Goal: Task Accomplishment & Management: Complete application form

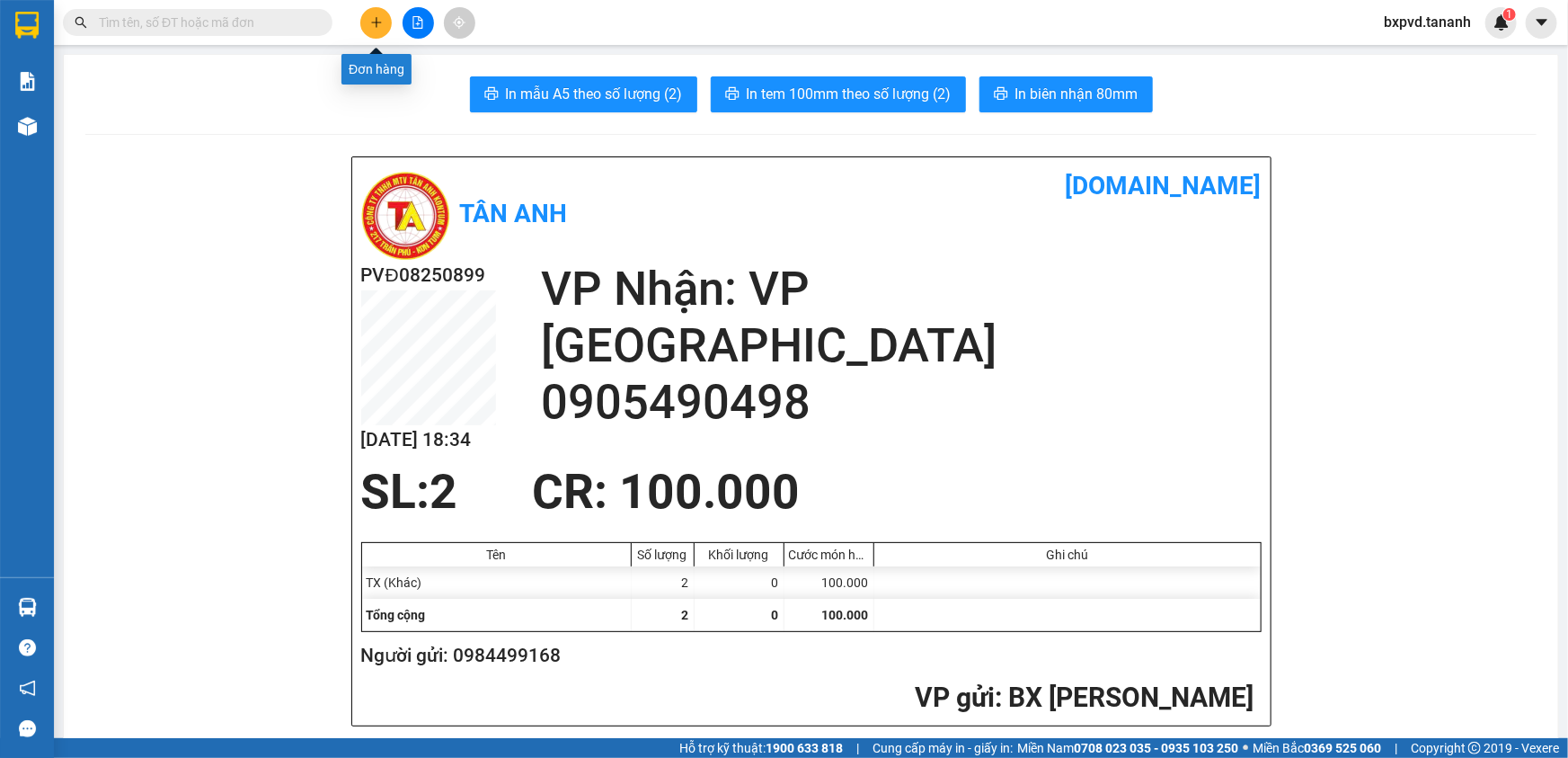
click at [377, 16] on icon "plus" at bounding box center [376, 22] width 12 height 12
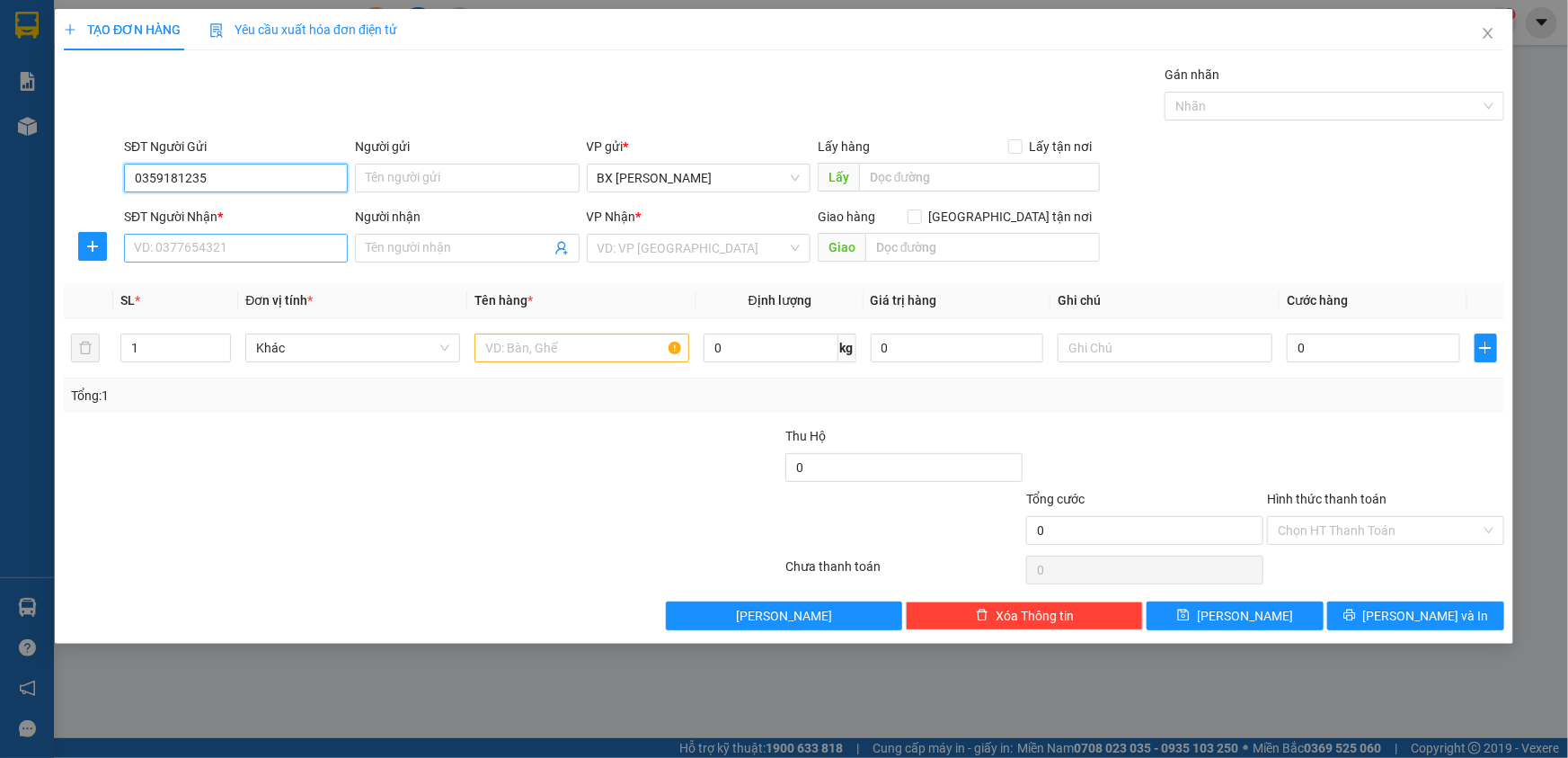
type input "0359181235"
click at [208, 247] on input "SĐT Người Nhận *" at bounding box center [236, 248] width 223 height 29
type input "0396057240"
click at [662, 245] on input "search" at bounding box center [692, 248] width 189 height 27
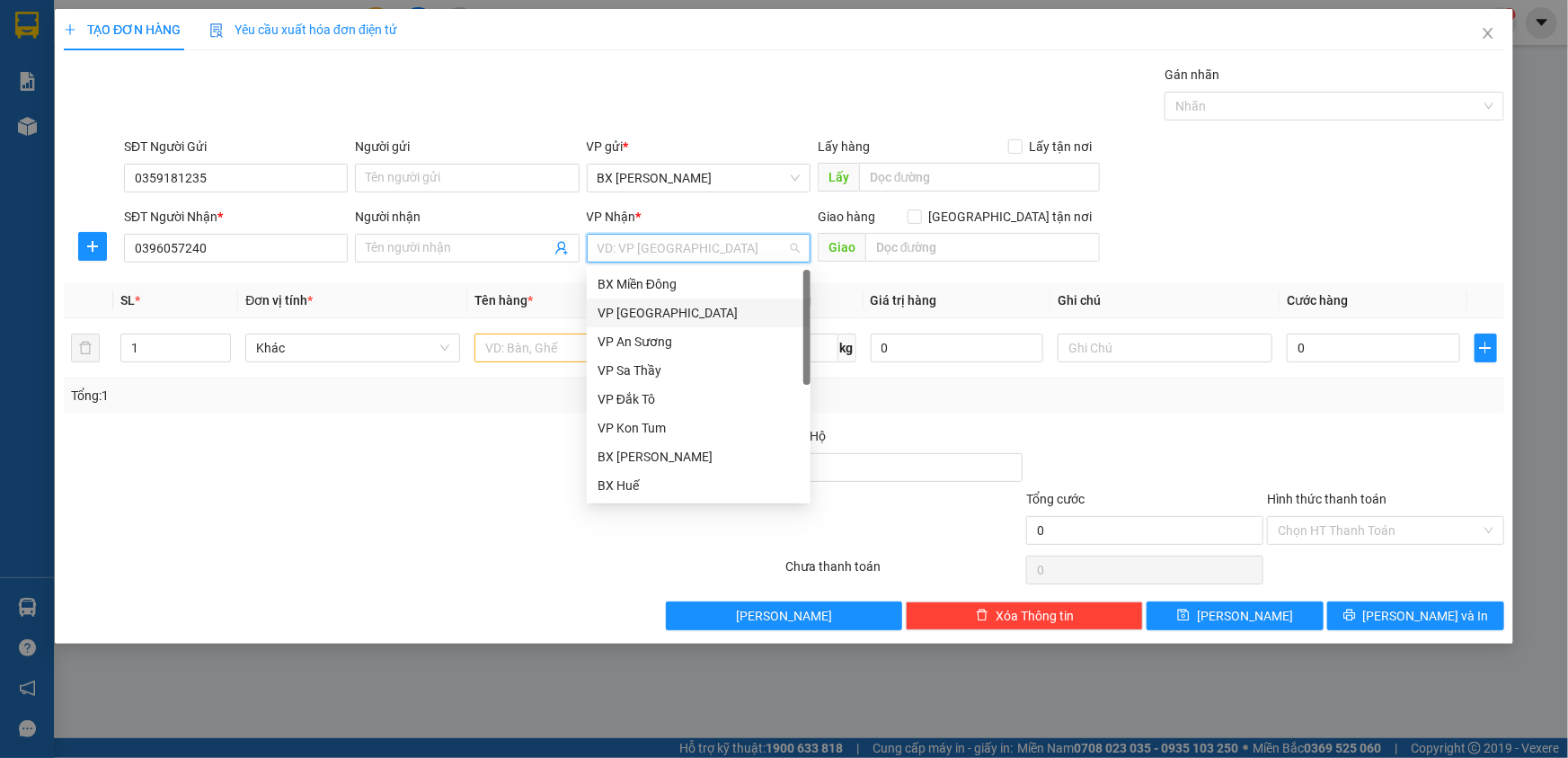
click at [660, 312] on div "VP [GEOGRAPHIC_DATA]" at bounding box center [698, 312] width 203 height 20
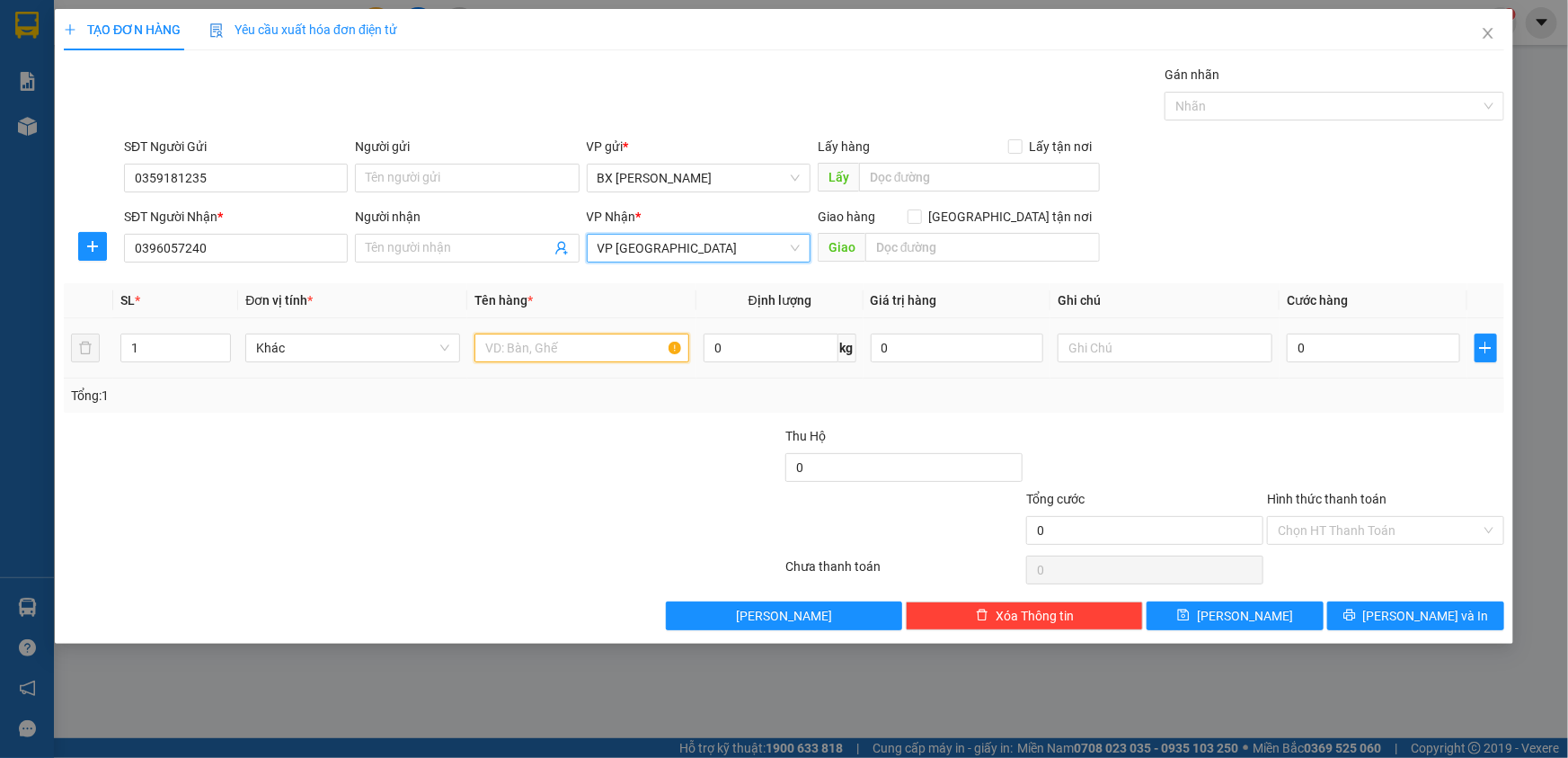
click at [550, 339] on input "text" at bounding box center [581, 348] width 215 height 29
type input "TX"
click at [1344, 344] on input "0" at bounding box center [1373, 348] width 173 height 29
type input "3"
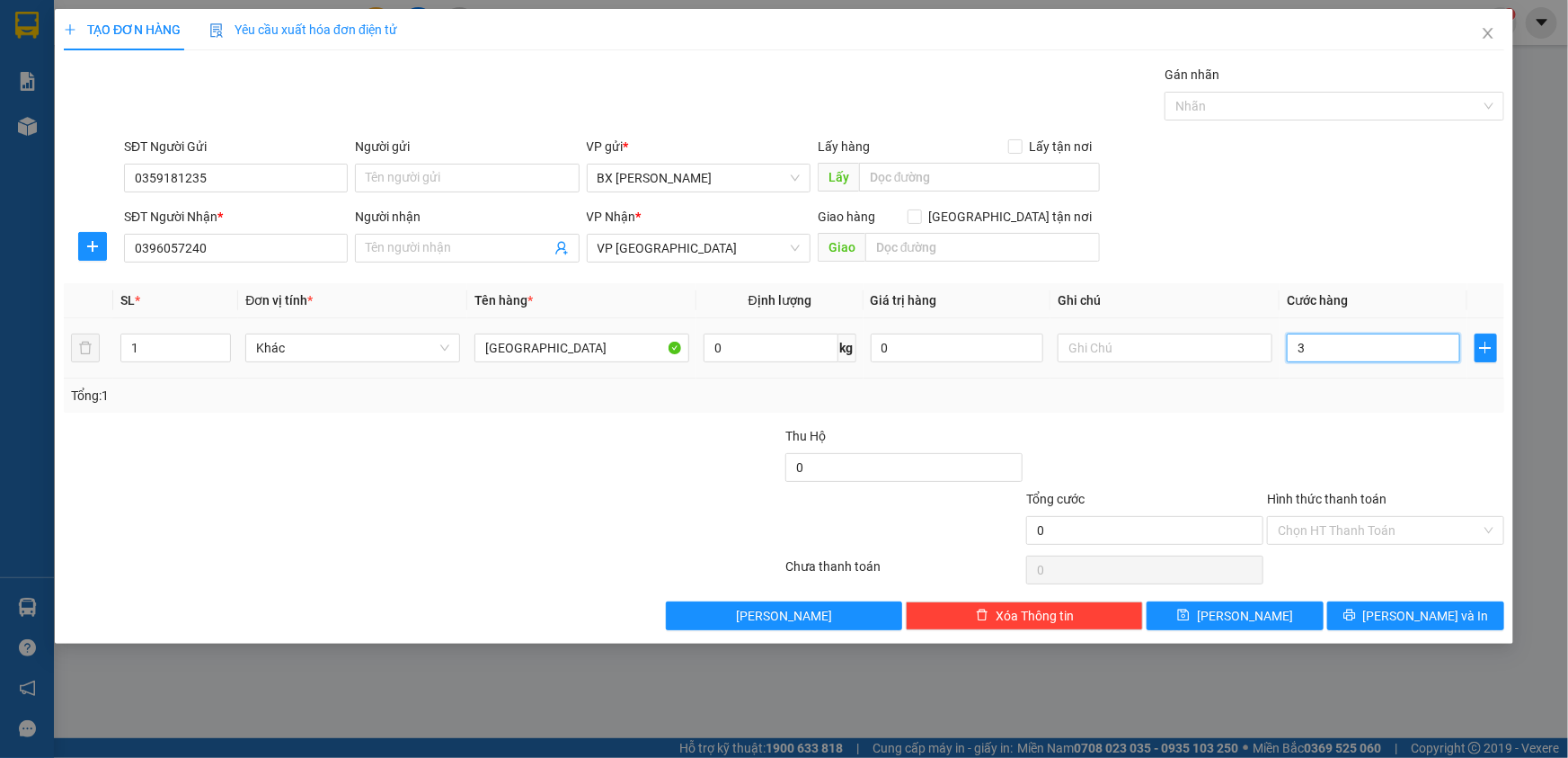
type input "3"
type input "30"
type input "30.000"
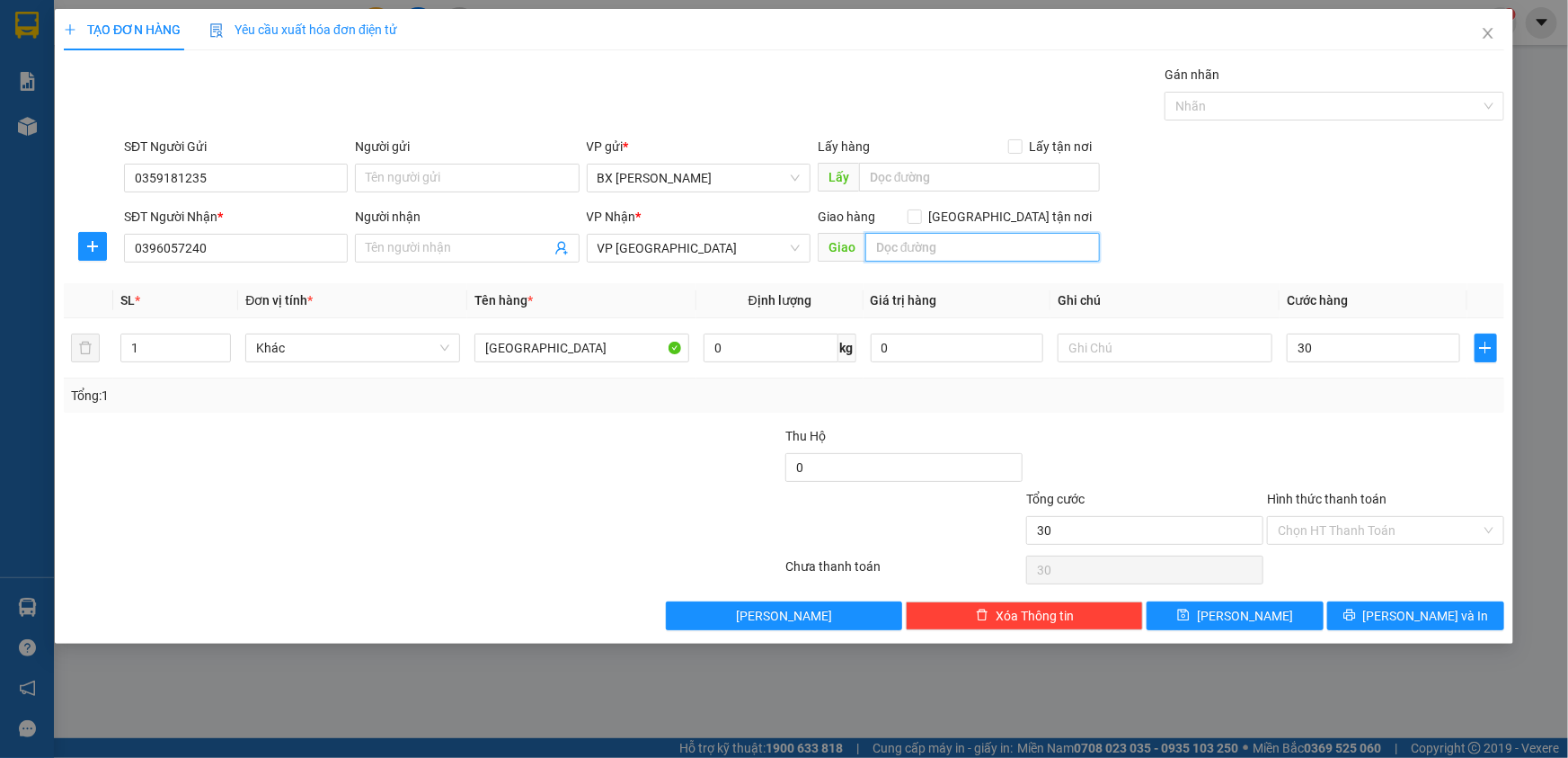
type input "30.000"
click at [971, 246] on input "text" at bounding box center [982, 247] width 235 height 29
type input "(GỬI XE BUÝT RA HUẾ)"
click at [1184, 617] on button "[PERSON_NAME]" at bounding box center [1234, 616] width 177 height 29
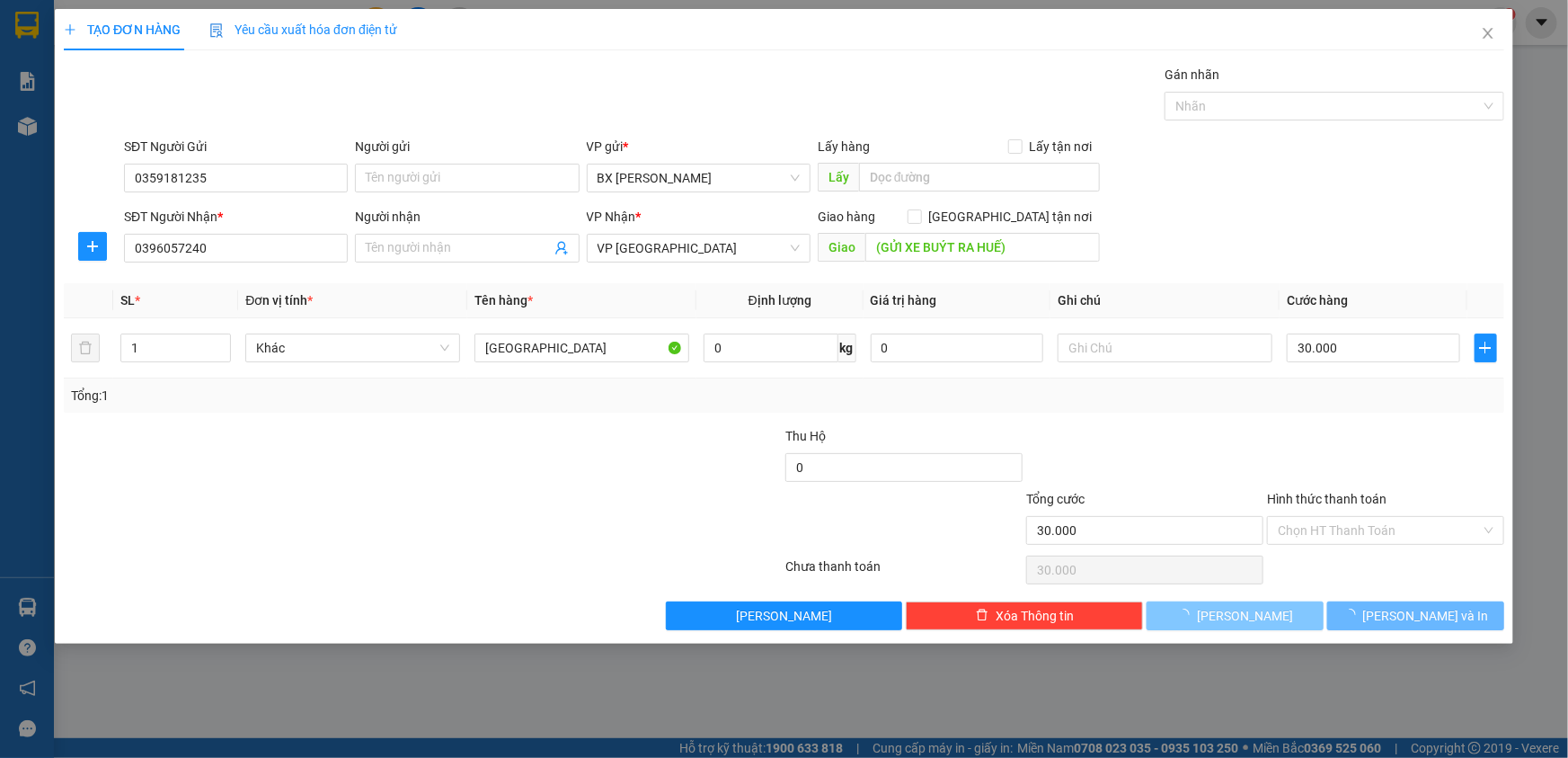
type input "0"
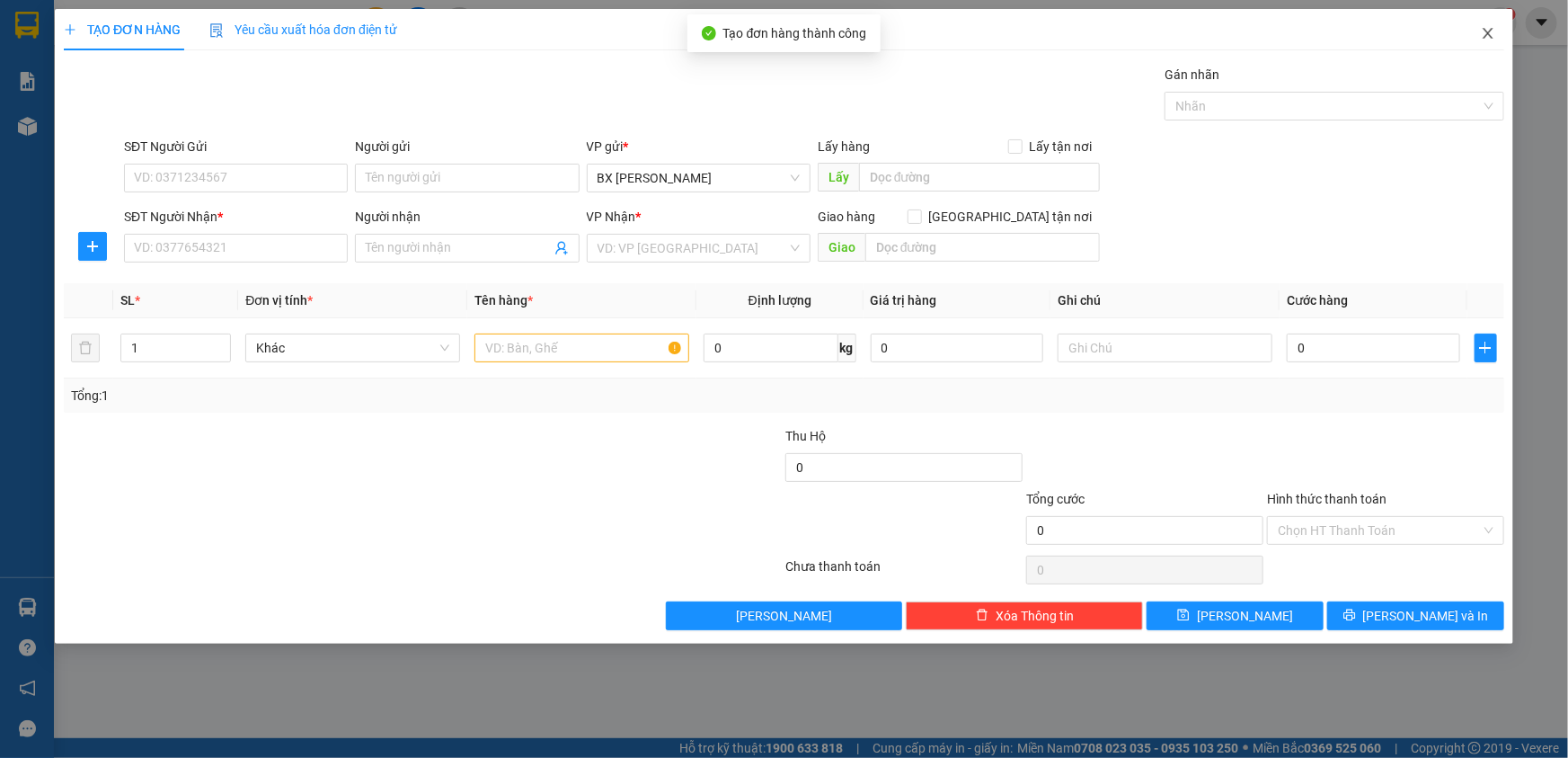
click at [1492, 32] on icon "close" at bounding box center [1487, 33] width 14 height 14
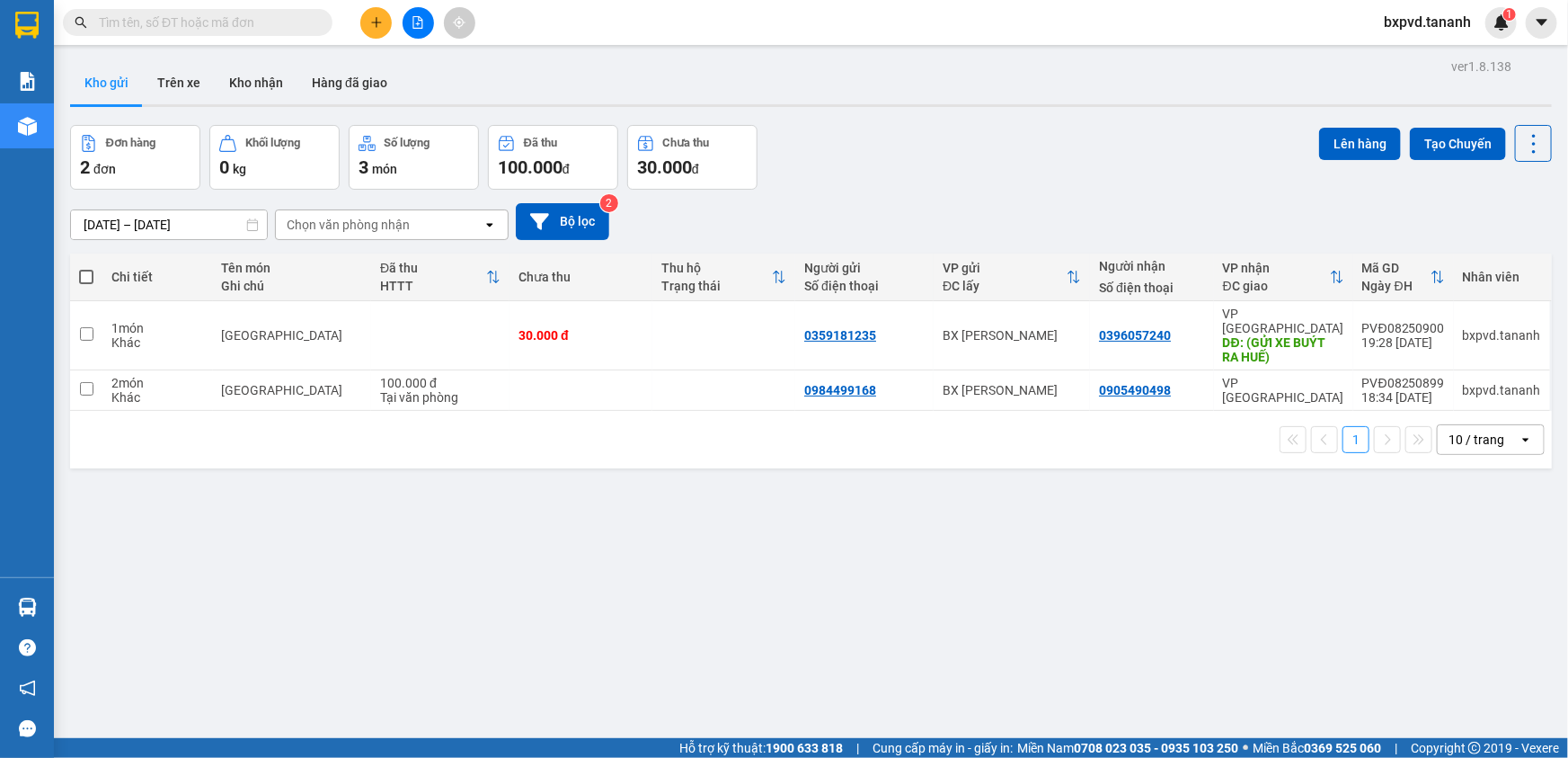
click at [90, 276] on th at bounding box center [86, 277] width 32 height 48
click at [83, 276] on span at bounding box center [86, 276] width 14 height 14
click at [87, 268] on input "checkbox" at bounding box center [87, 268] width 0 height 0
checkbox input "true"
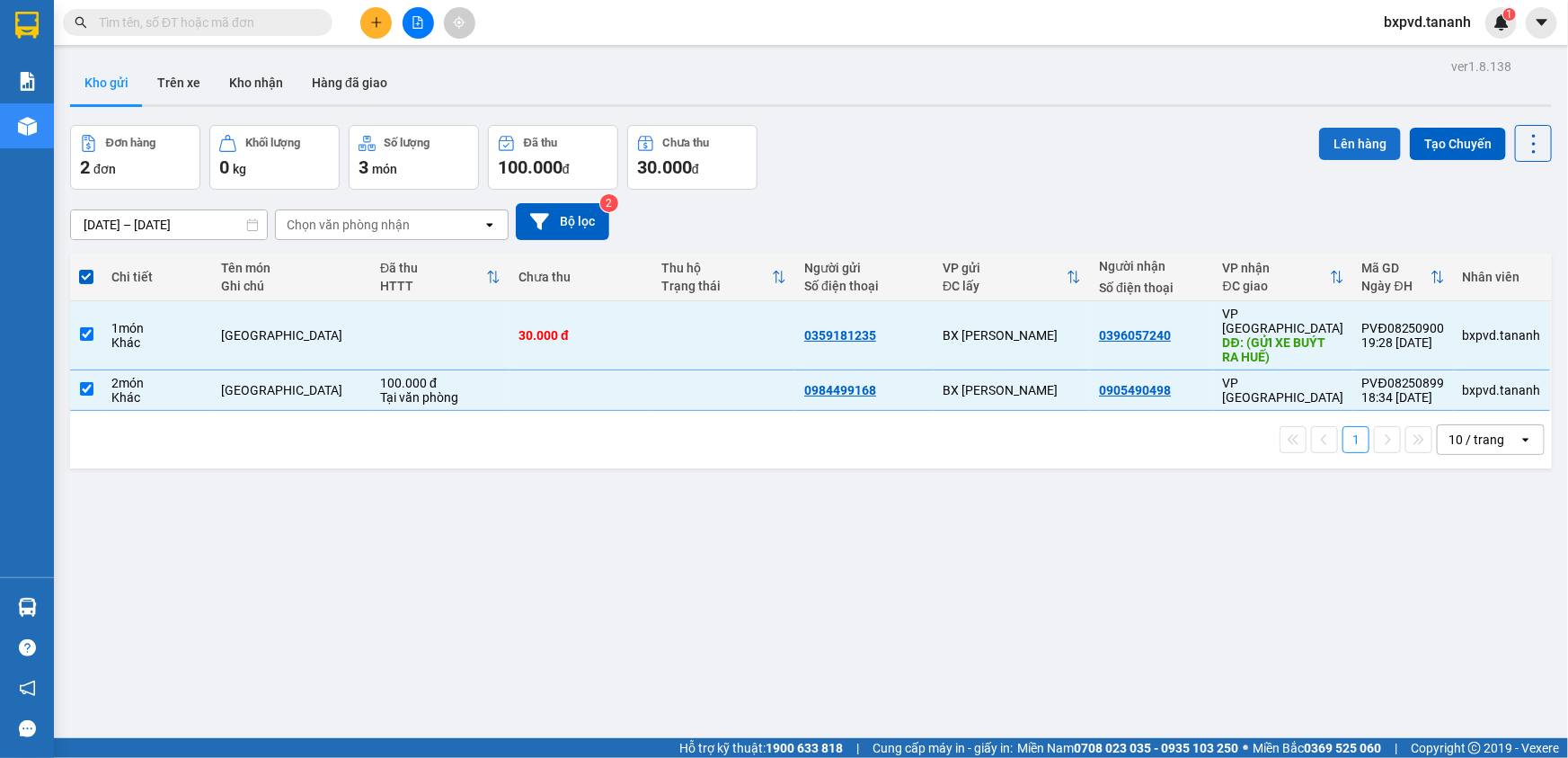
click at [1338, 136] on button "Lên hàng" at bounding box center [1360, 143] width 82 height 32
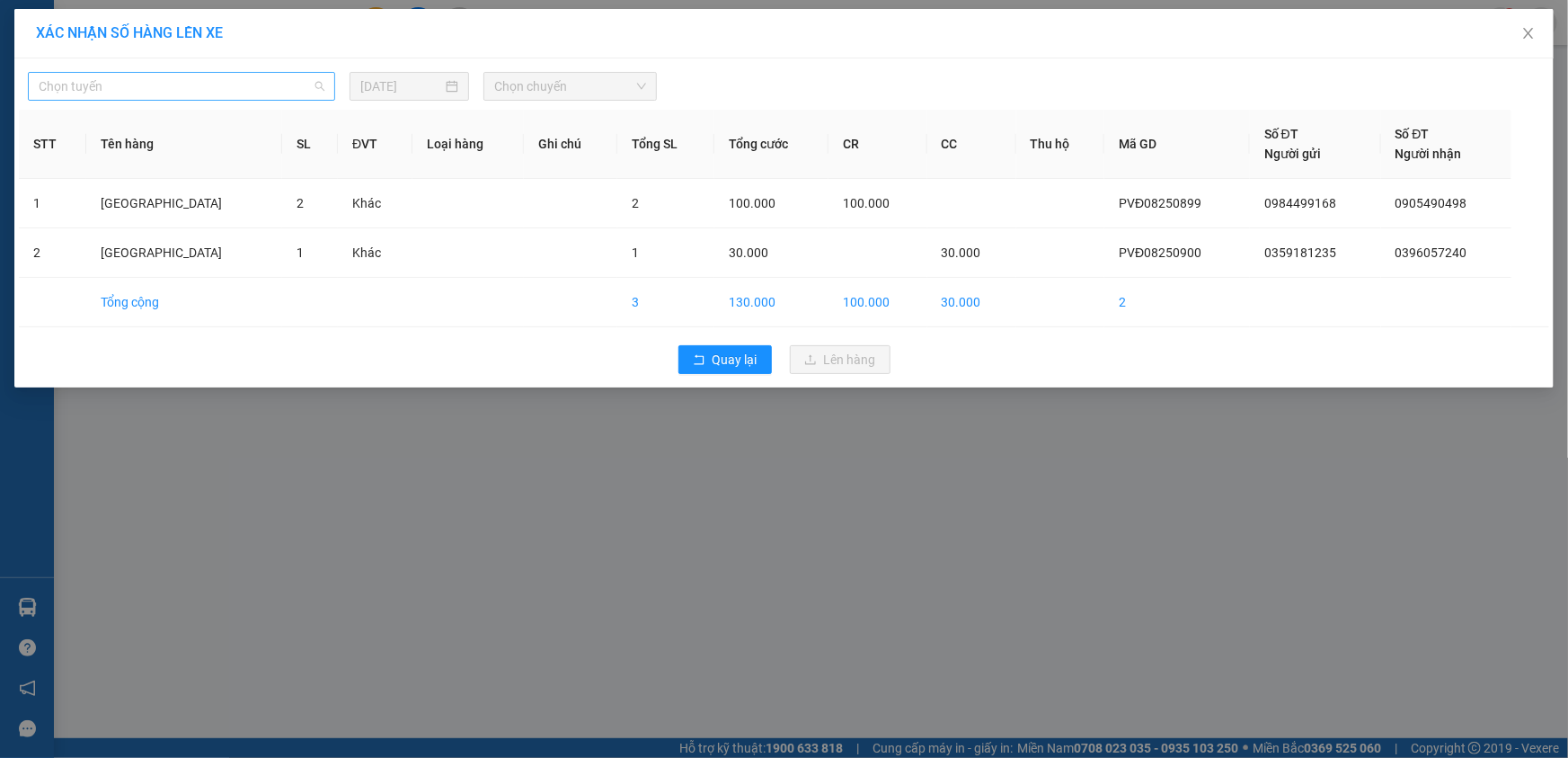
click at [209, 87] on span "Chọn tuyến" at bounding box center [181, 86] width 286 height 27
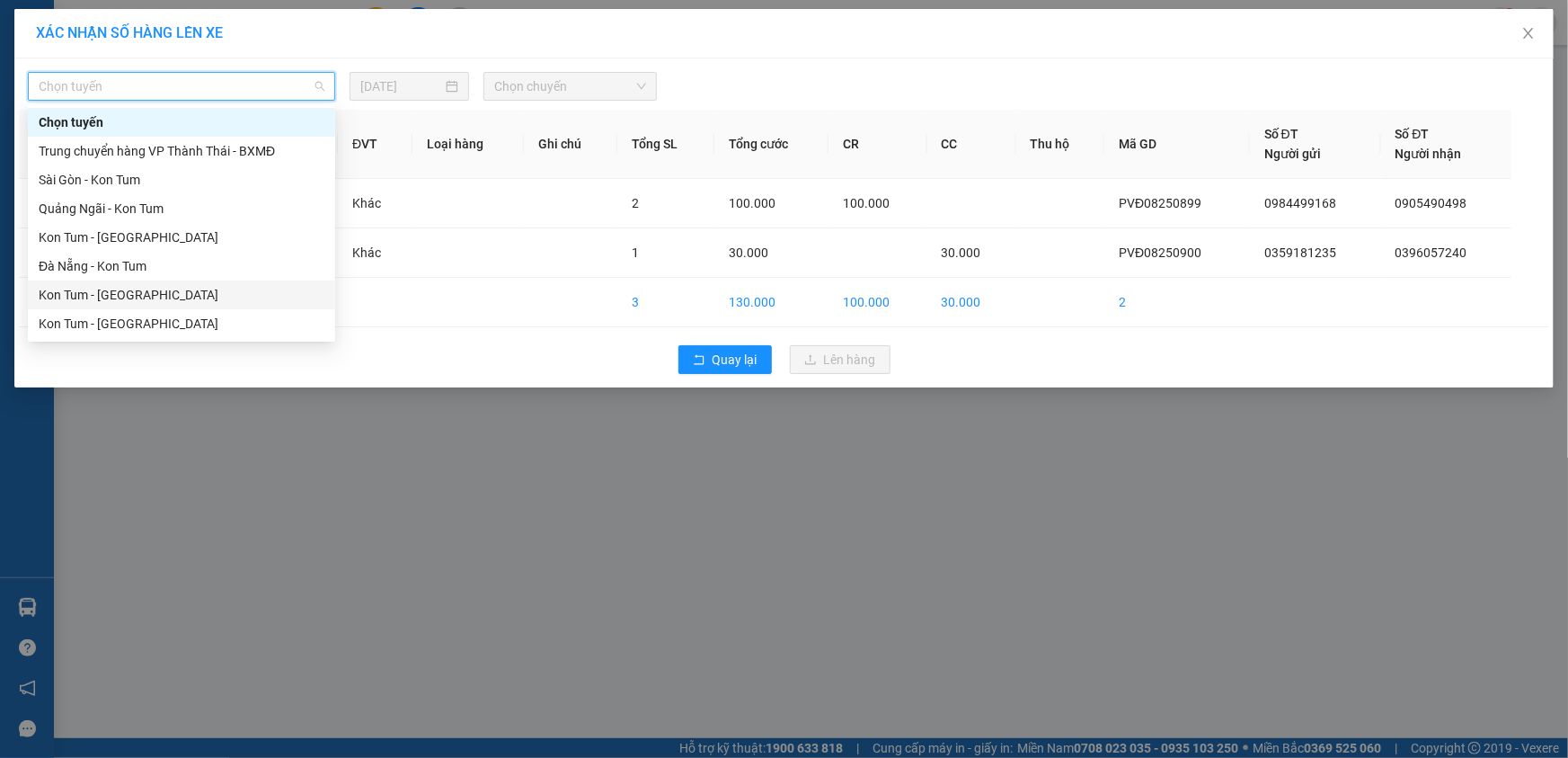
click at [150, 288] on div "Kon Tum - Đà Nẵng" at bounding box center [181, 294] width 286 height 20
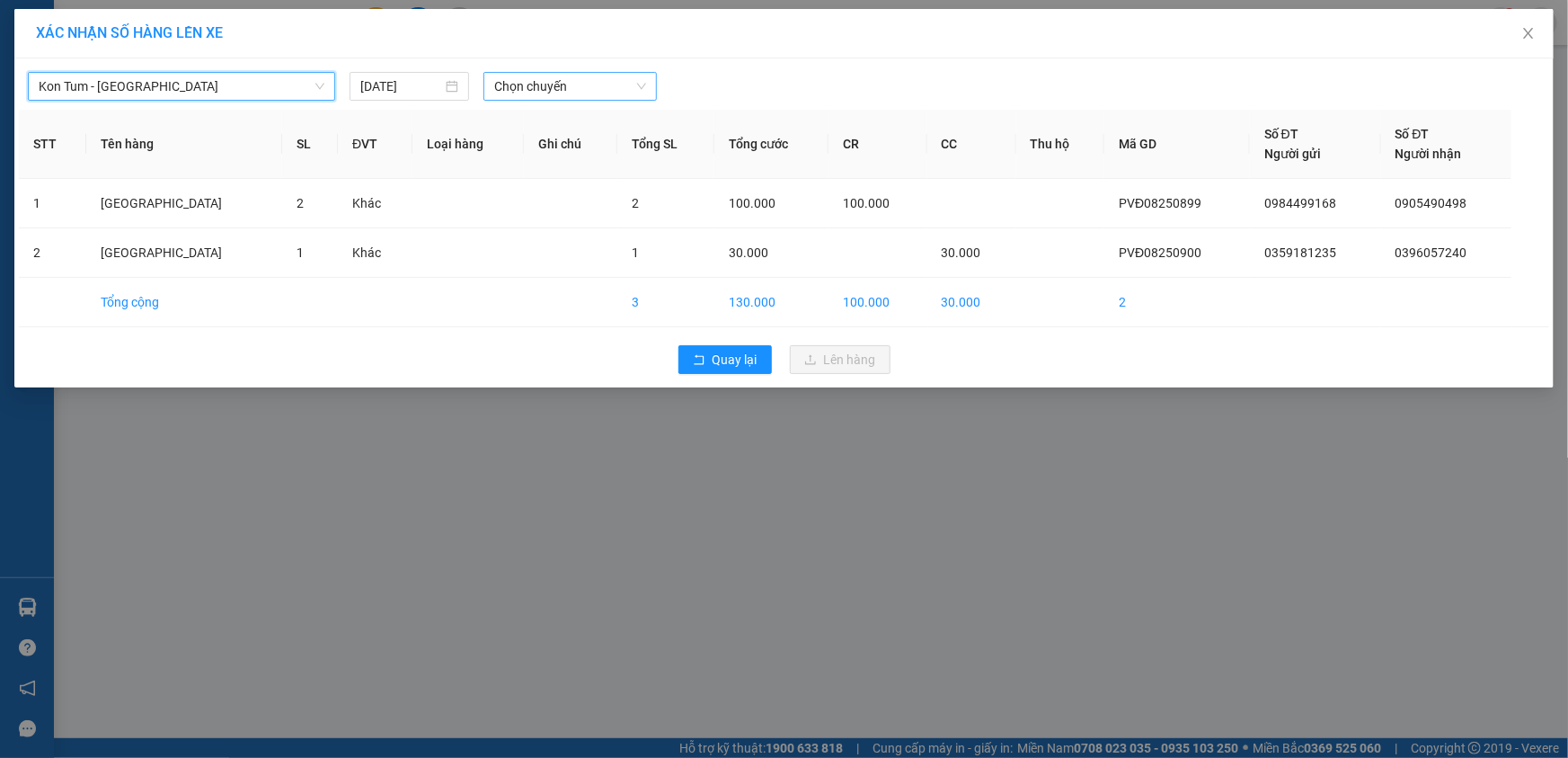
click at [646, 93] on div "Chọn chuyến" at bounding box center [570, 86] width 173 height 29
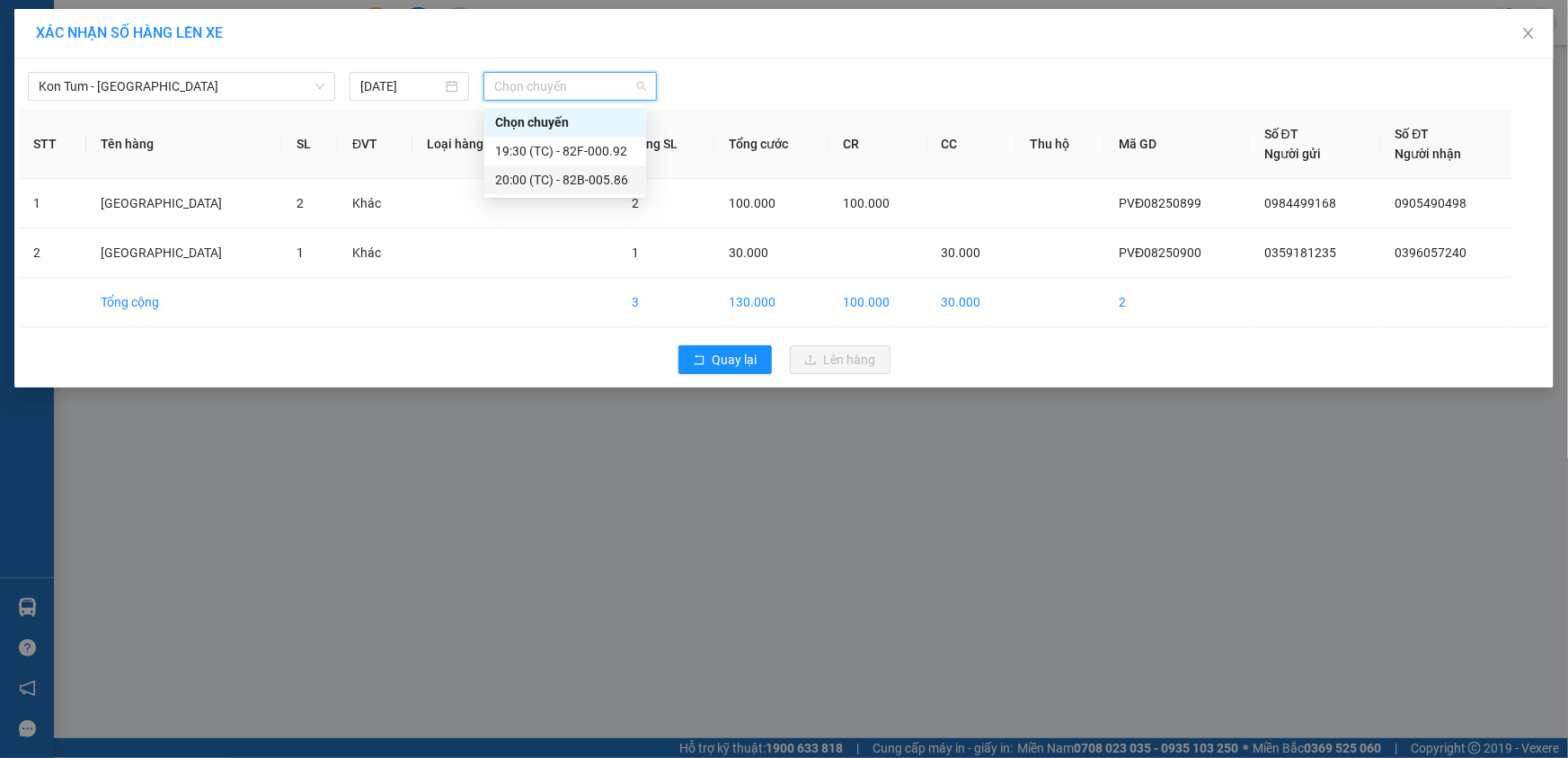
click at [618, 180] on div "20:00 (TC) - 82B-005.86" at bounding box center [564, 179] width 140 height 20
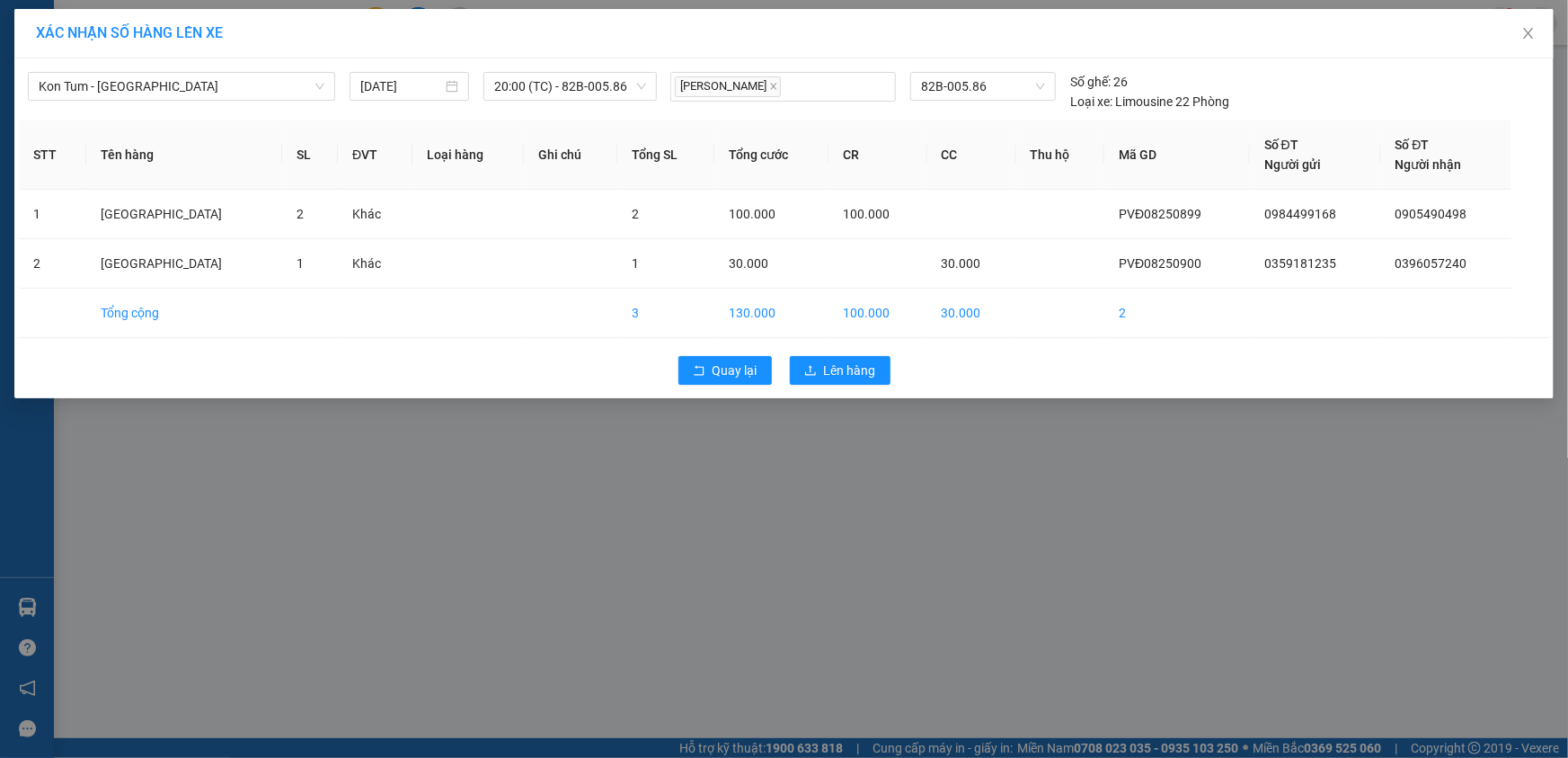
click at [846, 386] on div "Quay lại Lên hàng" at bounding box center [784, 371] width 1530 height 47
click at [847, 368] on span "Lên hàng" at bounding box center [849, 370] width 52 height 20
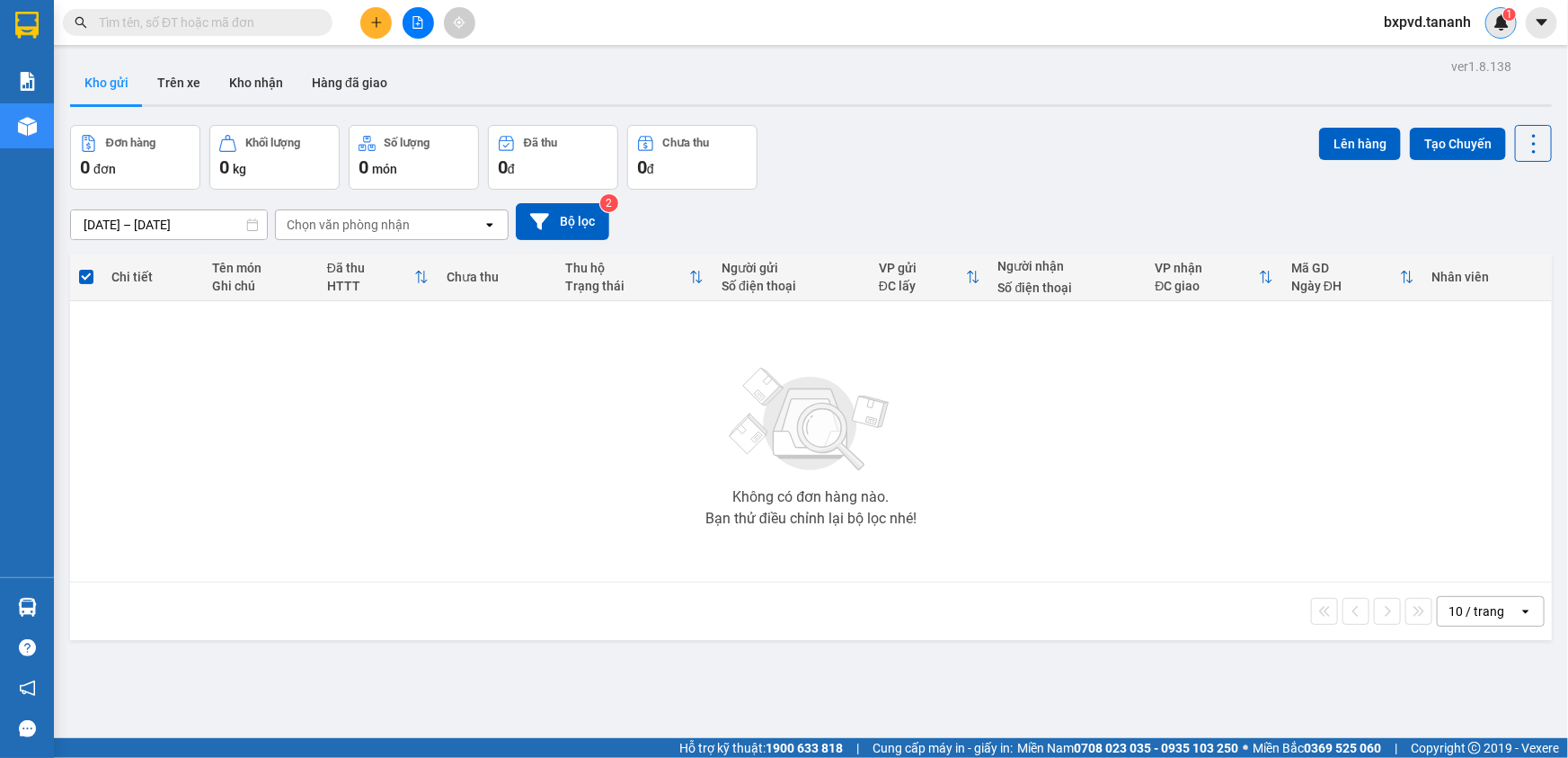
click at [1494, 25] on img at bounding box center [1500, 22] width 16 height 16
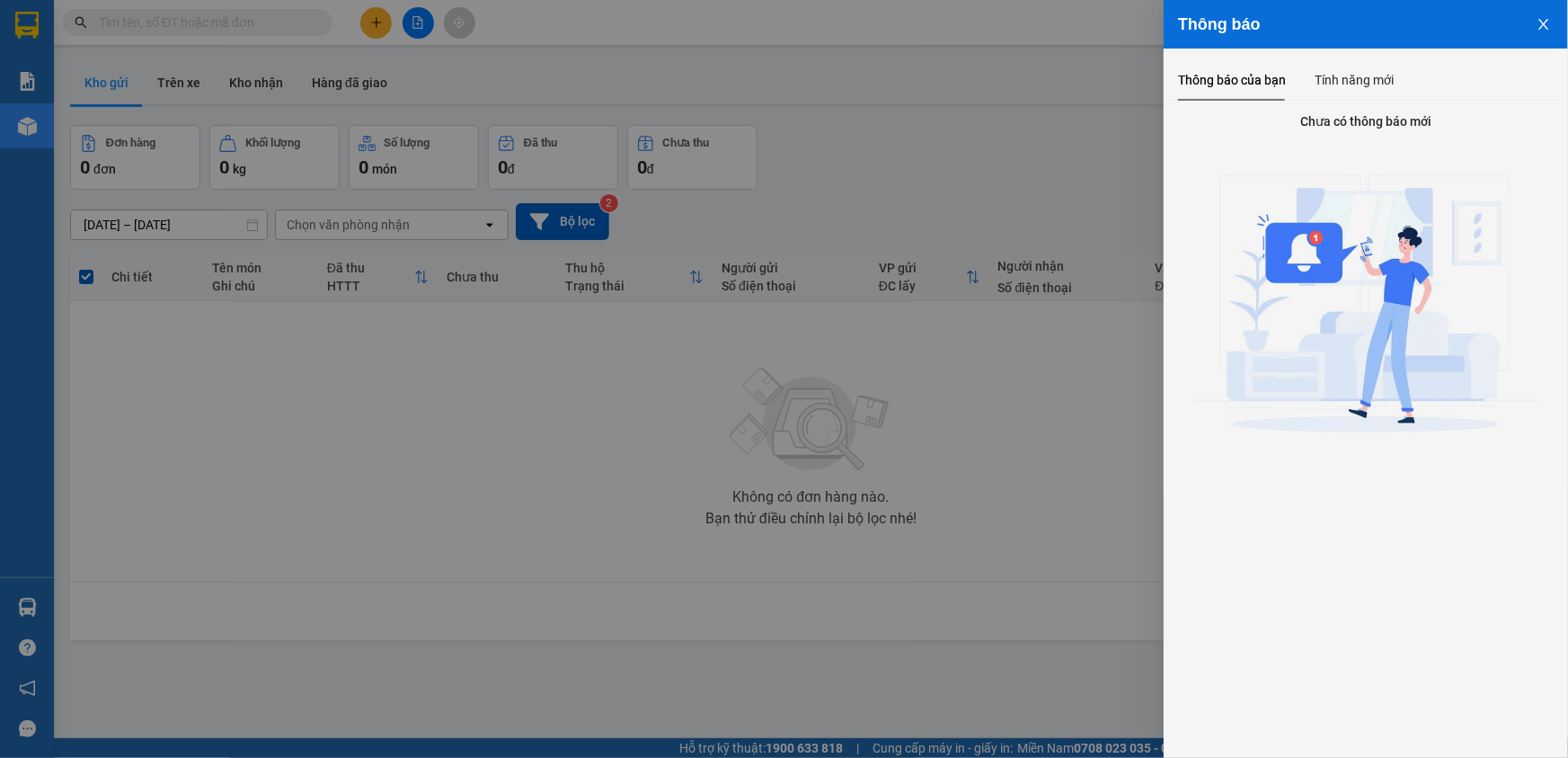
click at [1545, 25] on icon "close" at bounding box center [1543, 24] width 14 height 14
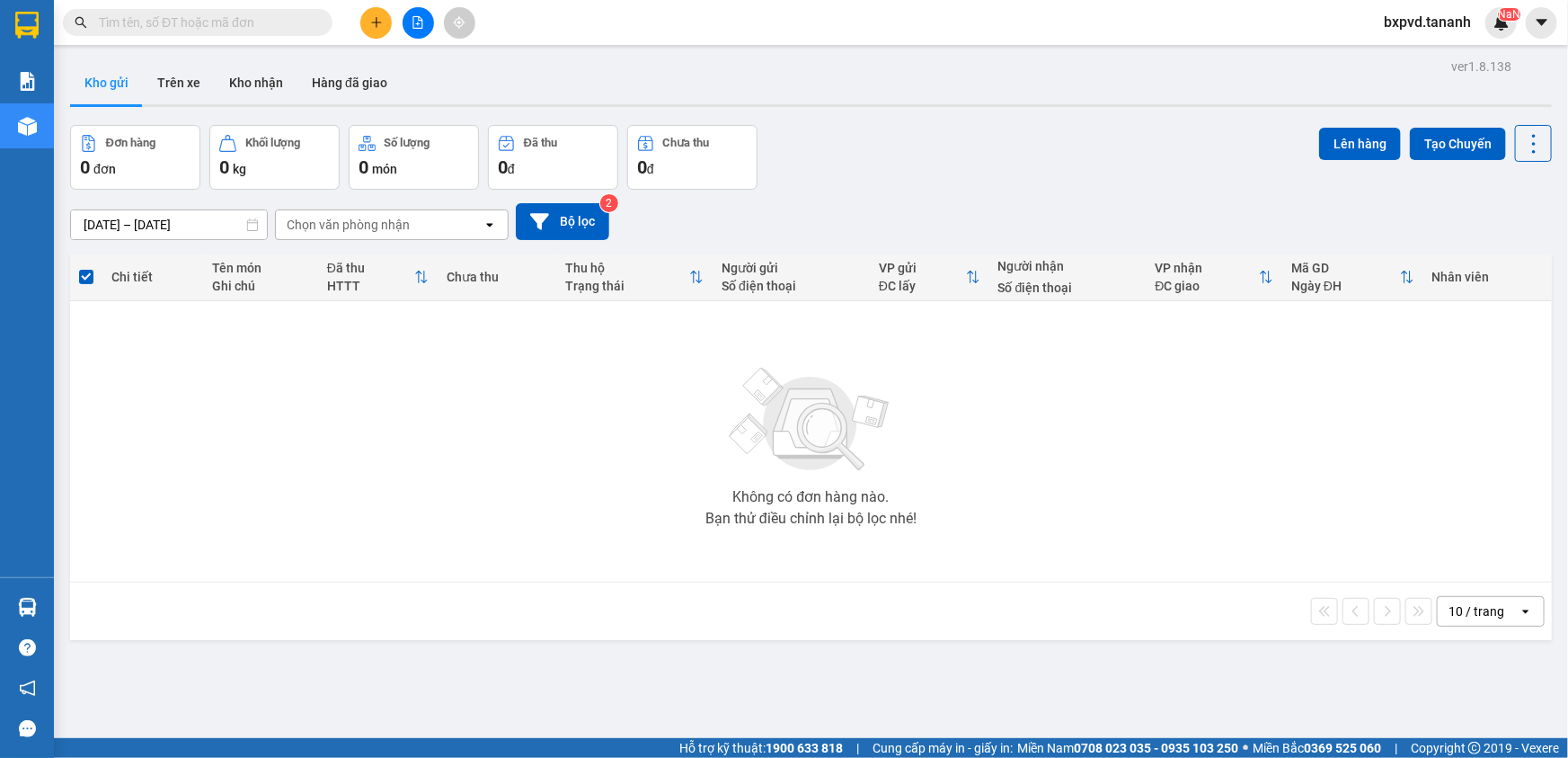
click at [453, 590] on div "10 / trang open" at bounding box center [810, 611] width 1481 height 58
click at [367, 29] on button at bounding box center [375, 23] width 31 height 31
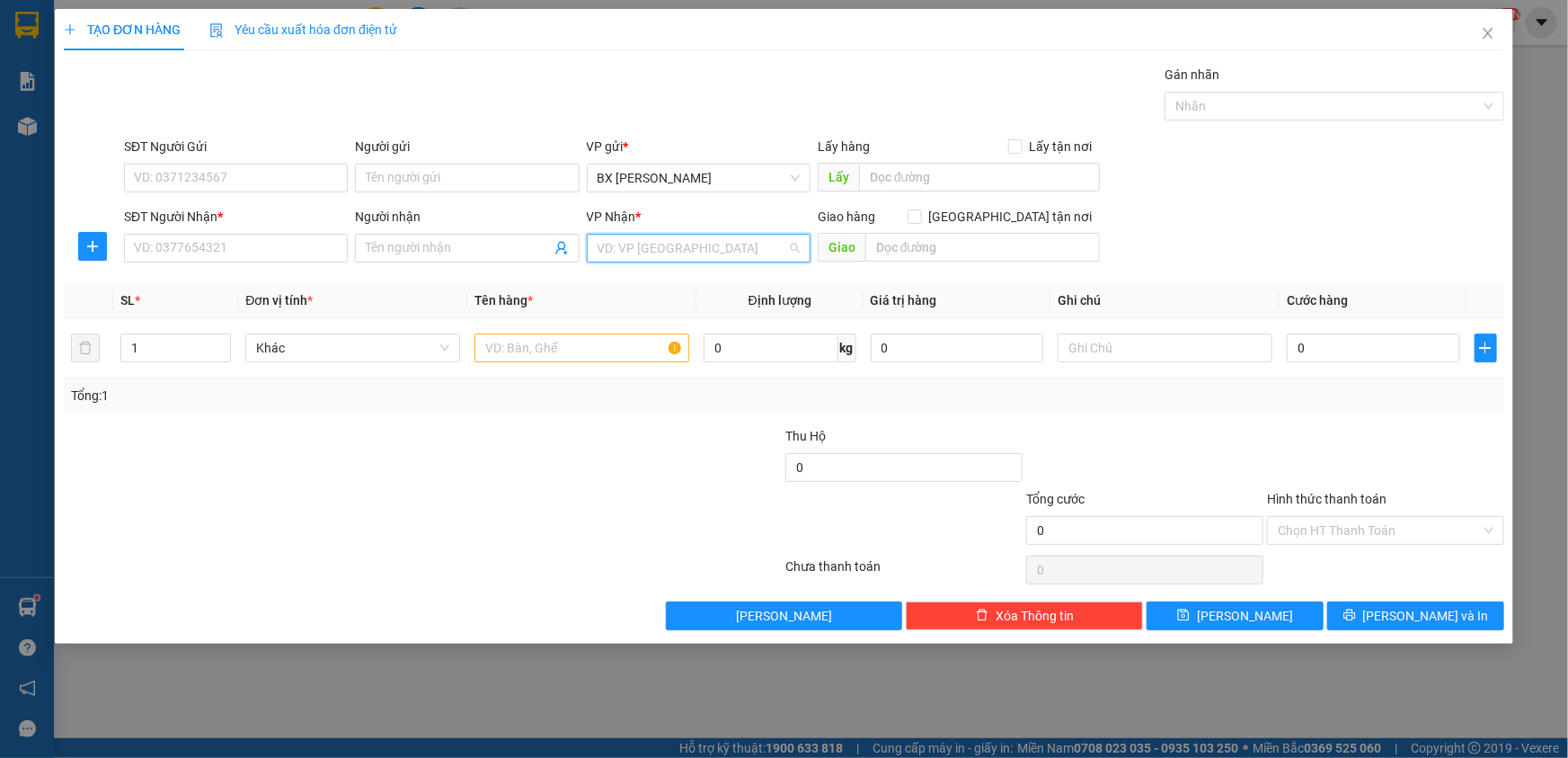
click at [636, 240] on input "search" at bounding box center [692, 248] width 189 height 27
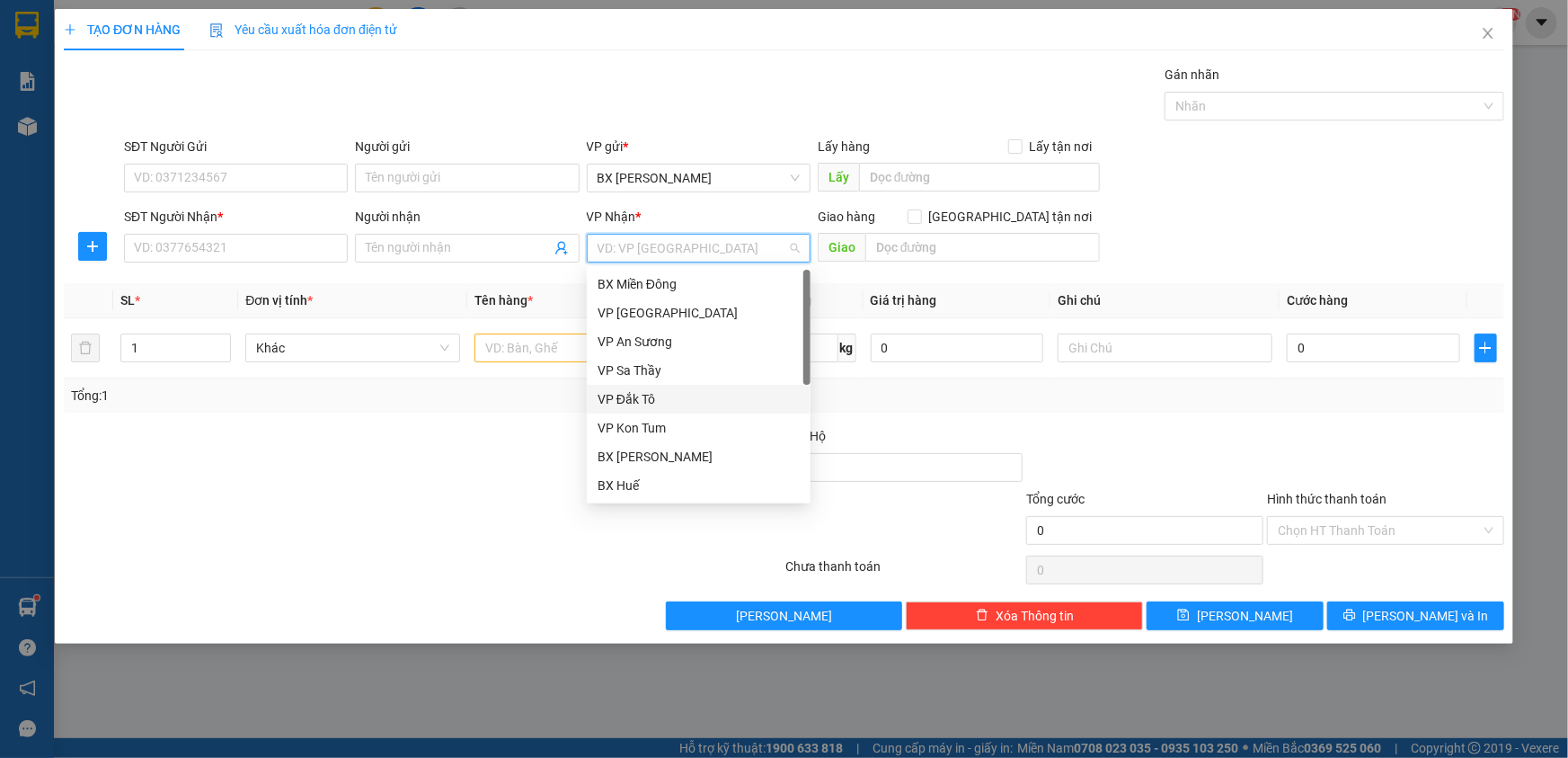
scroll to position [201, 0]
click at [690, 431] on div "BX Quãng Ngãi" at bounding box center [698, 428] width 203 height 20
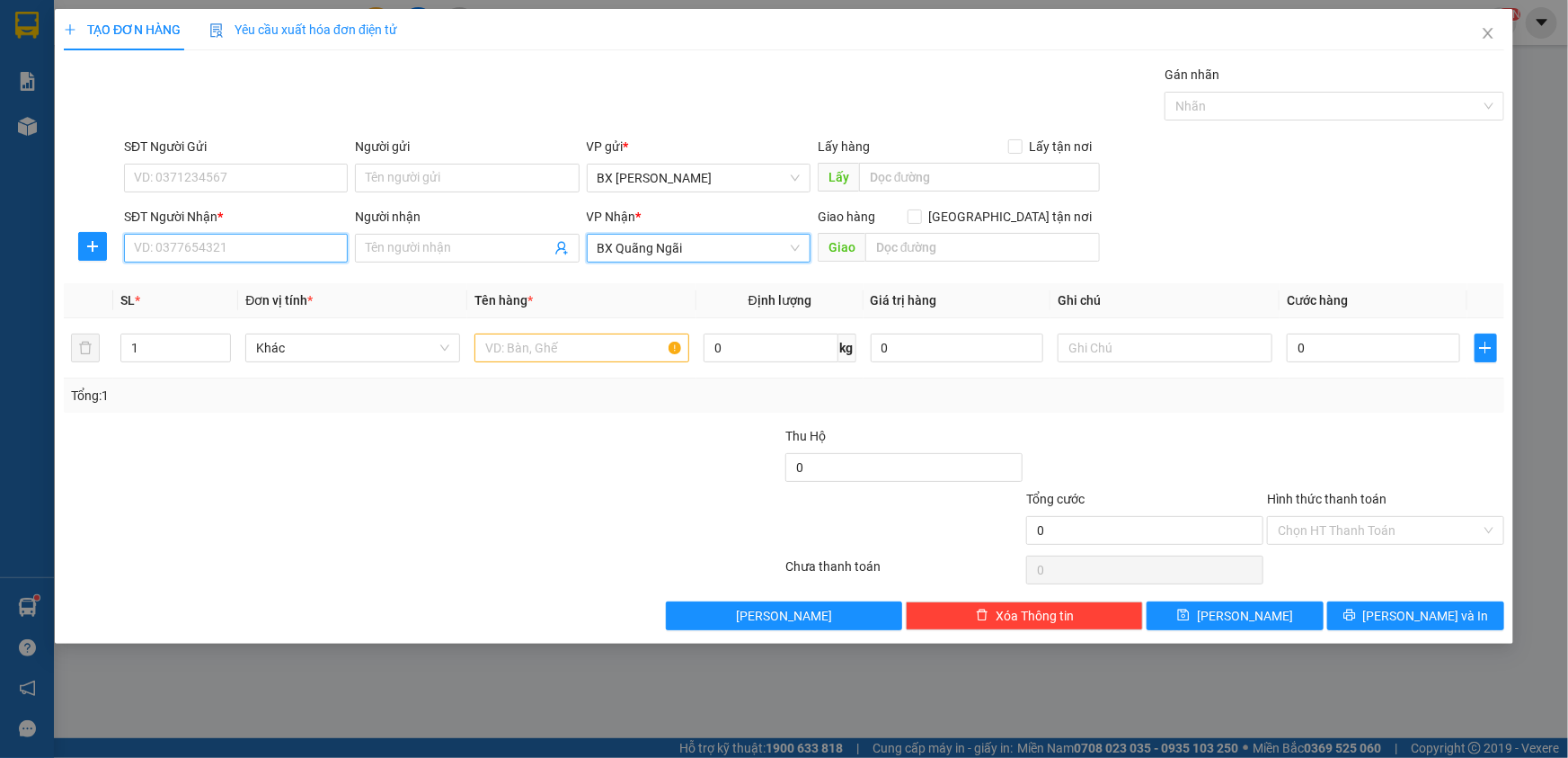
click at [212, 240] on input "SĐT Người Nhận *" at bounding box center [236, 248] width 223 height 29
type input "0972986976"
click at [315, 169] on input "SĐT Người Gửi" at bounding box center [236, 178] width 223 height 29
type input "0961766930"
click at [484, 183] on input "Người gửi" at bounding box center [466, 178] width 223 height 29
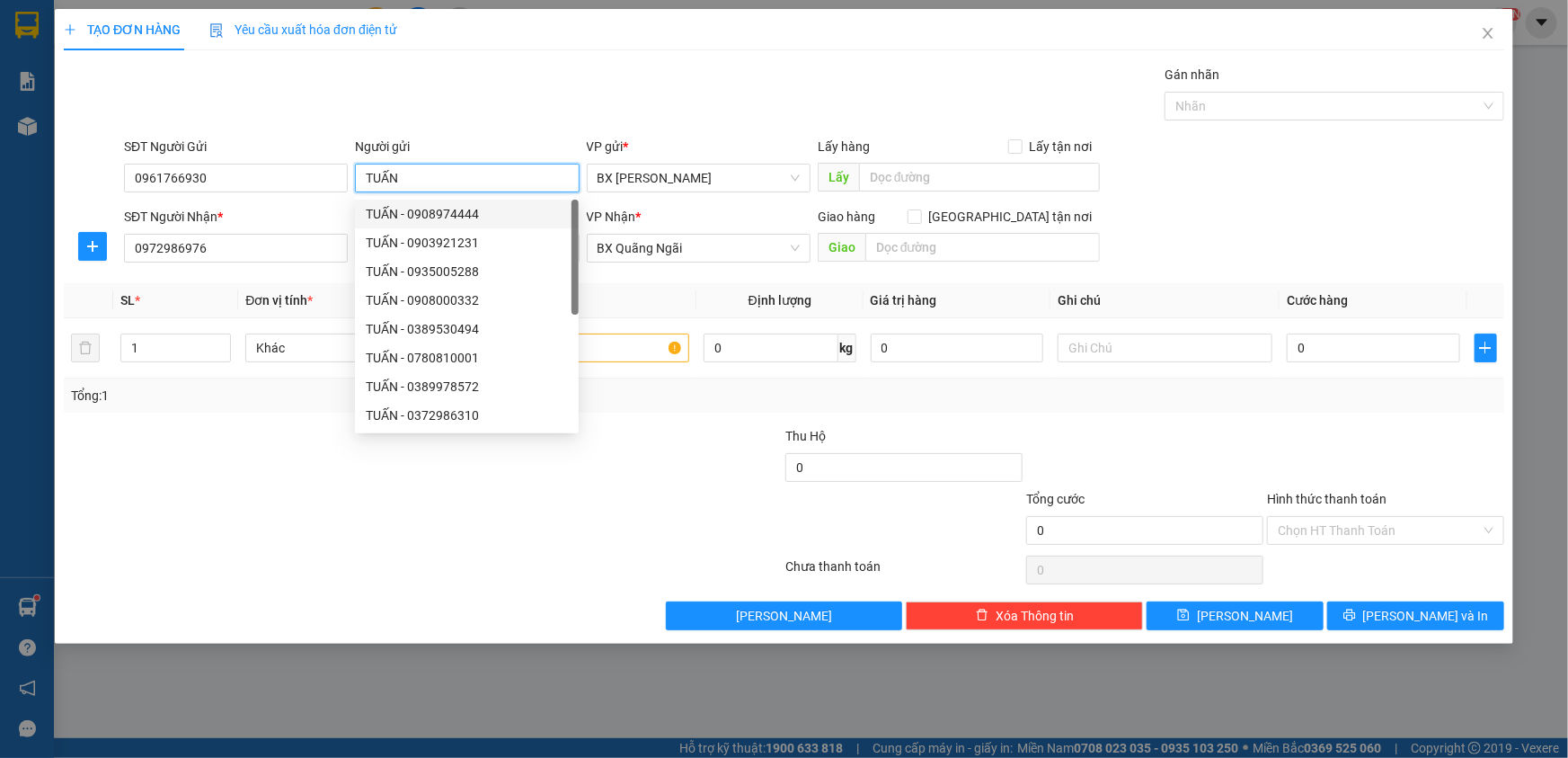
type input "TUẤN"
click at [289, 216] on div "SĐT Người Nhận *" at bounding box center [236, 216] width 223 height 20
click at [289, 234] on input "0972986976" at bounding box center [236, 248] width 223 height 29
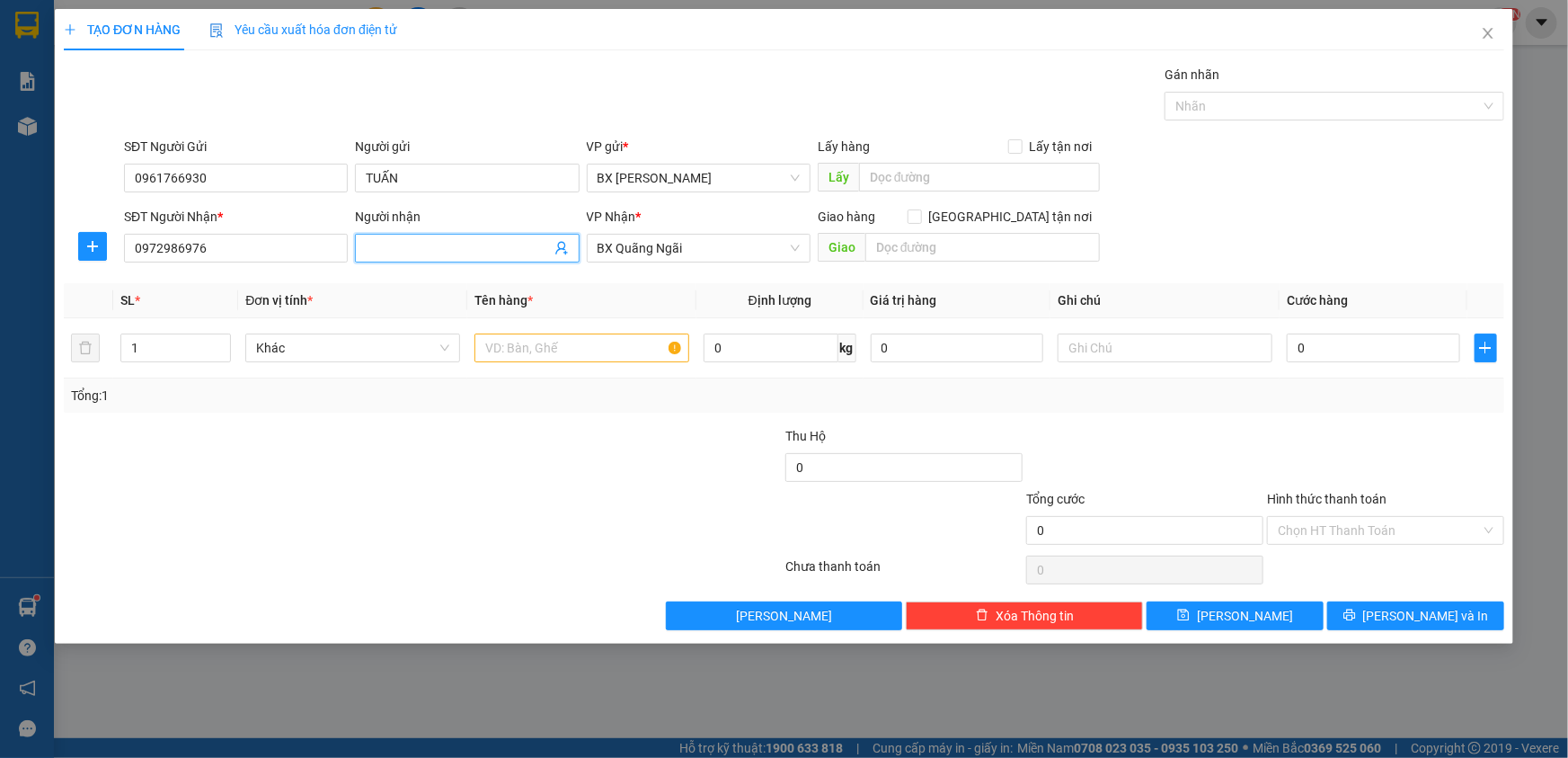
click at [385, 240] on input "Người nhận" at bounding box center [457, 248] width 184 height 20
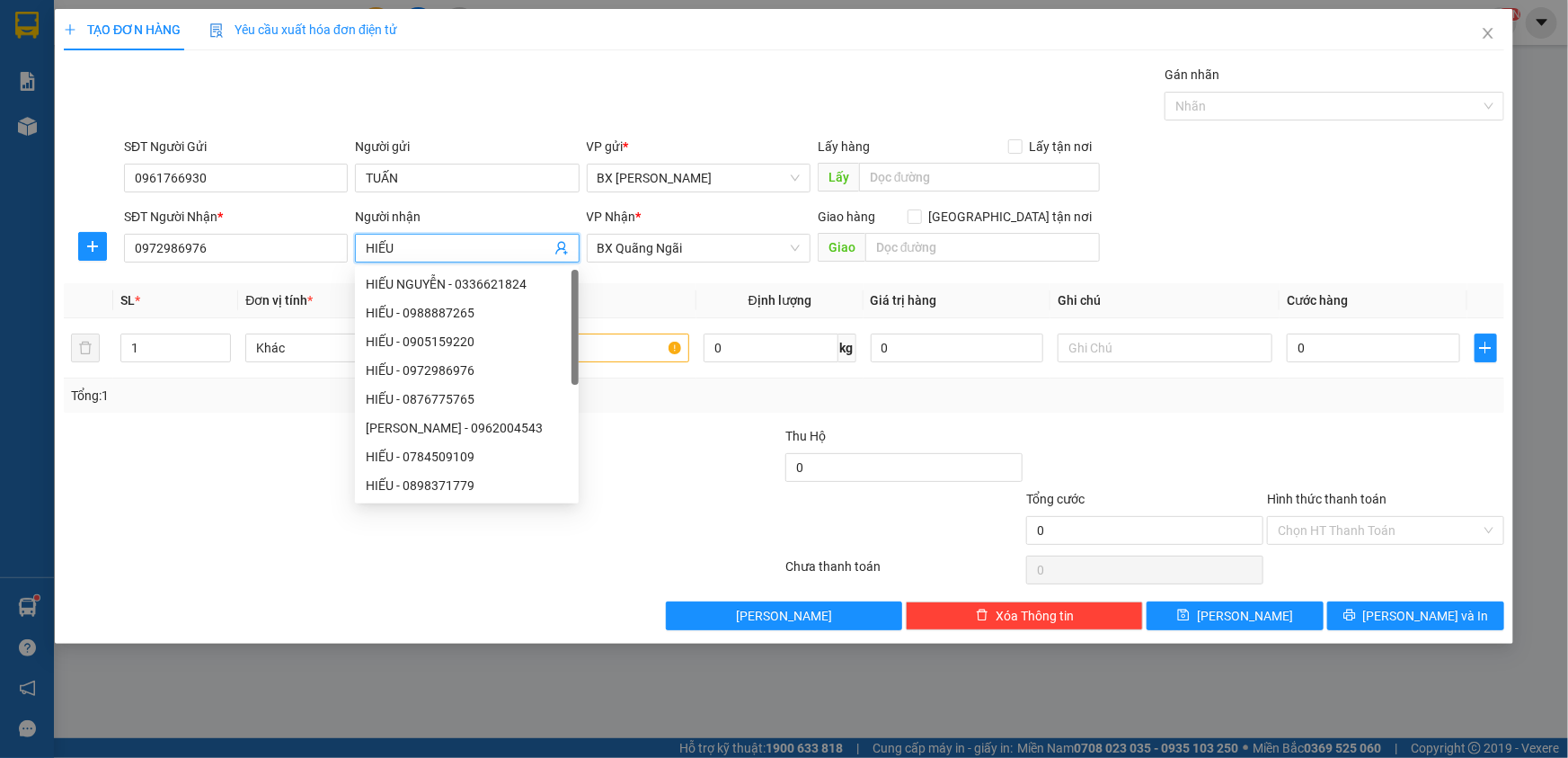
type input "HIẾU"
click at [676, 267] on div "VP Nhận * BX Quãng Ngãi" at bounding box center [698, 238] width 223 height 63
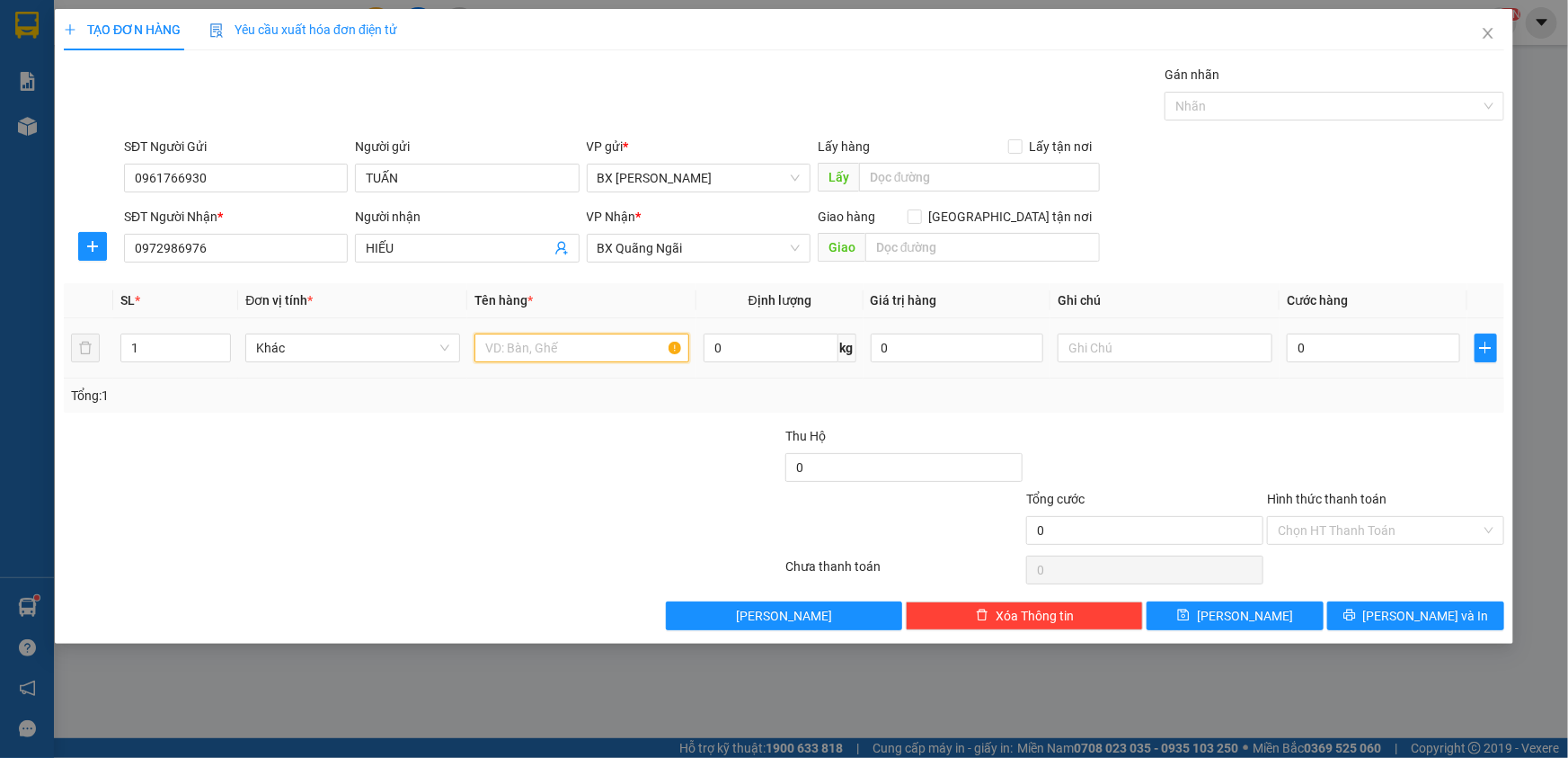
click at [617, 346] on input "text" at bounding box center [581, 348] width 215 height 29
type input "HỒ SƠ"
click at [1301, 334] on input "0" at bounding box center [1373, 348] width 173 height 29
type input "3"
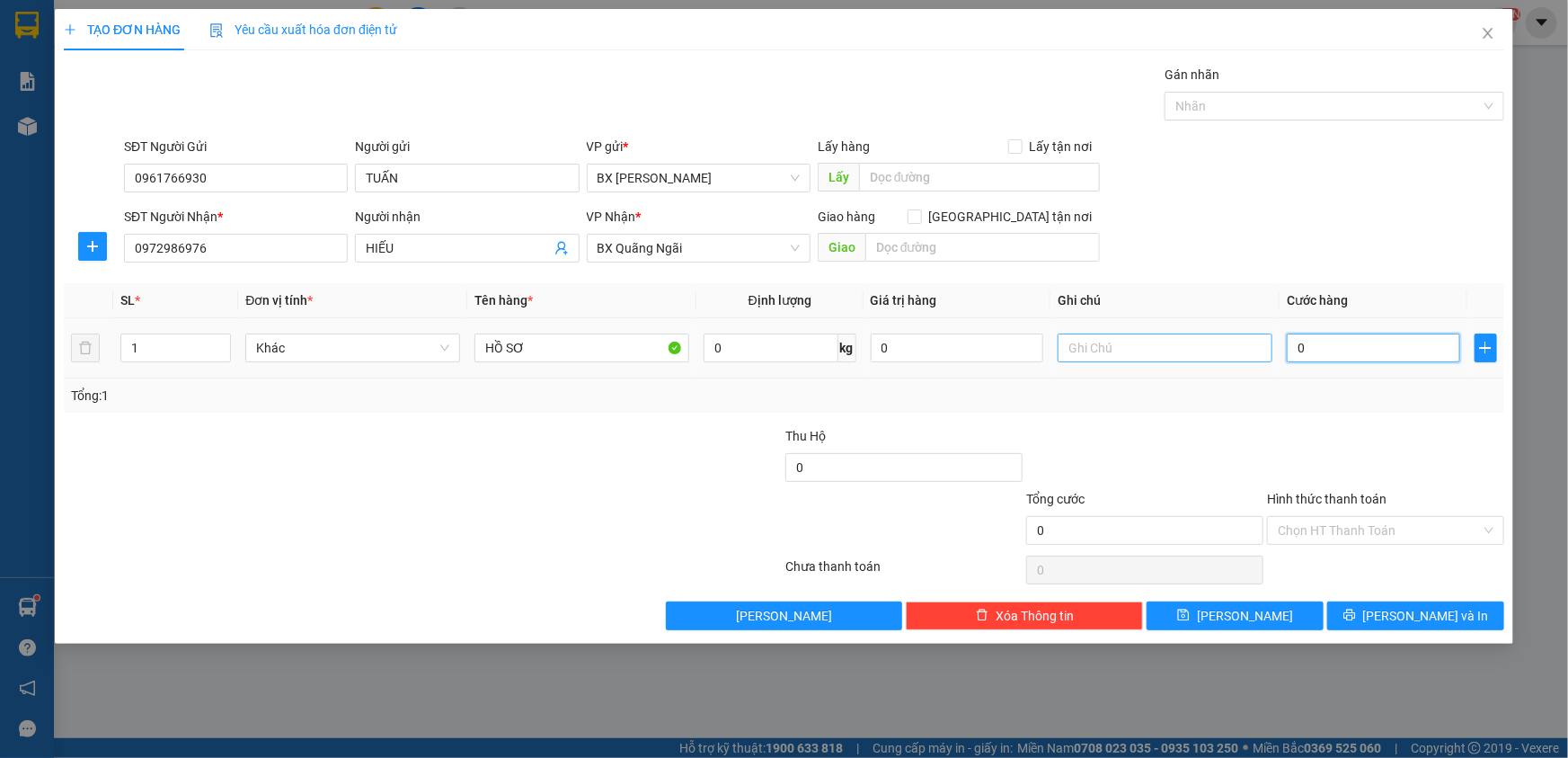
type input "3"
type input "30"
type input "30.000"
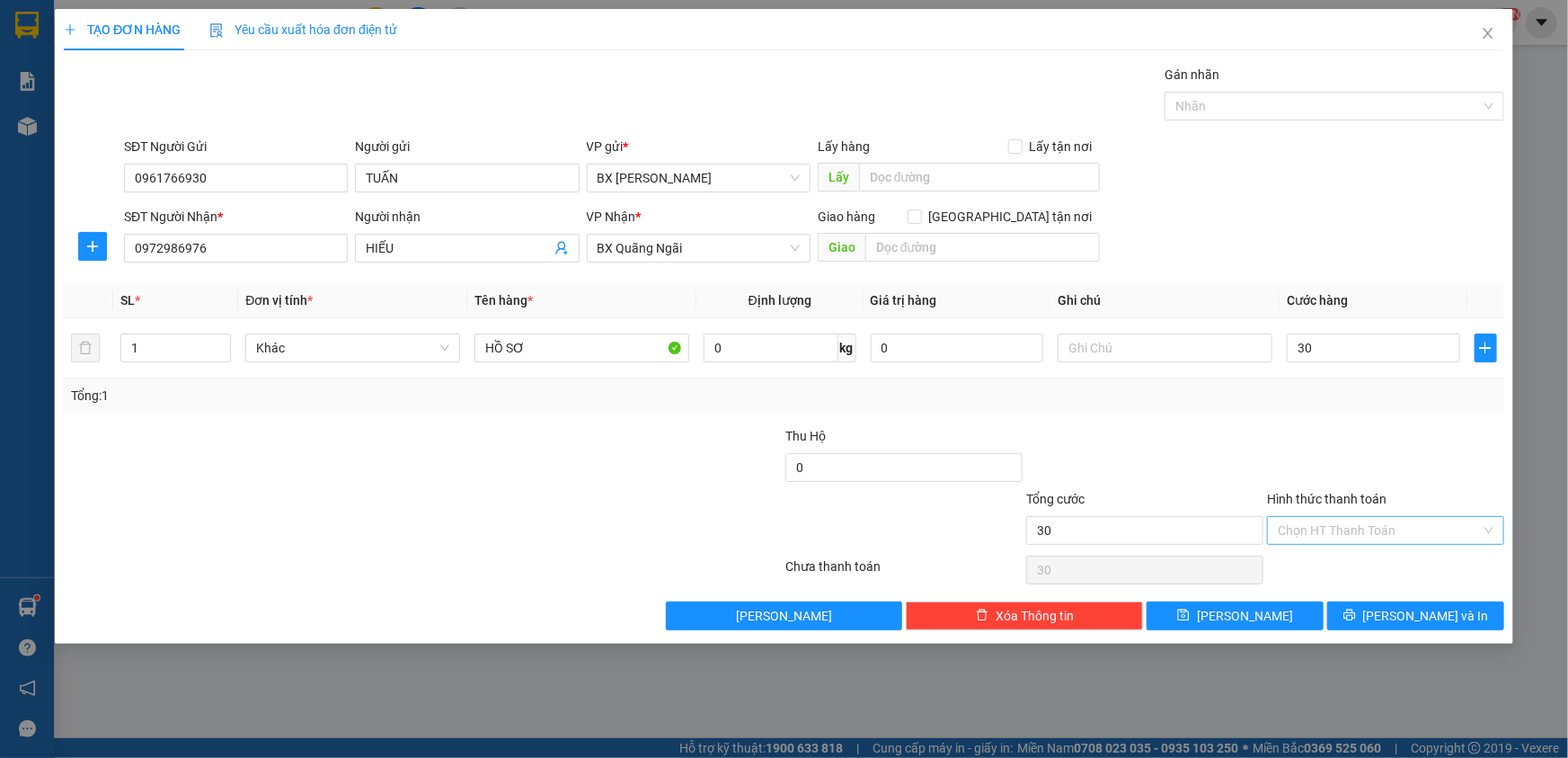
type input "30.000"
click at [1396, 532] on input "Hình thức thanh toán" at bounding box center [1379, 530] width 203 height 27
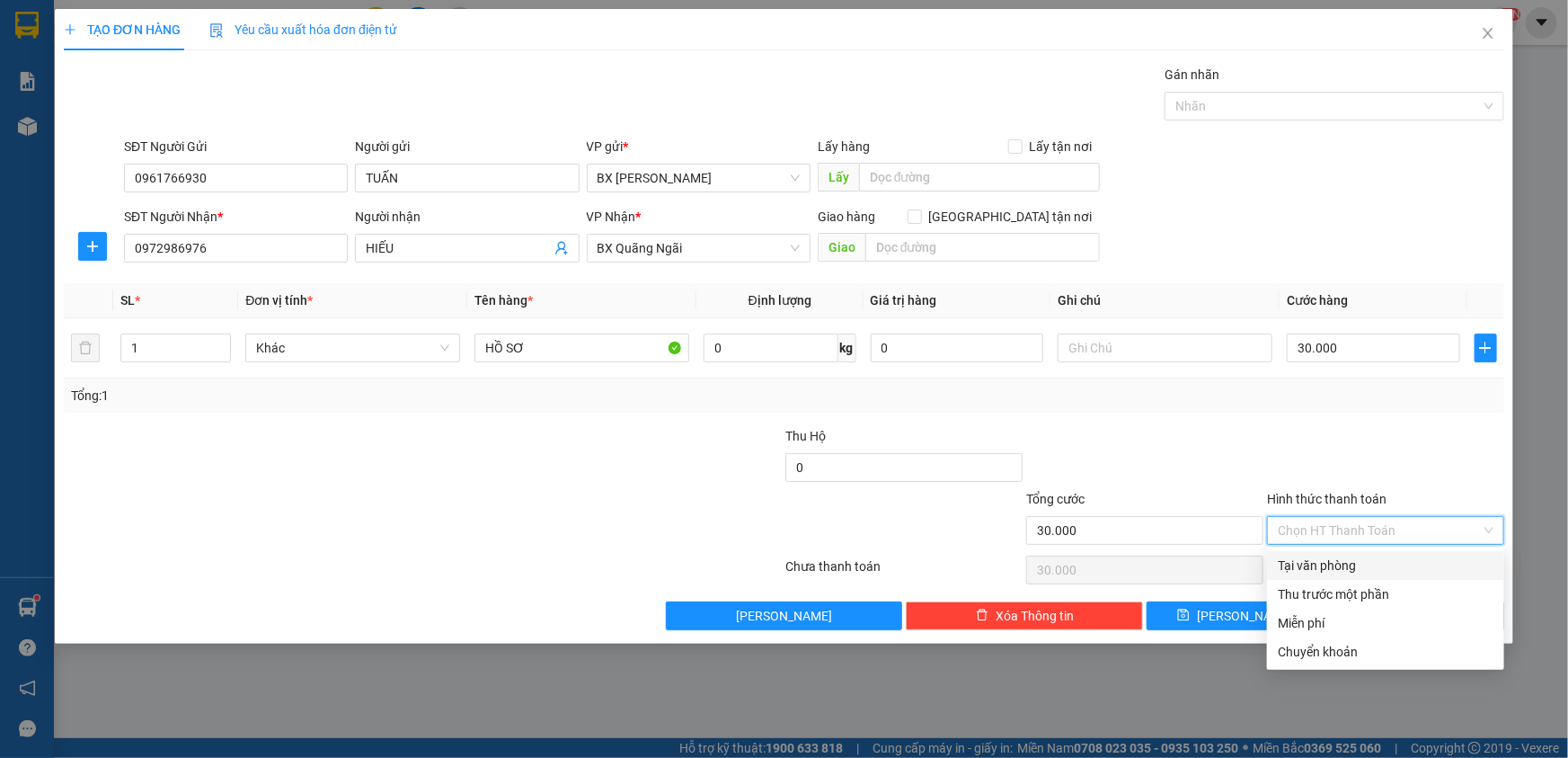
click at [1369, 552] on div "Tại văn phòng" at bounding box center [1385, 565] width 237 height 29
type input "0"
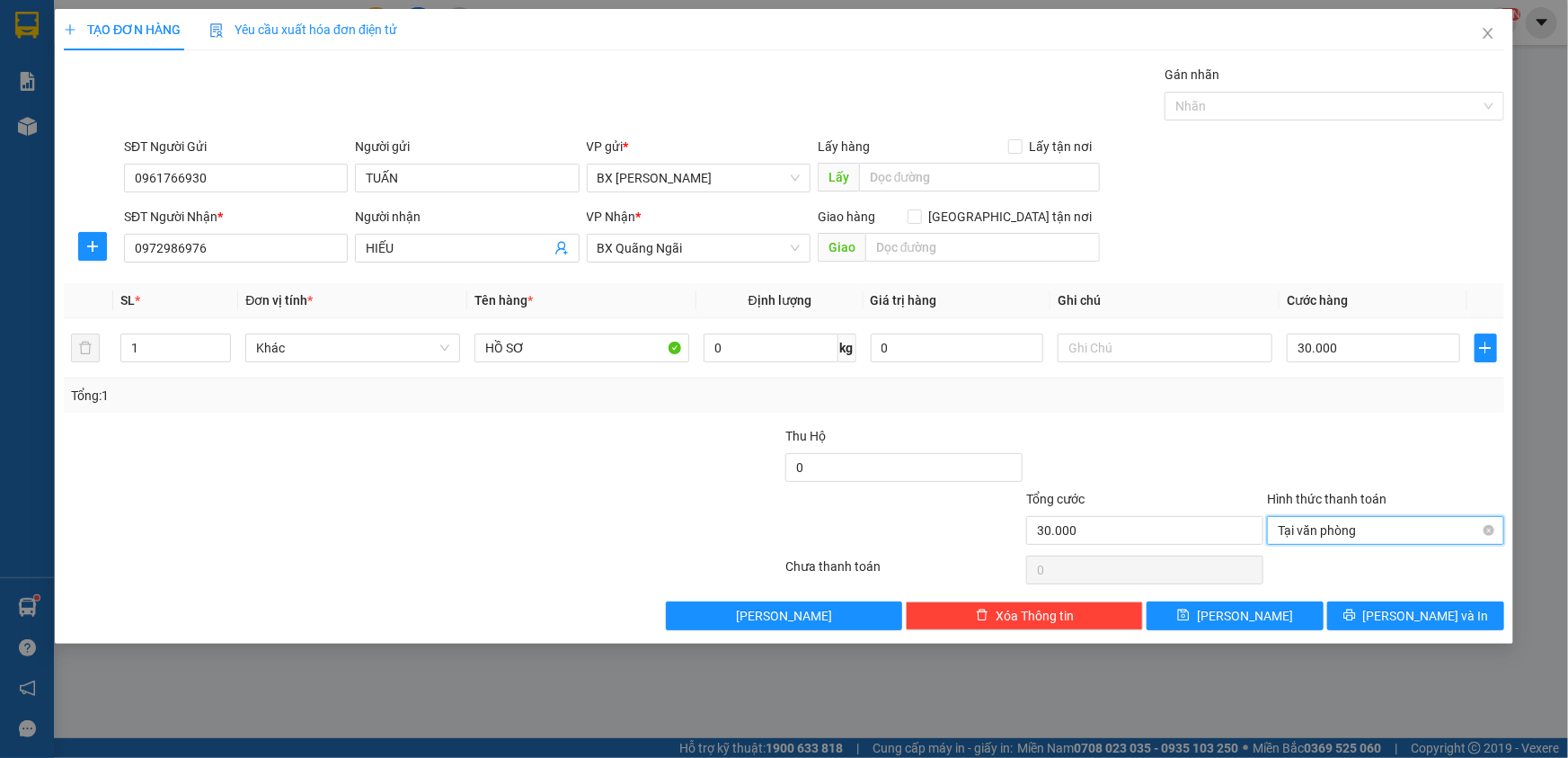
click at [1363, 529] on span "Tại văn phòng" at bounding box center [1385, 530] width 216 height 27
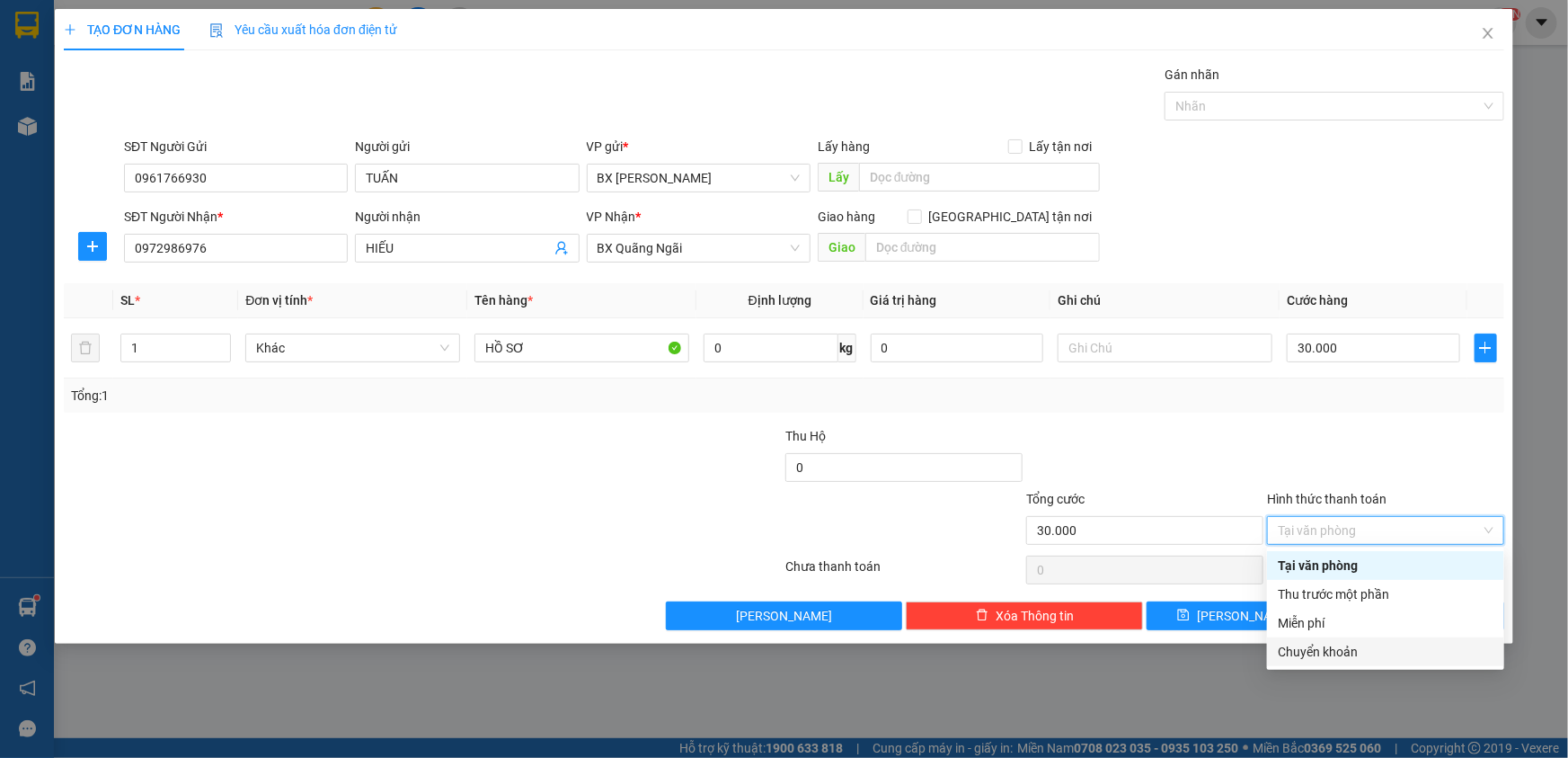
click at [1300, 656] on div "Chuyển khoản" at bounding box center [1385, 651] width 216 height 20
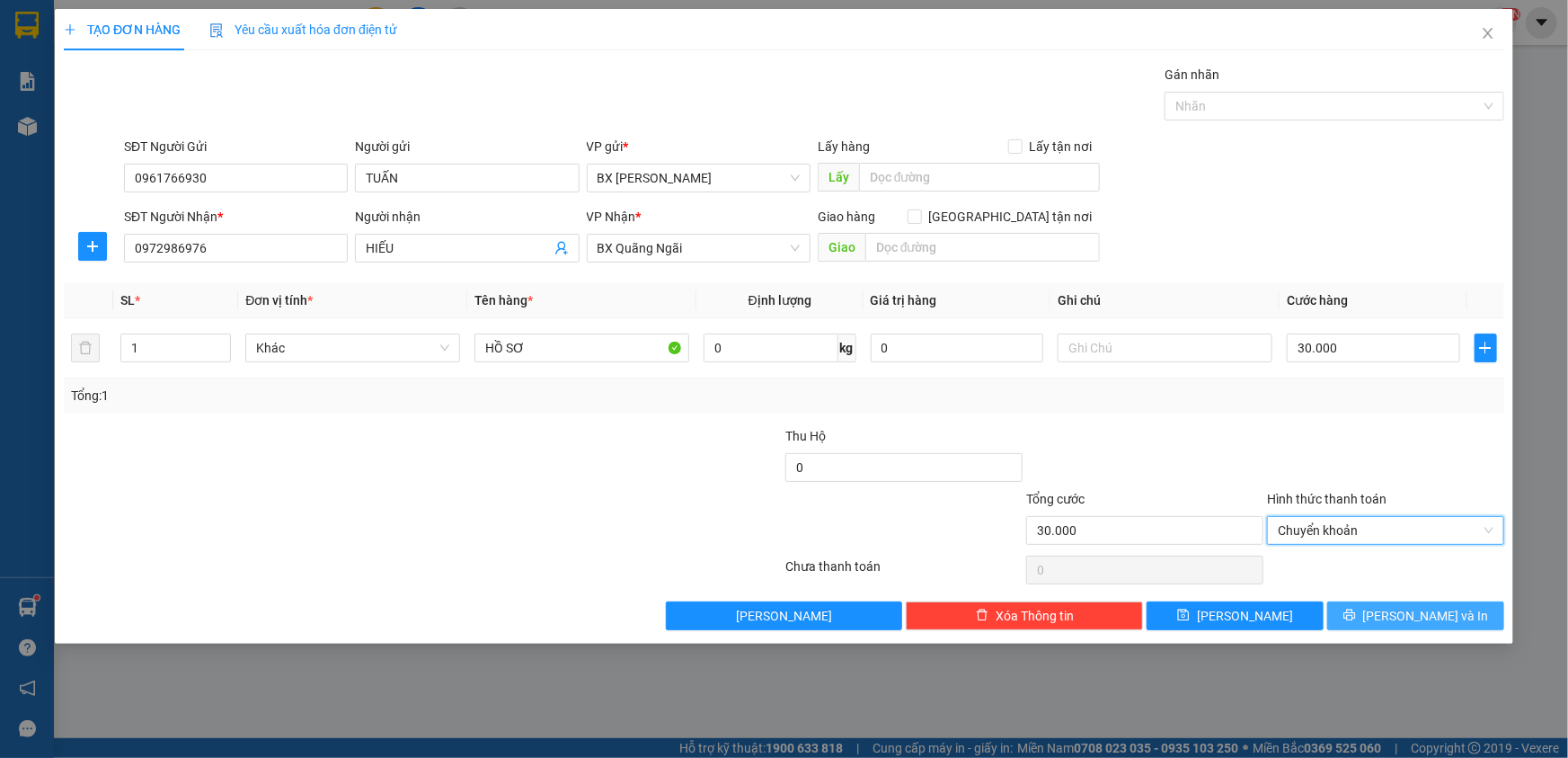
click at [1428, 621] on span "[PERSON_NAME] và In" at bounding box center [1425, 616] width 125 height 20
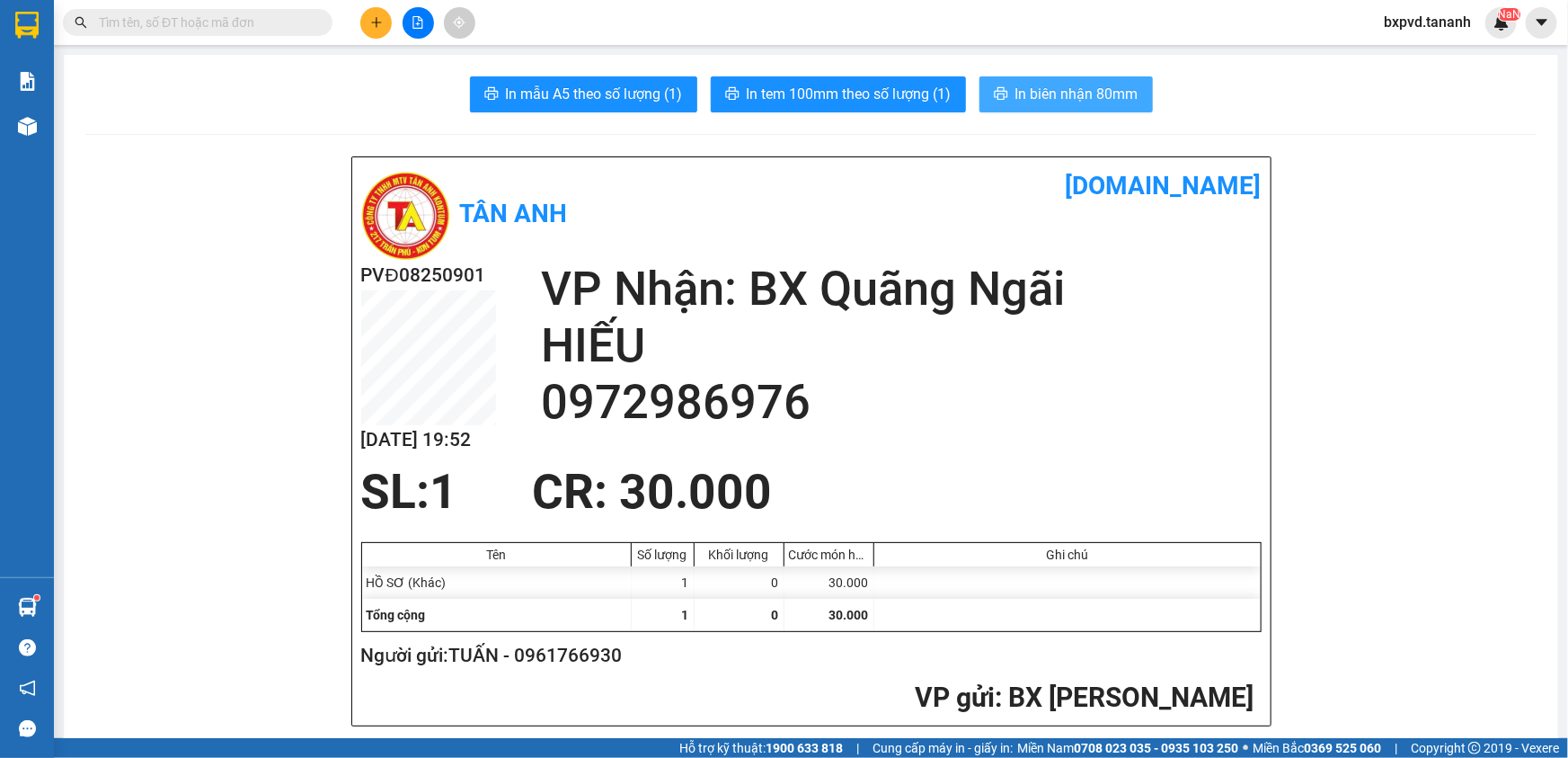
click at [1048, 97] on span "In biên nhận 80mm" at bounding box center [1076, 94] width 123 height 23
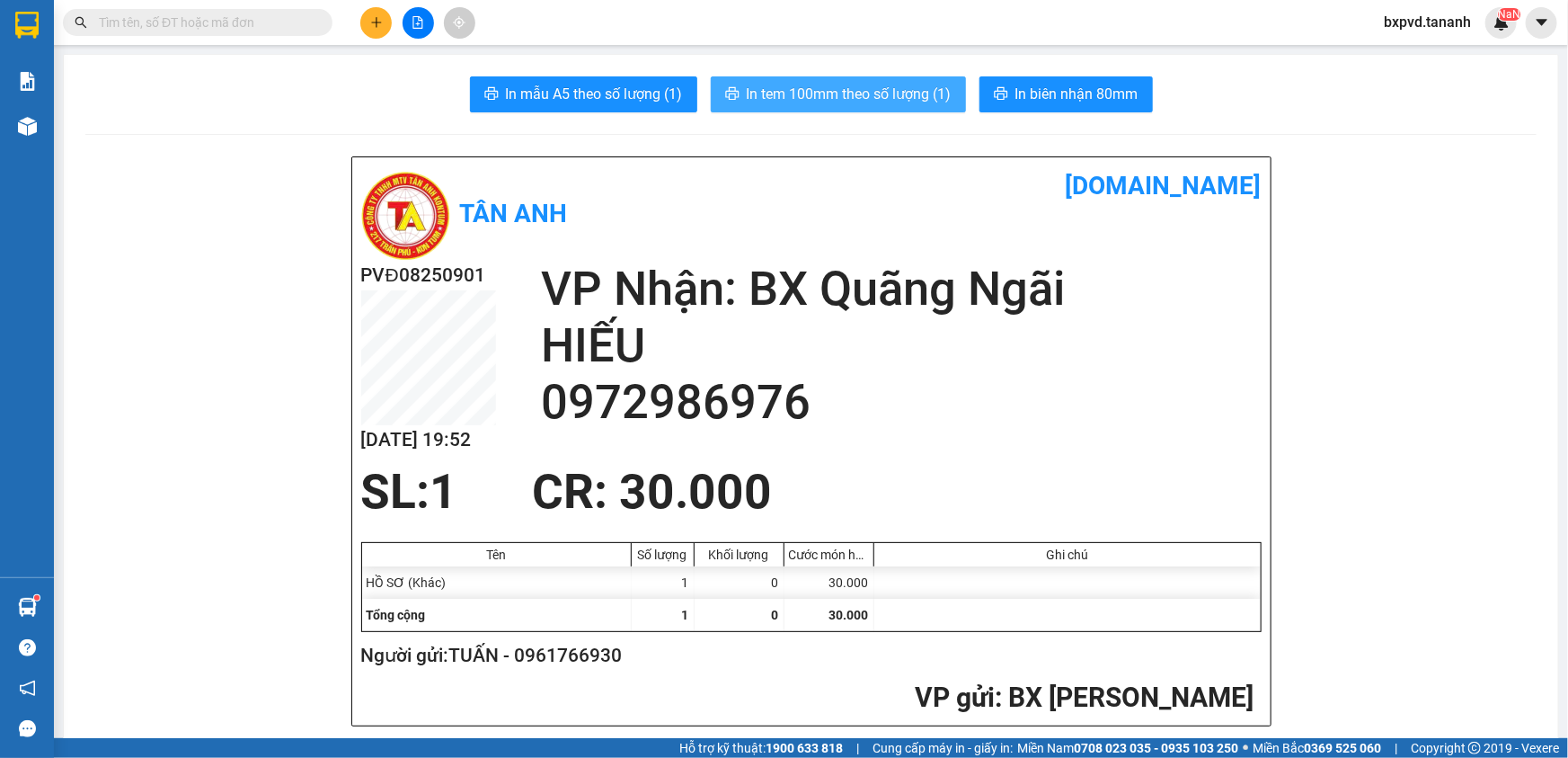
click at [799, 81] on button "In tem 100mm theo số lượng (1)" at bounding box center [838, 94] width 255 height 36
click at [995, 504] on div "SL: 1 CR : 30.000" at bounding box center [800, 491] width 900 height 54
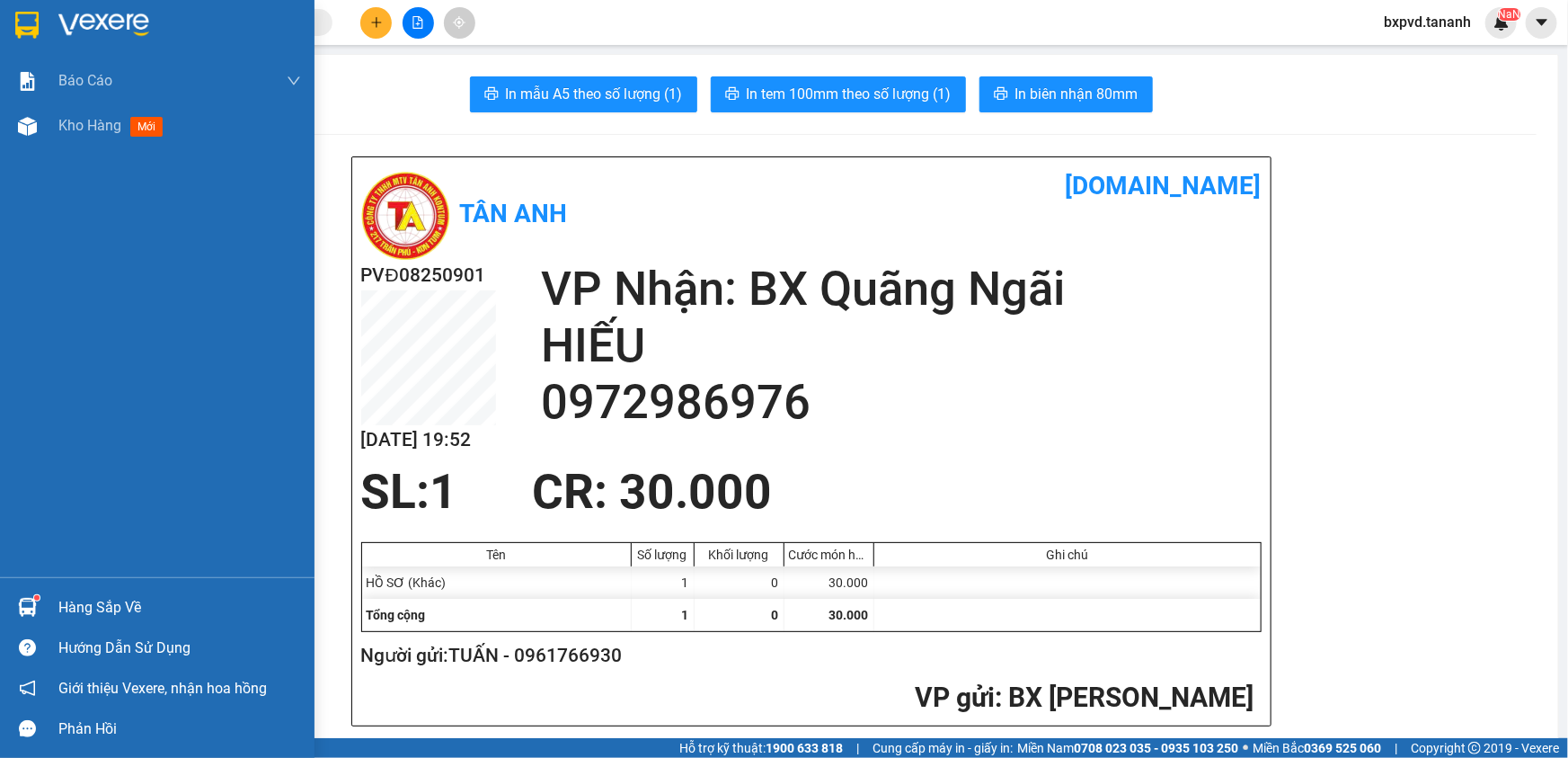
click at [72, 605] on div "Hàng sắp về" at bounding box center [179, 607] width 242 height 27
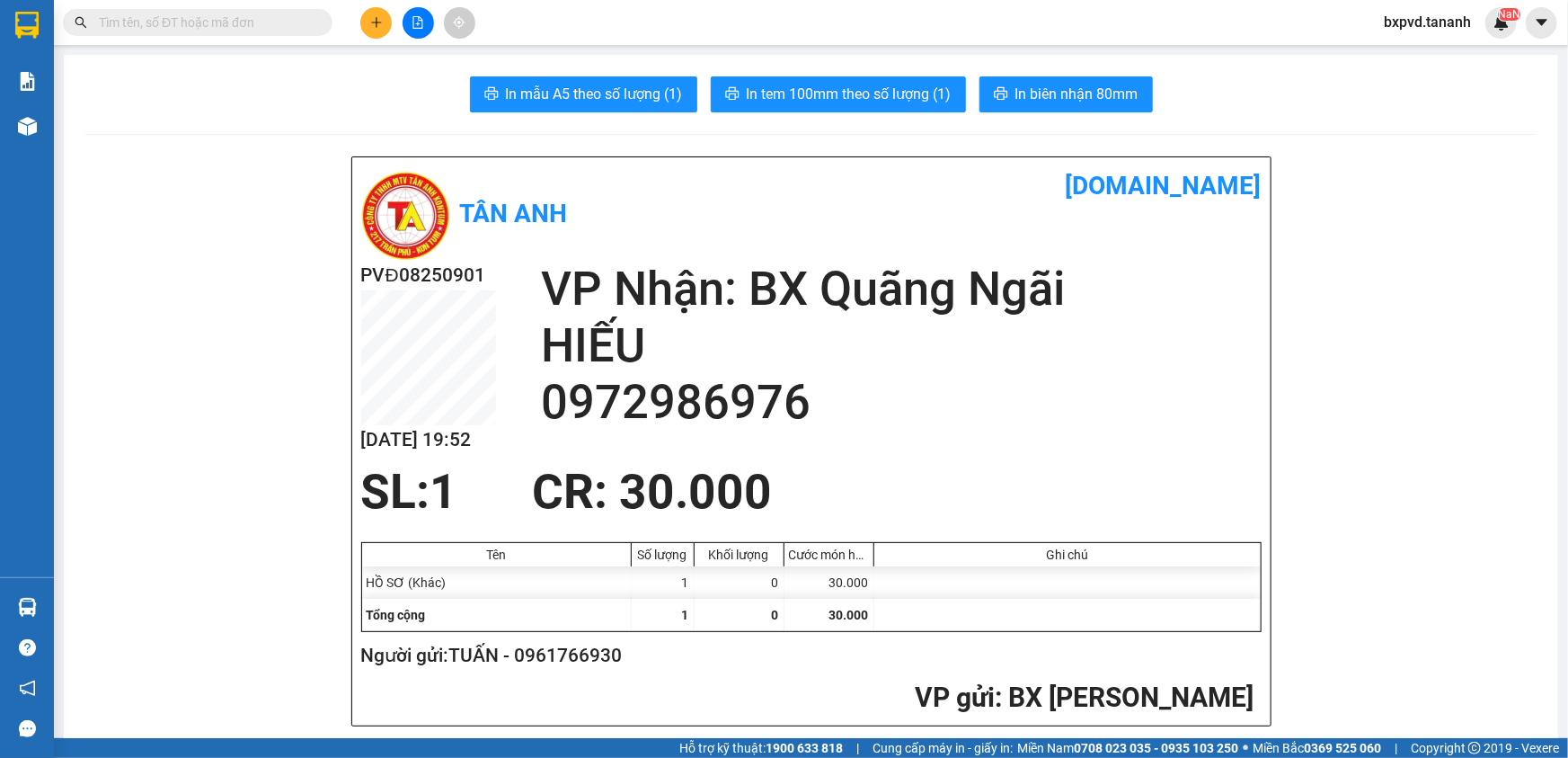
click at [989, 273] on section "Kết quả tìm kiếm ( 0 ) Bộ lọc No Data bxpvd.tananh NaN Báo cáo Báo cáo dòng tiề…" at bounding box center [784, 379] width 1568 height 758
click at [1460, 17] on span "bxpvd.tananh" at bounding box center [1427, 22] width 116 height 23
click at [1435, 63] on span "Đăng xuất" at bounding box center [1435, 56] width 78 height 20
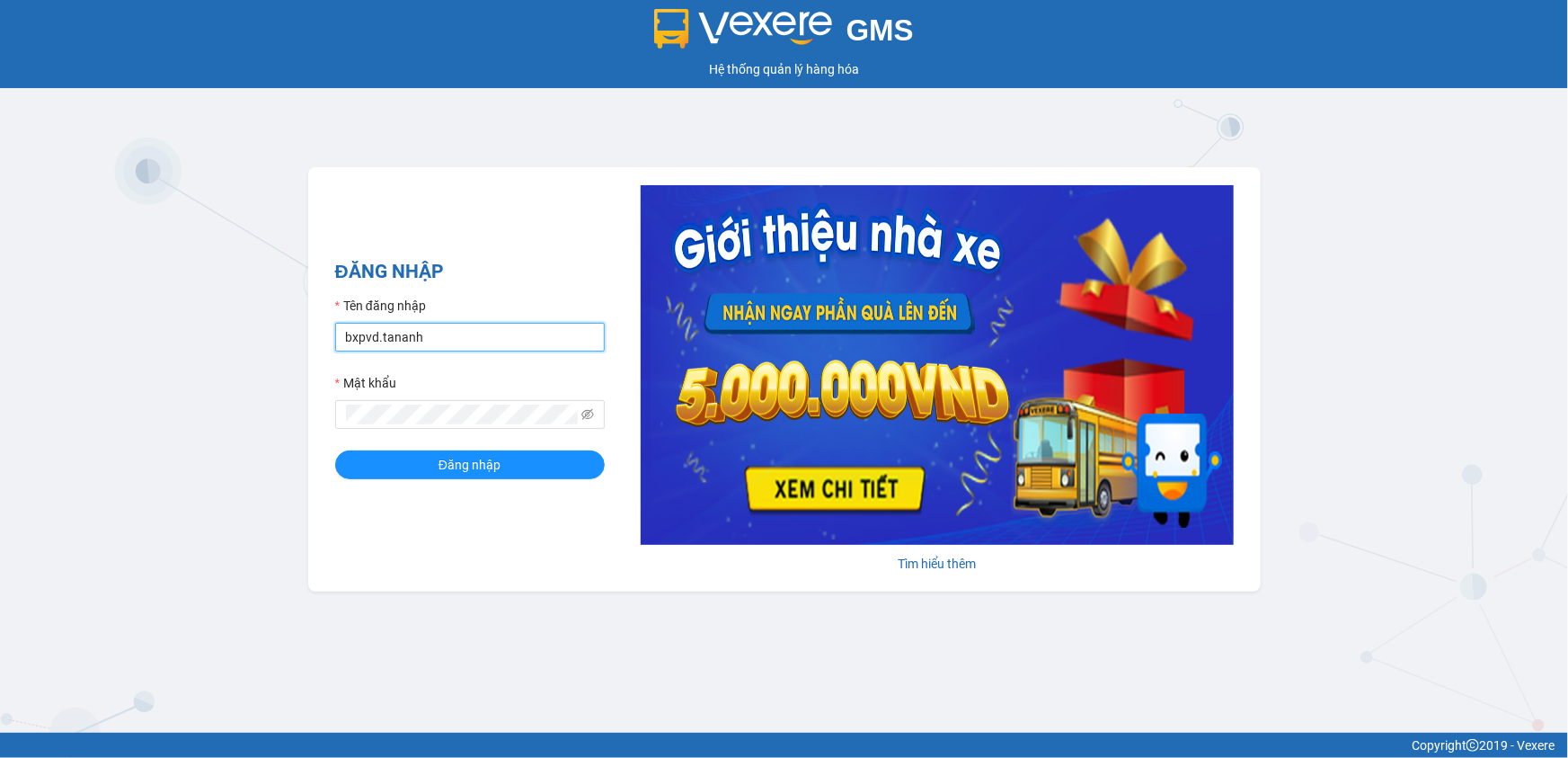
click at [411, 342] on input "bxpvd.tananh" at bounding box center [470, 337] width 270 height 29
type input "bxmd.tananh"
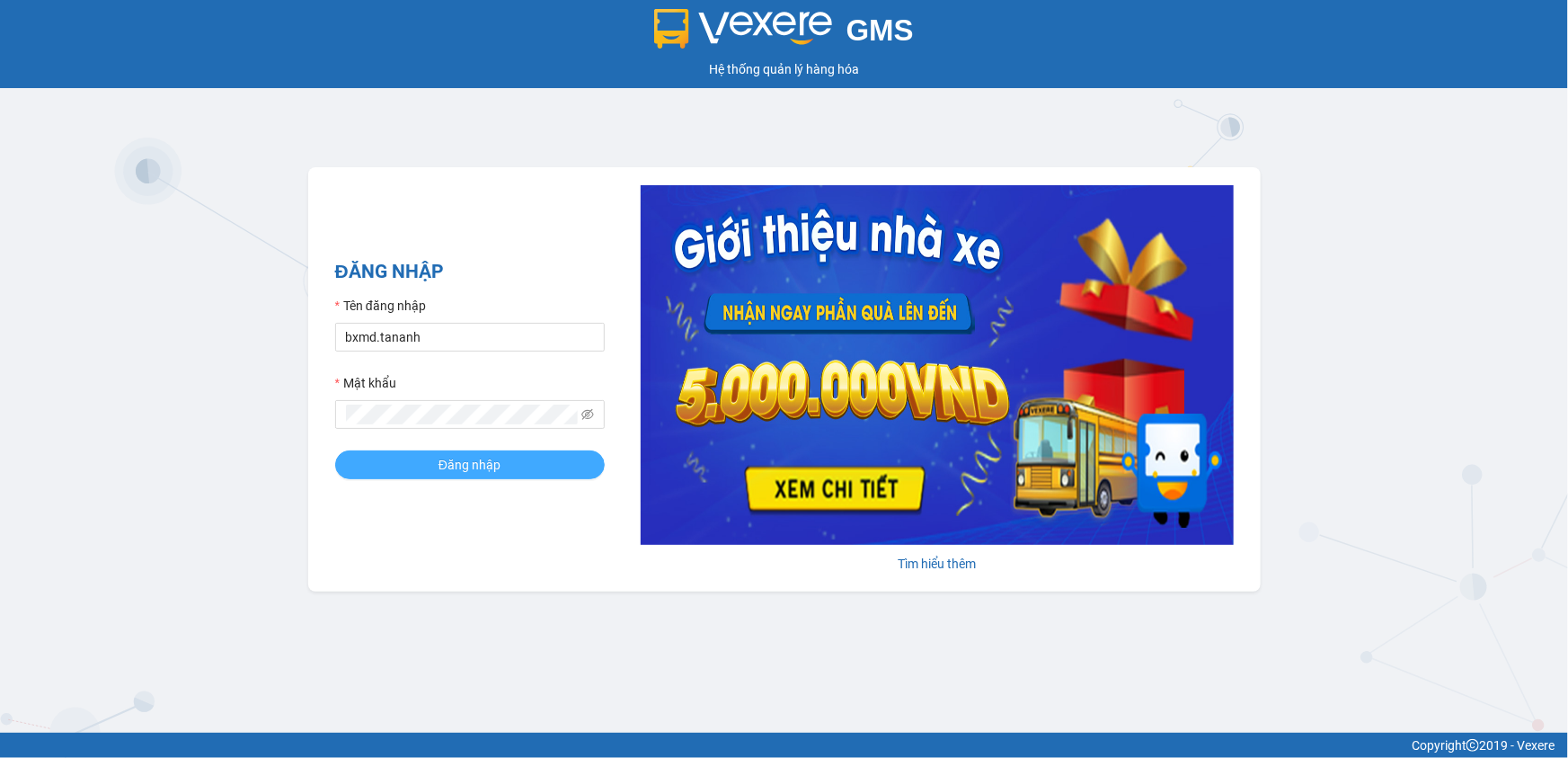
click at [404, 472] on button "Đăng nhập" at bounding box center [470, 465] width 270 height 29
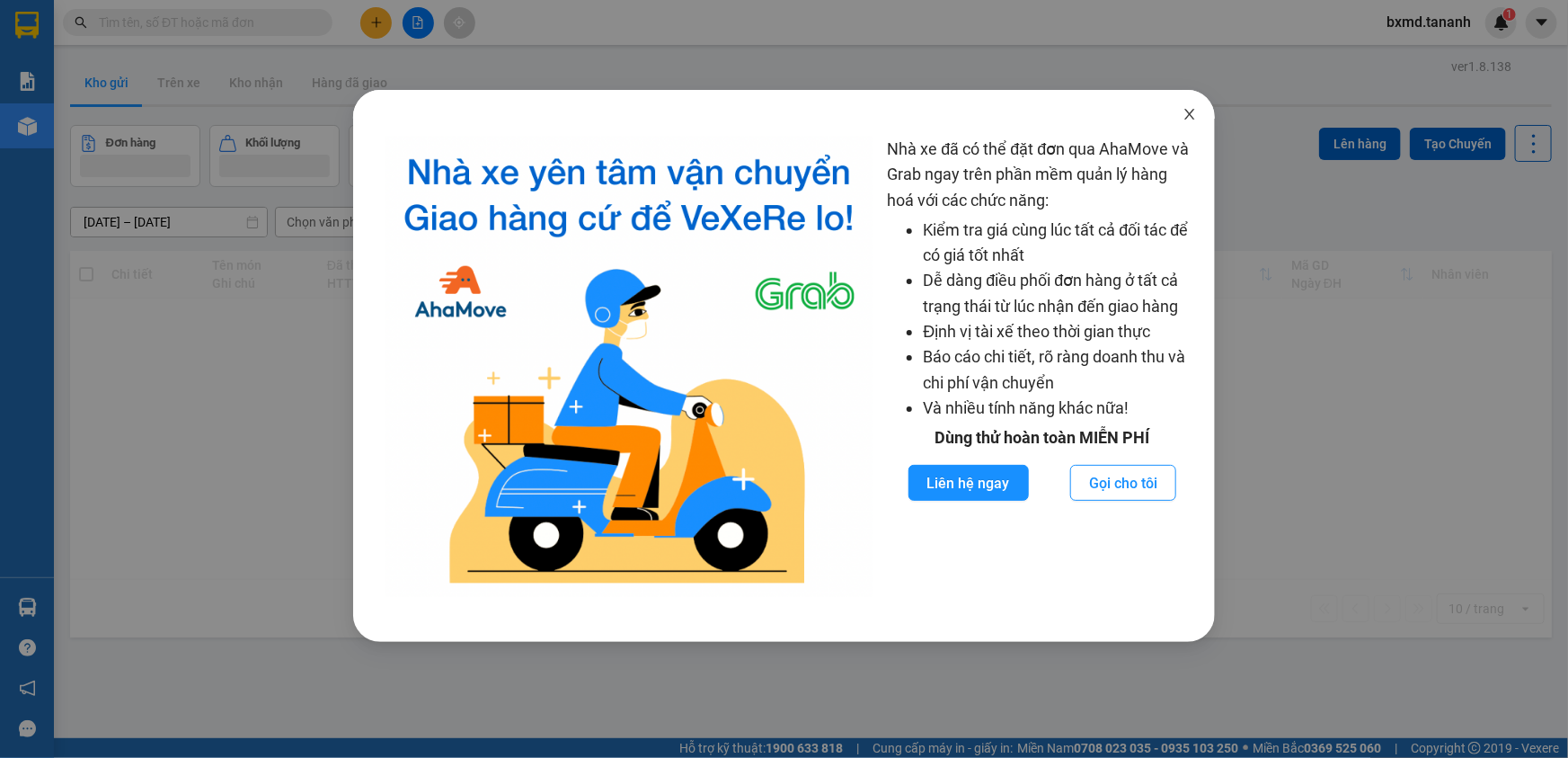
click at [1186, 116] on icon "close" at bounding box center [1189, 113] width 14 height 14
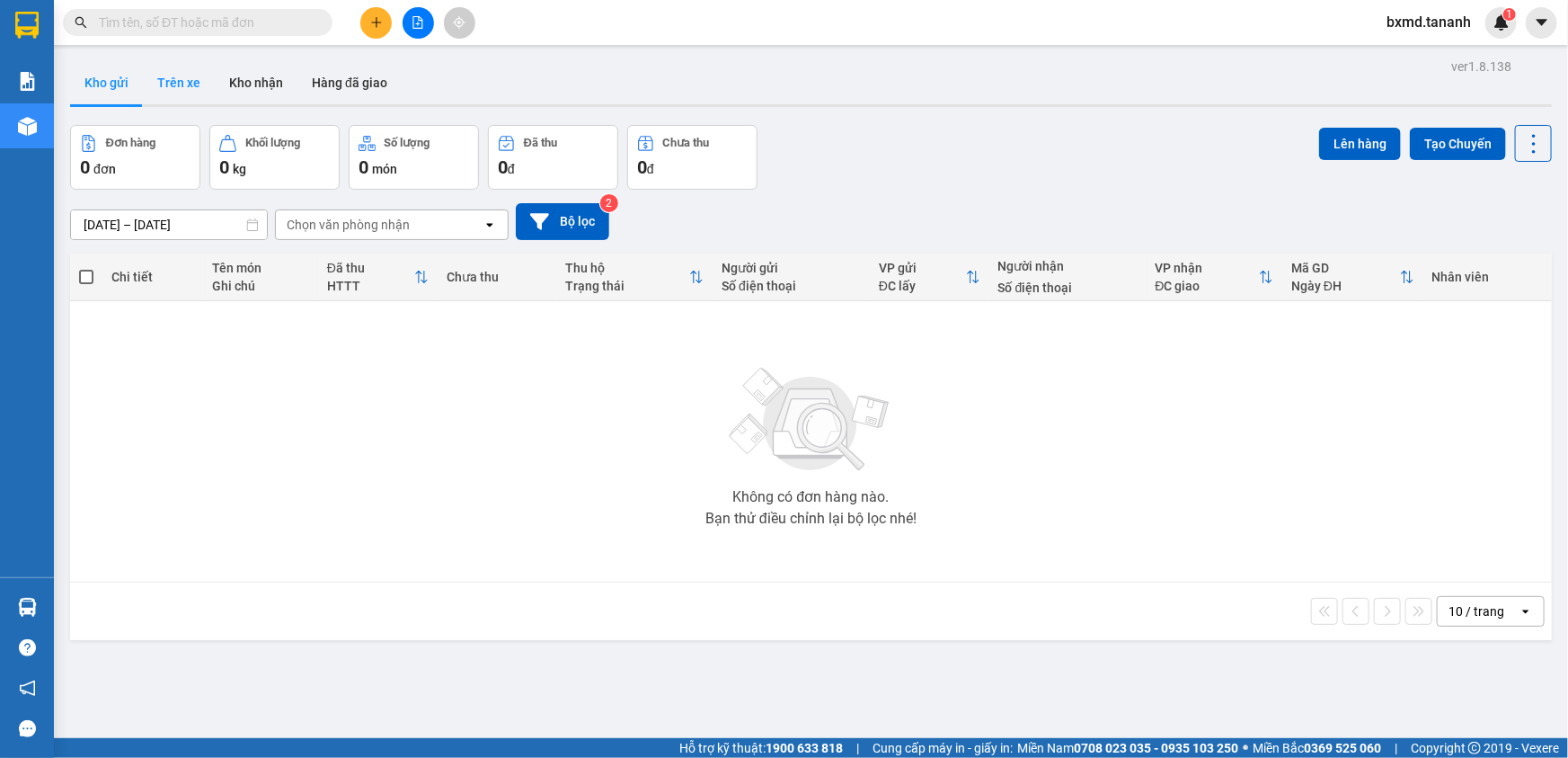
click at [184, 90] on button "Trên xe" at bounding box center [179, 83] width 72 height 43
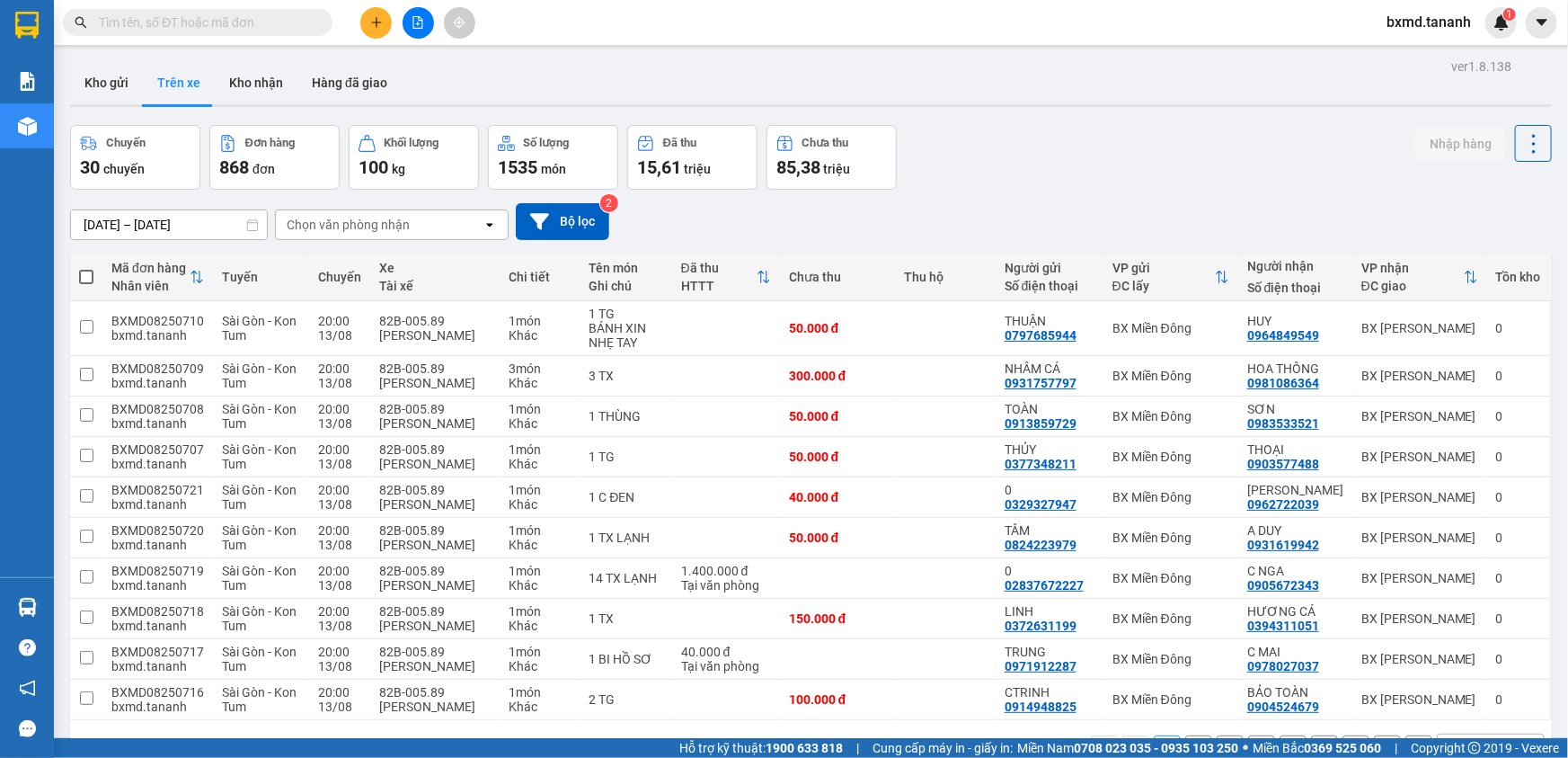
click at [217, 25] on input "text" at bounding box center [204, 22] width 212 height 20
click at [249, 72] on button "Kho nhận" at bounding box center [256, 83] width 83 height 43
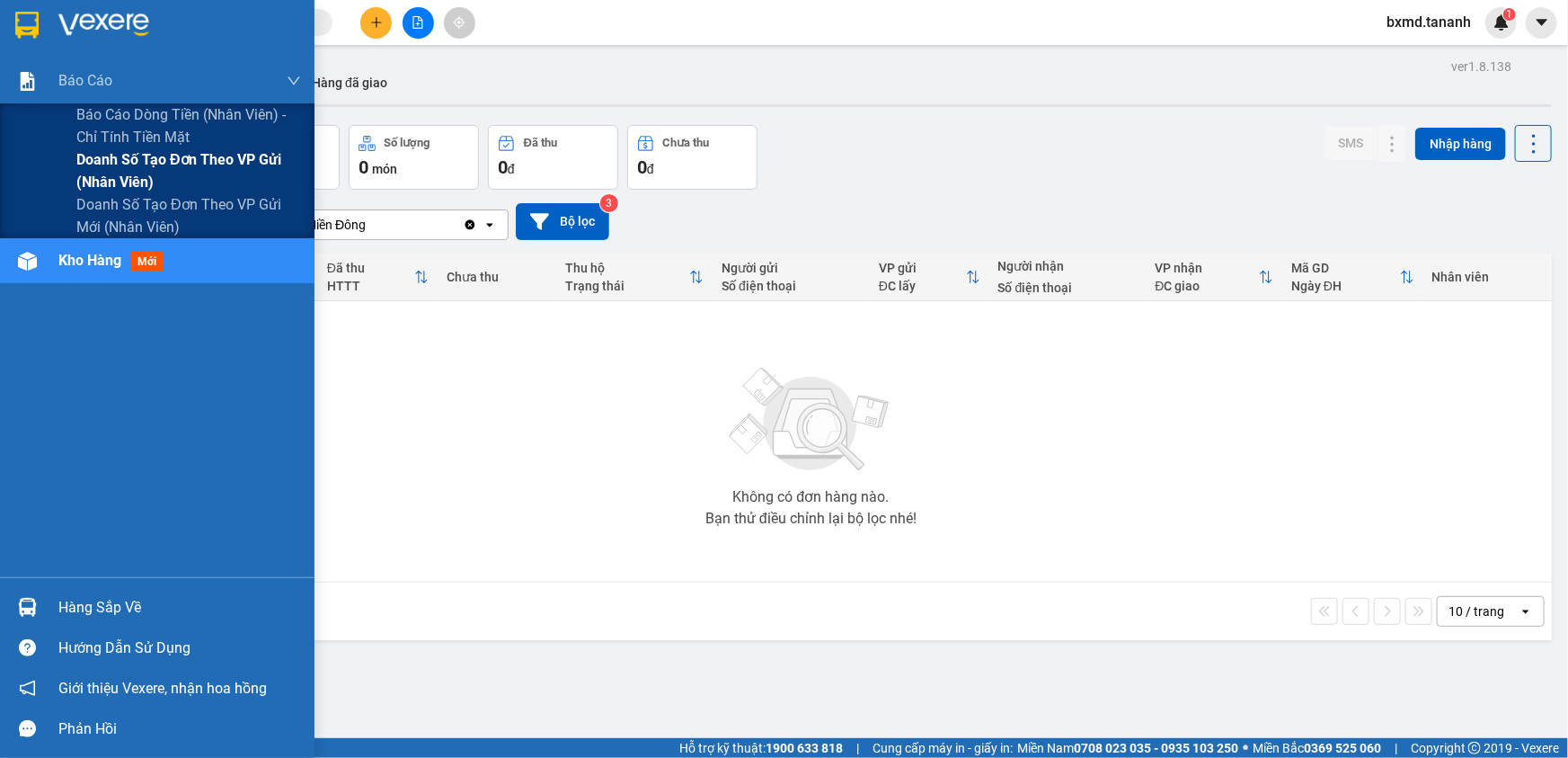
click at [184, 168] on span "Doanh số tạo đơn theo VP gửi (nhân viên)" at bounding box center [188, 171] width 224 height 45
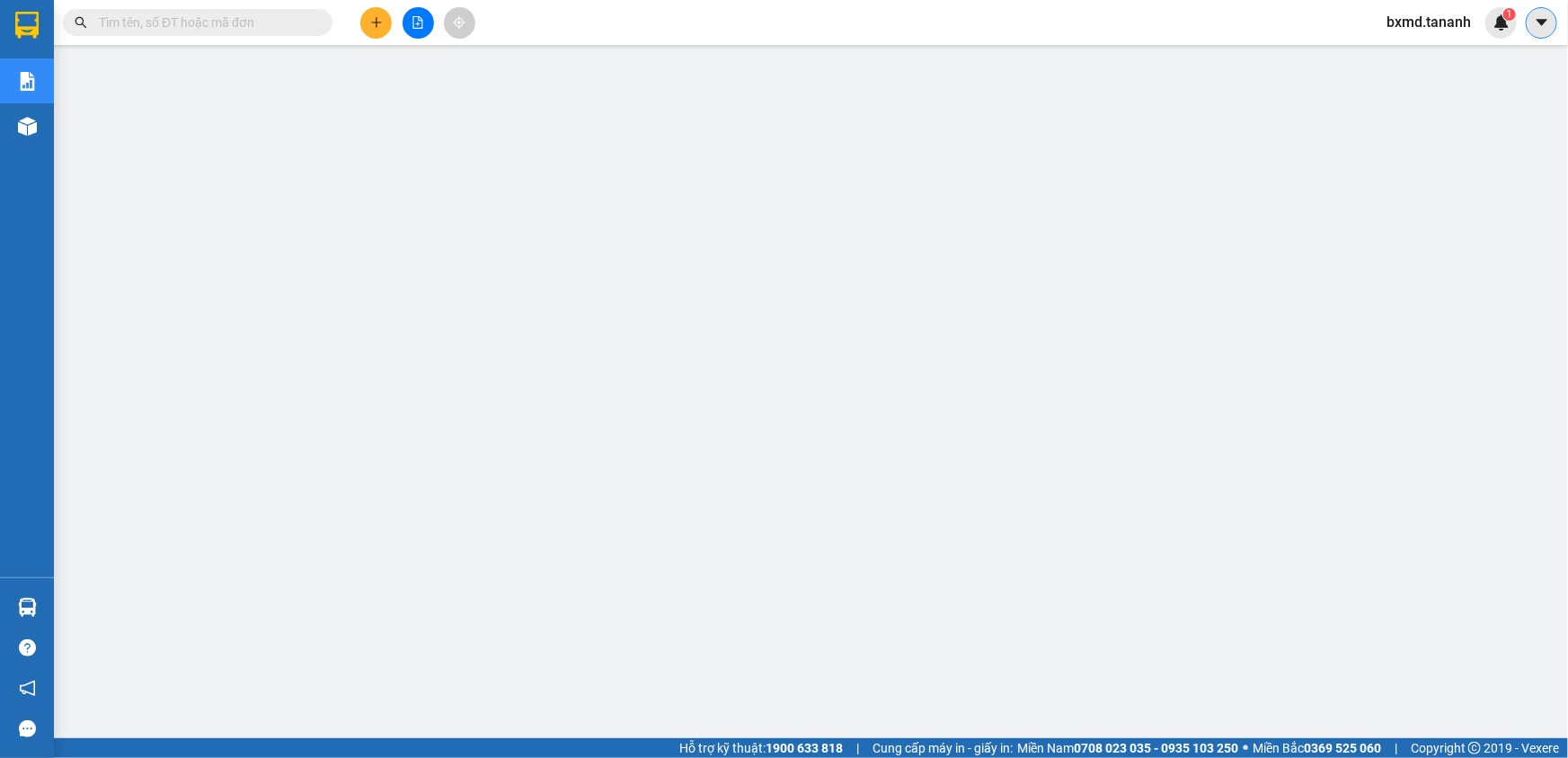
click at [1546, 21] on icon "caret-down" at bounding box center [1541, 22] width 16 height 16
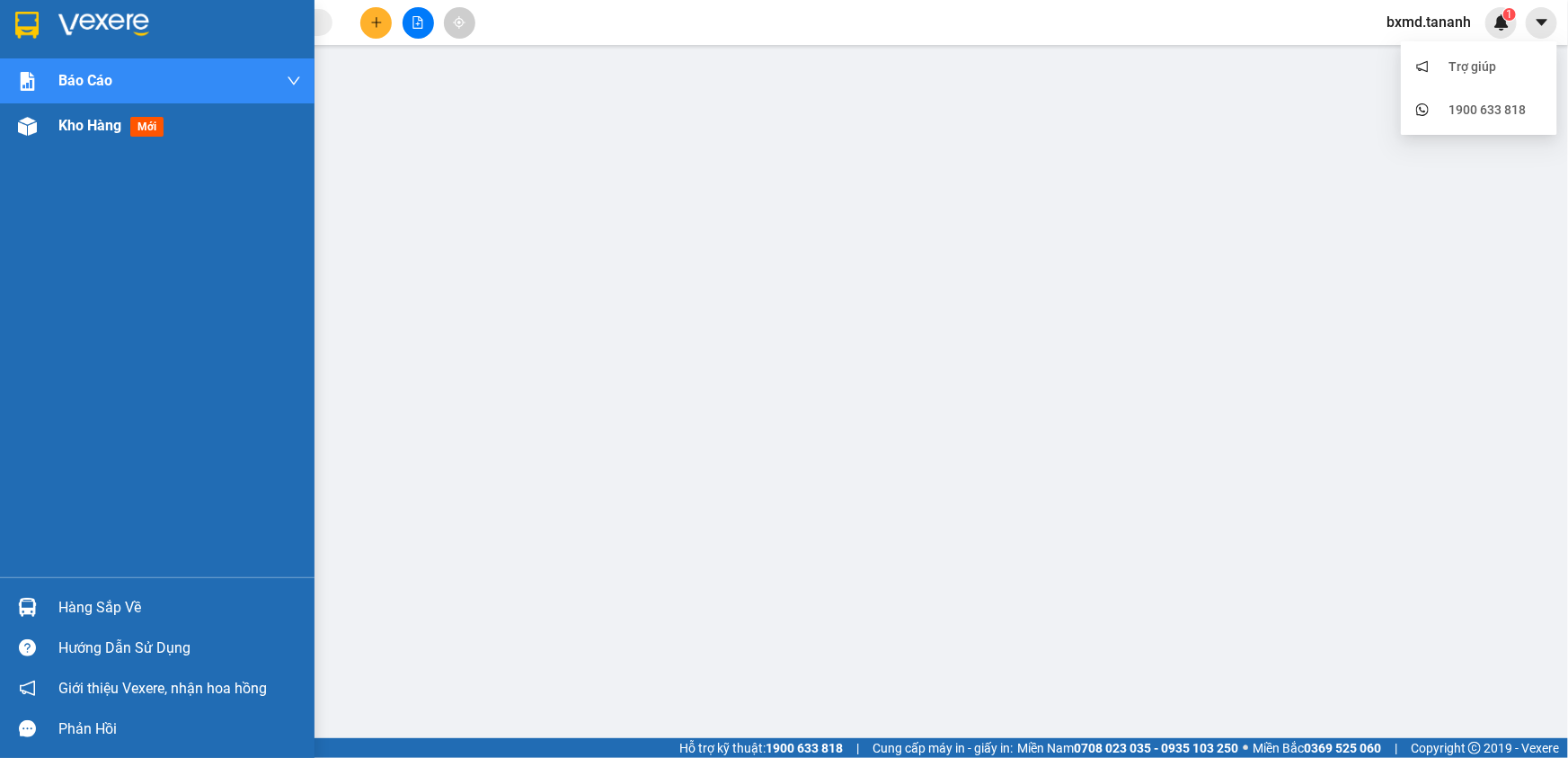
click at [120, 127] on span "Kho hàng" at bounding box center [90, 125] width 63 height 17
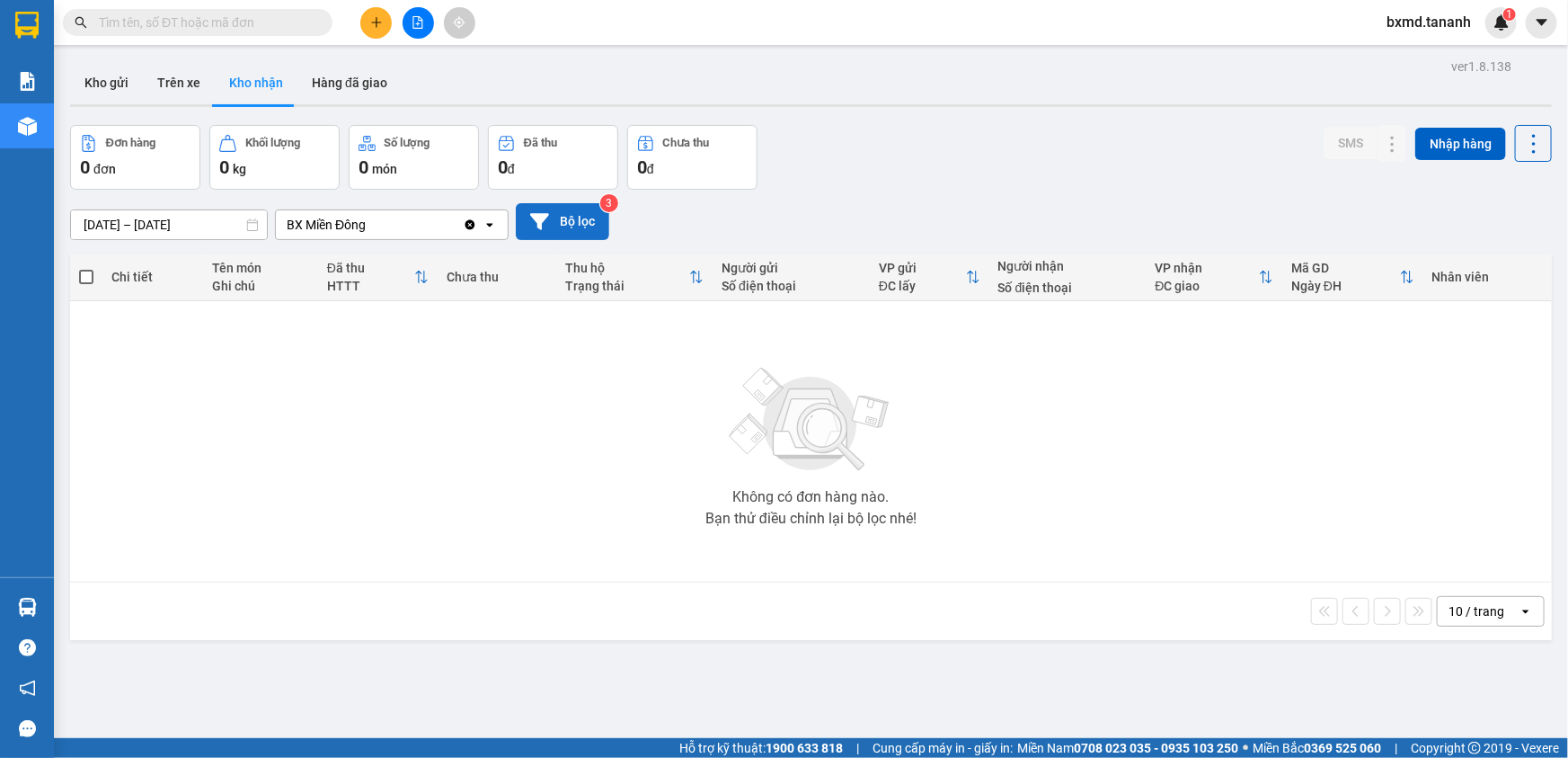
click at [554, 230] on button "Bộ lọc" at bounding box center [562, 221] width 93 height 37
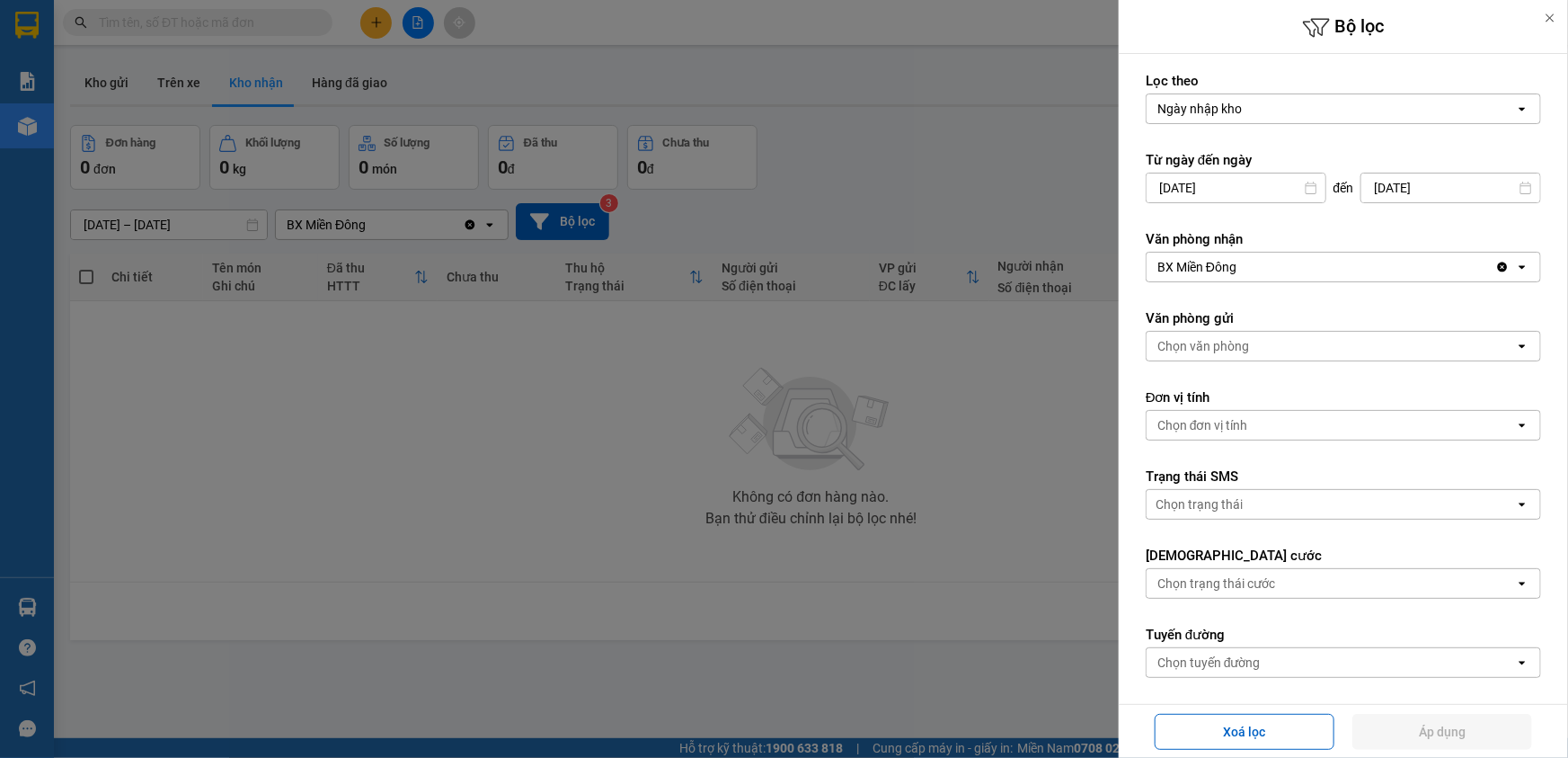
click at [395, 355] on div at bounding box center [784, 379] width 1568 height 758
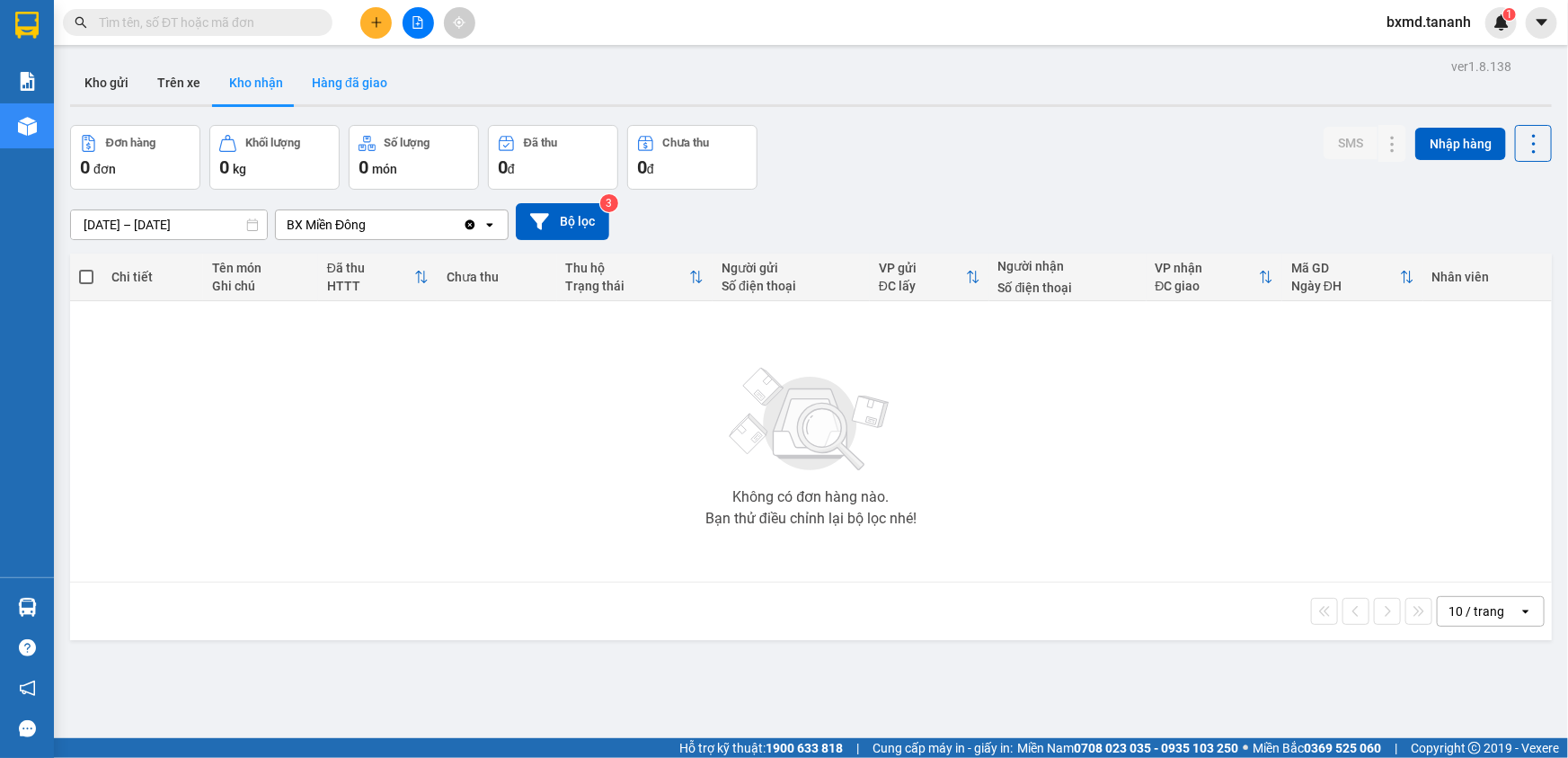
click at [341, 75] on button "Hàng đã giao" at bounding box center [350, 83] width 105 height 43
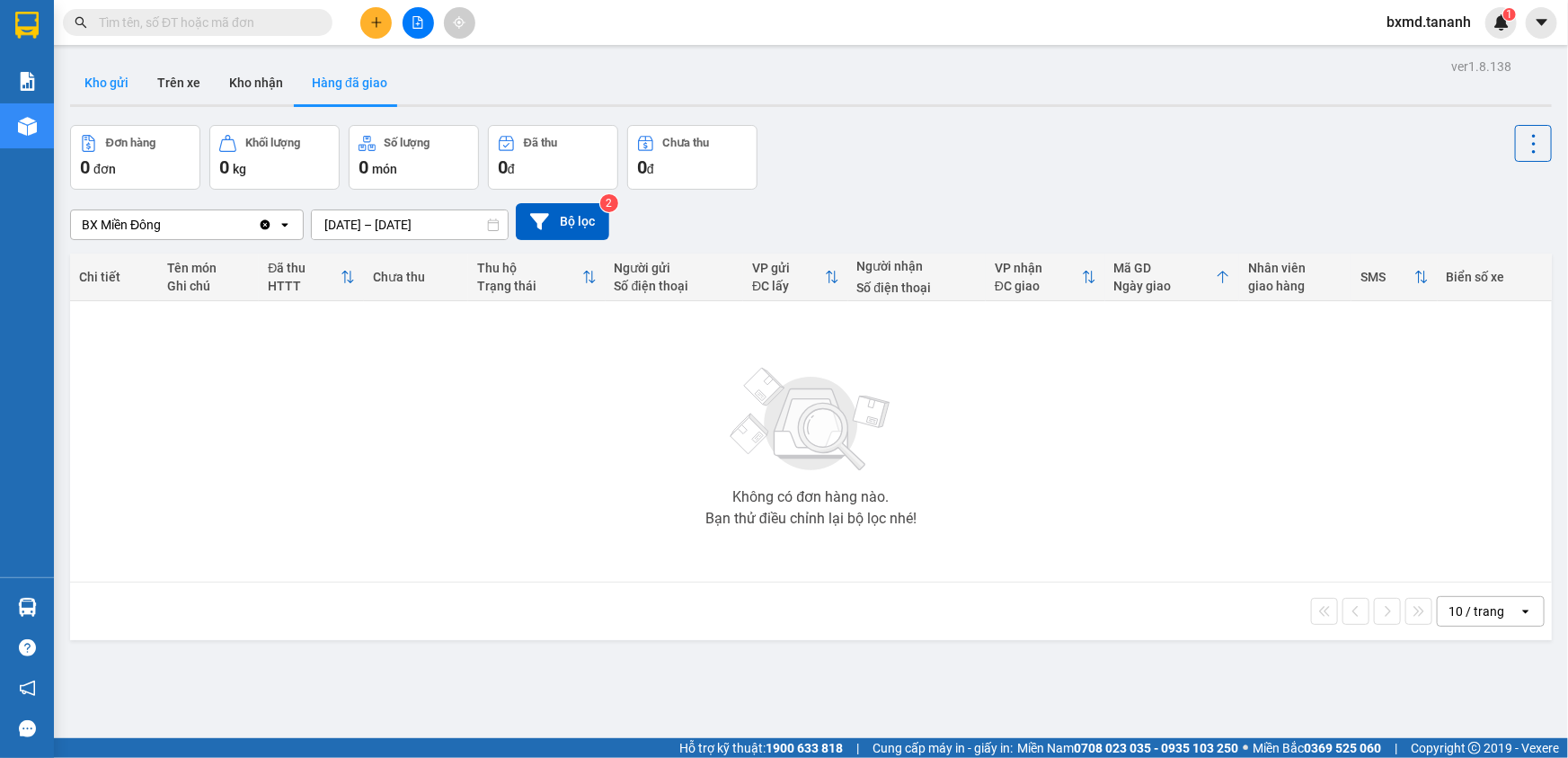
click at [96, 90] on button "Kho gửi" at bounding box center [106, 83] width 73 height 43
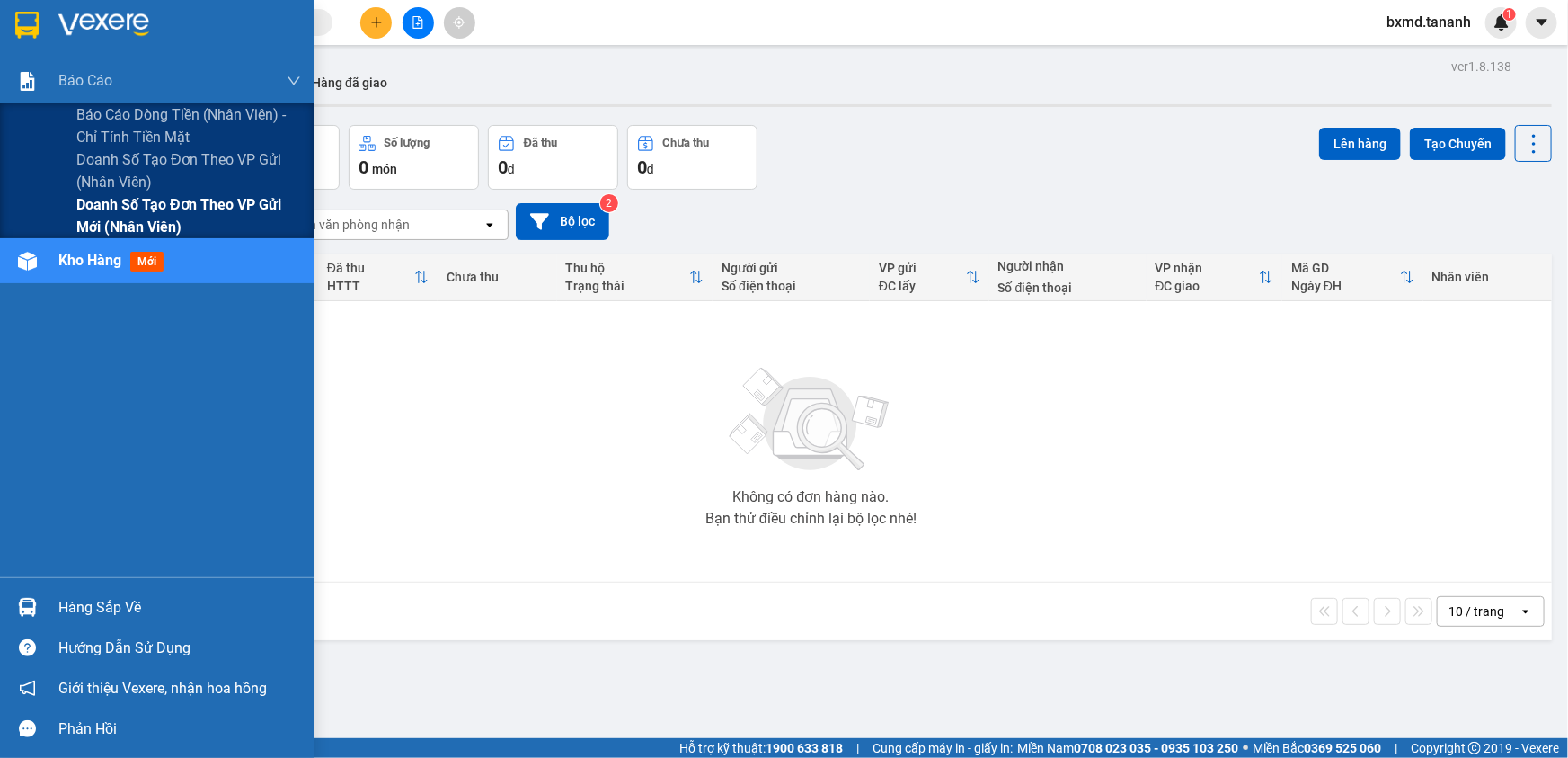
click at [228, 223] on span "Doanh số tạo đơn theo VP gửi mới (nhân viên)" at bounding box center [188, 216] width 224 height 45
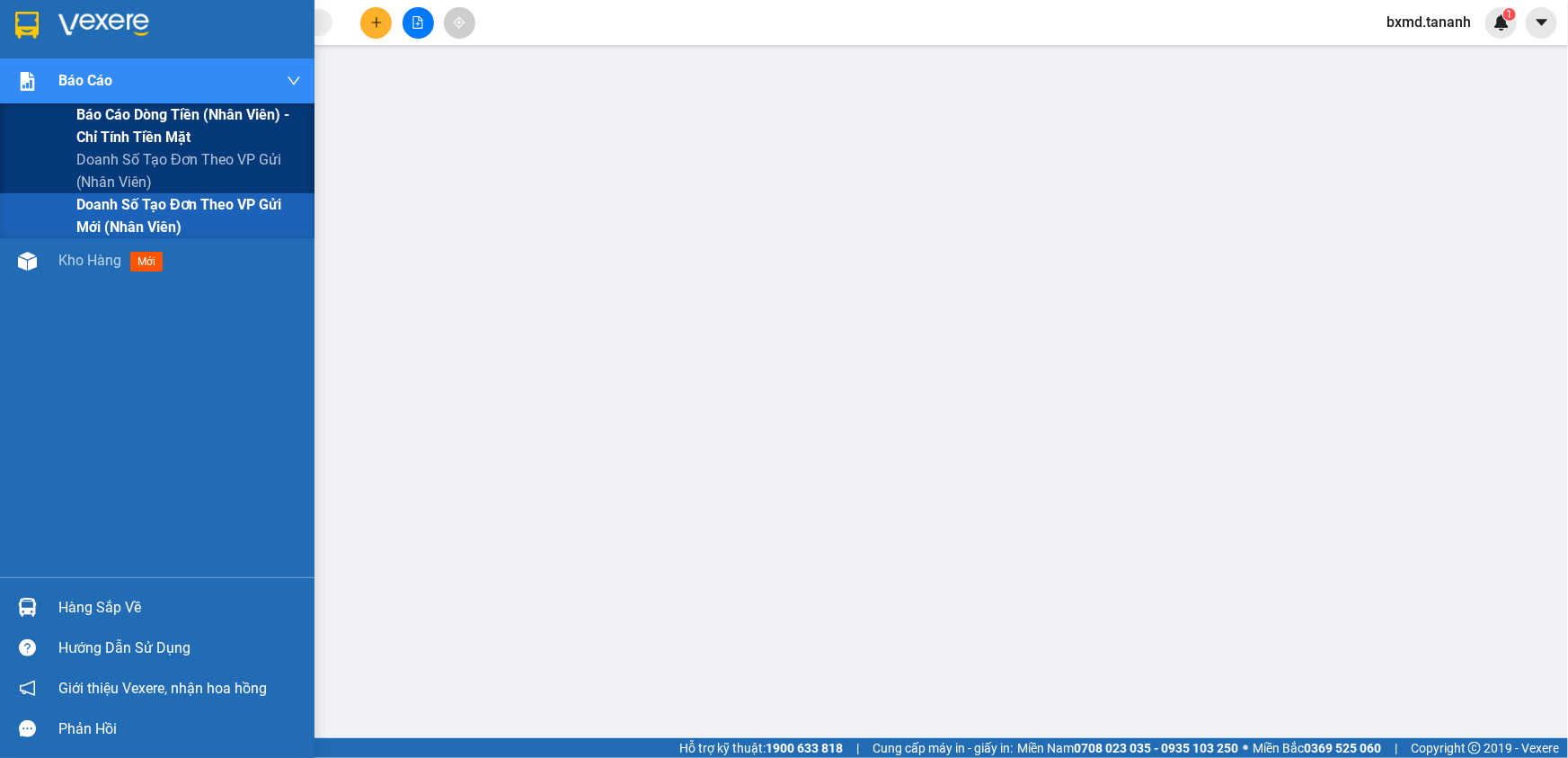
click at [106, 110] on span "Báo cáo dòng tiền (nhân viên) - chỉ tính tiền mặt" at bounding box center [188, 126] width 224 height 45
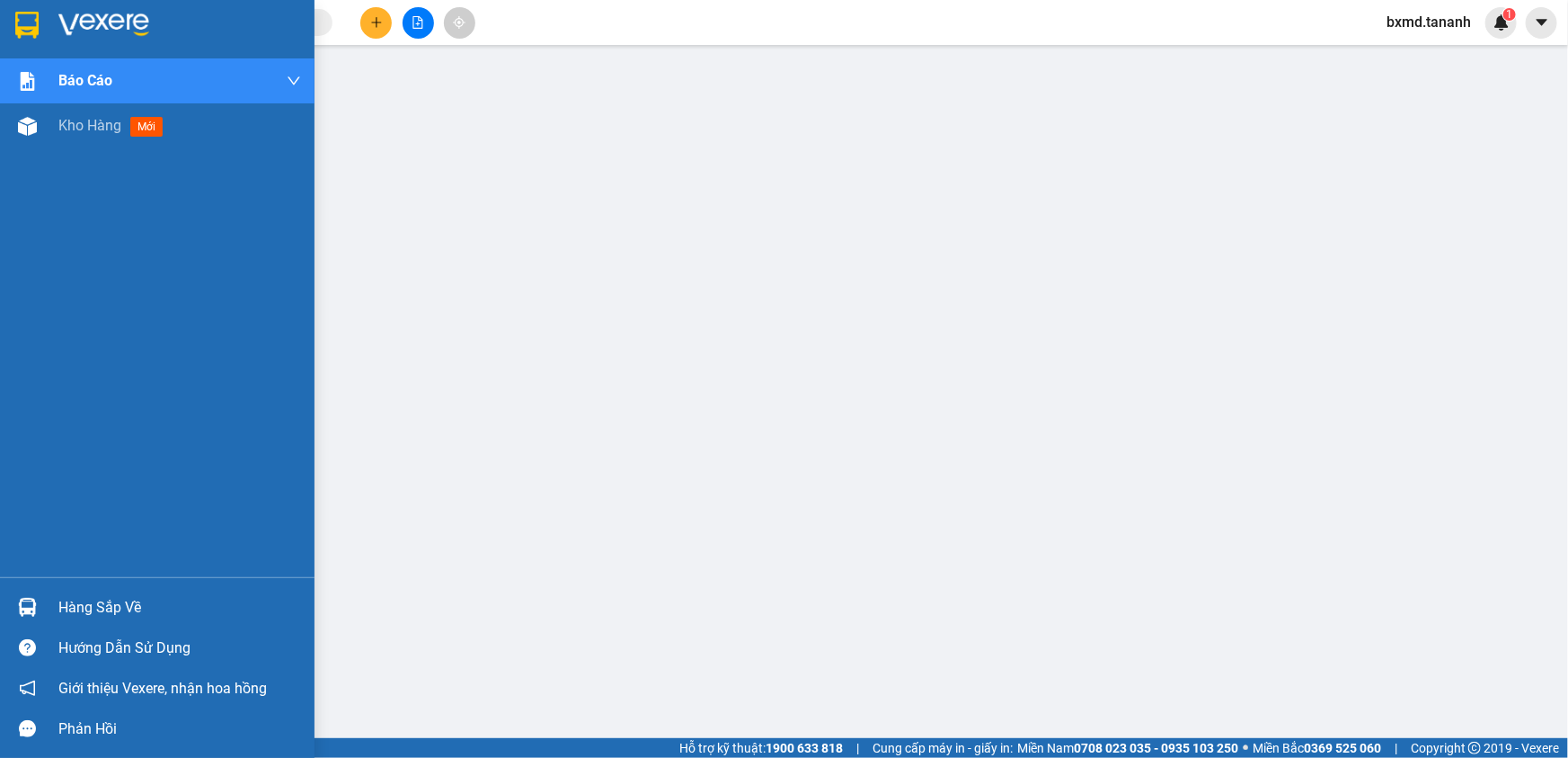
click at [47, 5] on div at bounding box center [157, 29] width 315 height 58
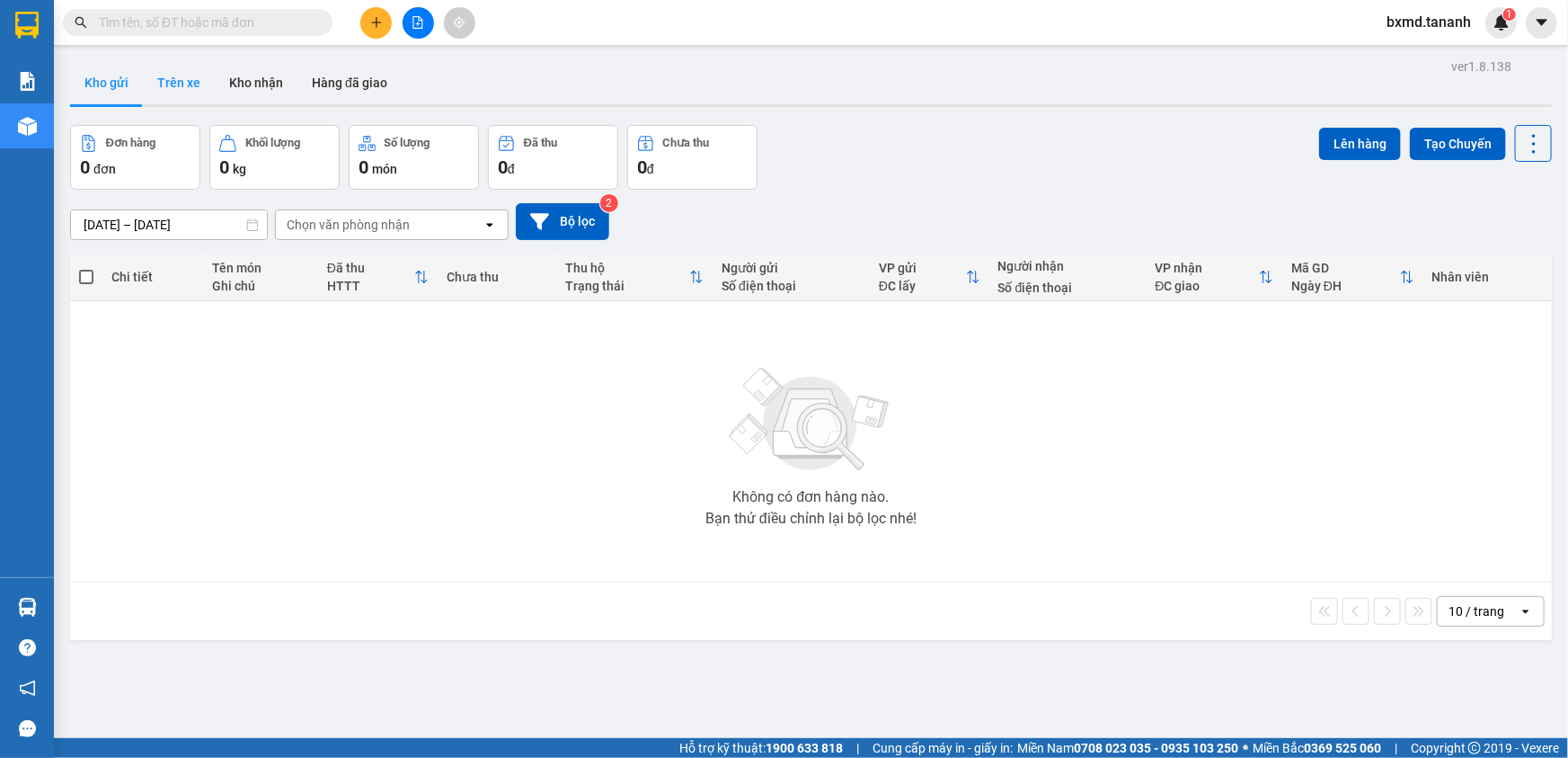
click at [168, 77] on button "Trên xe" at bounding box center [179, 83] width 72 height 43
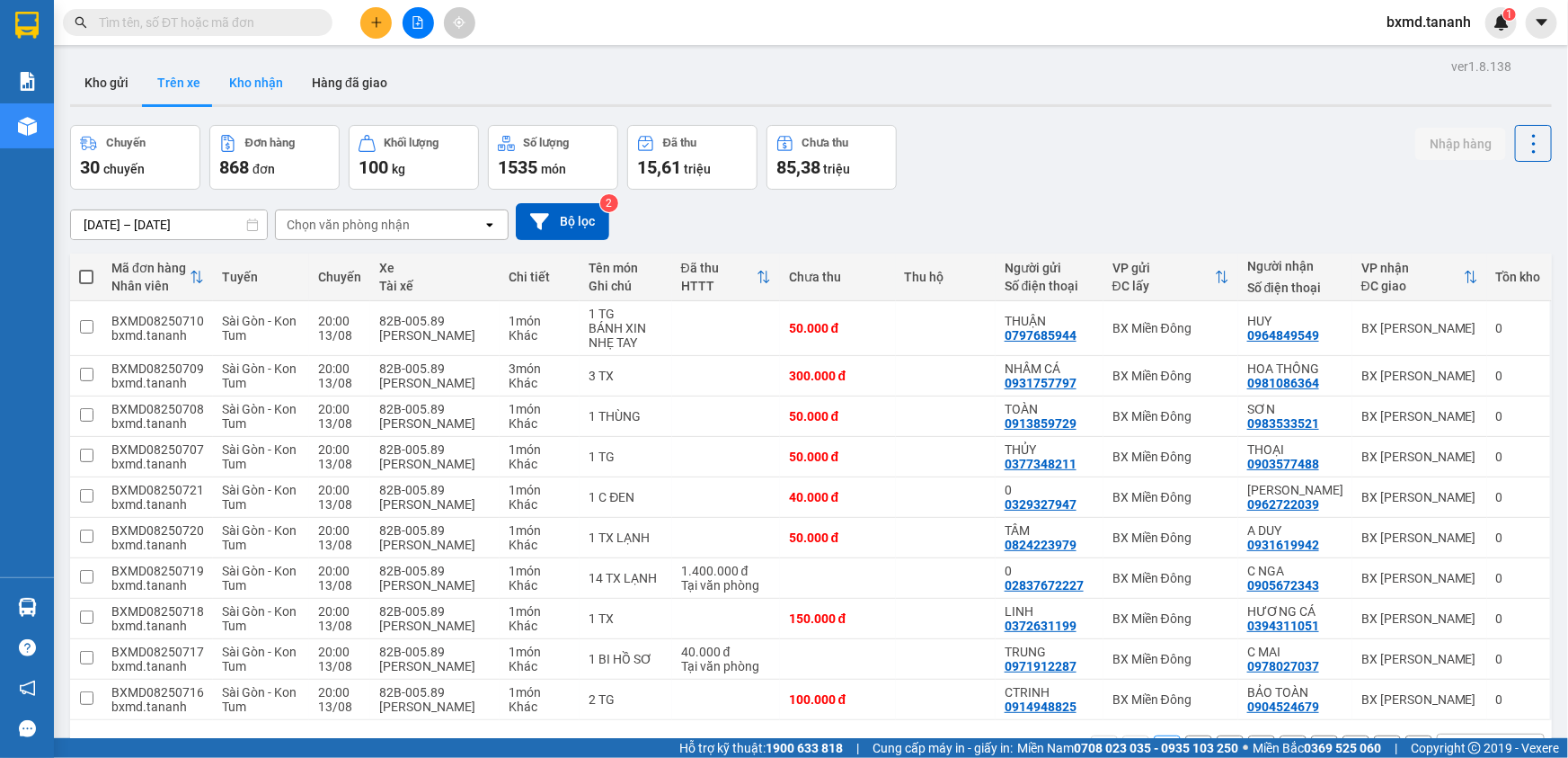
click at [264, 71] on button "Kho nhận" at bounding box center [256, 83] width 83 height 43
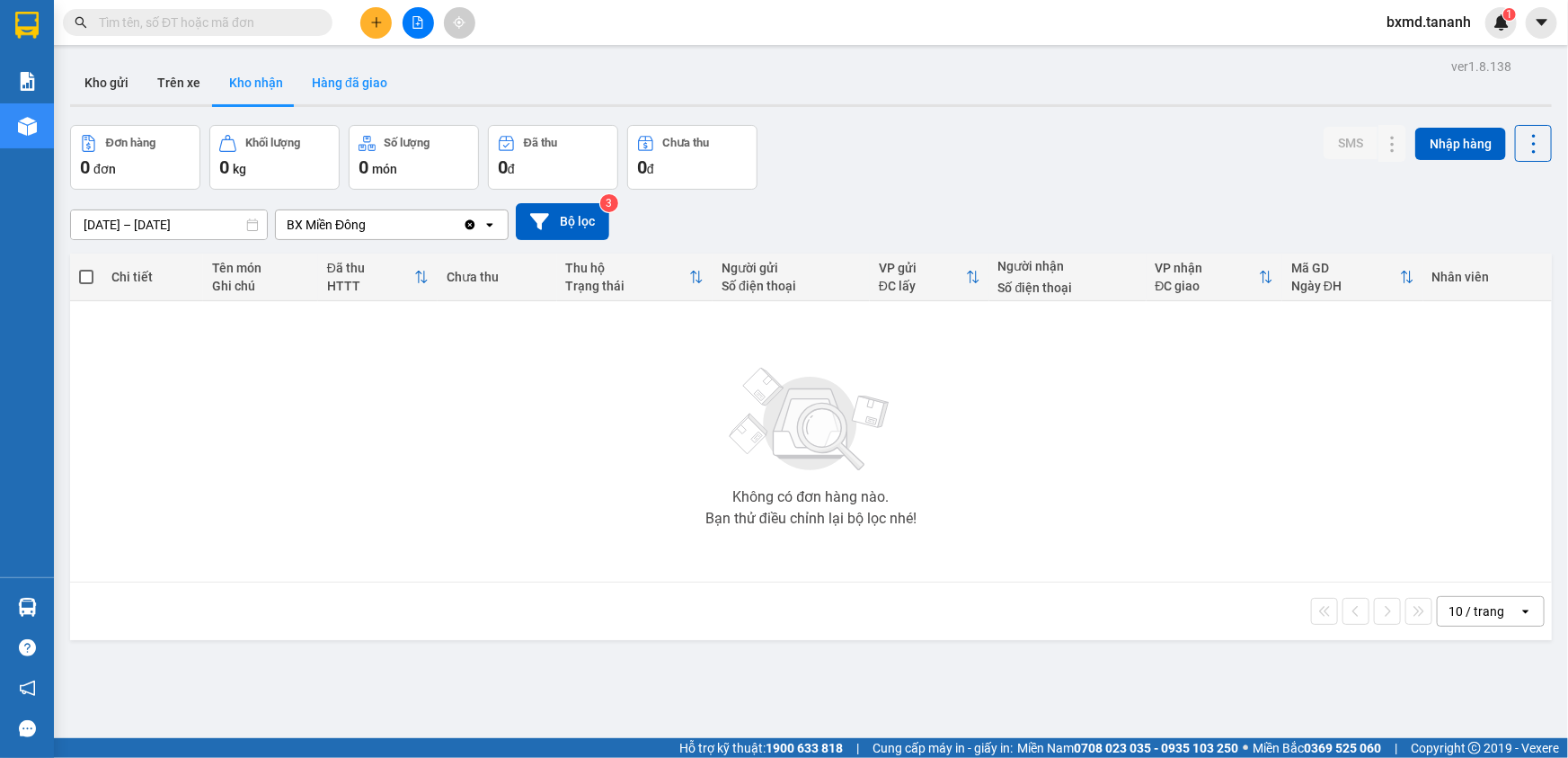
click at [345, 84] on button "Hàng đã giao" at bounding box center [350, 83] width 105 height 43
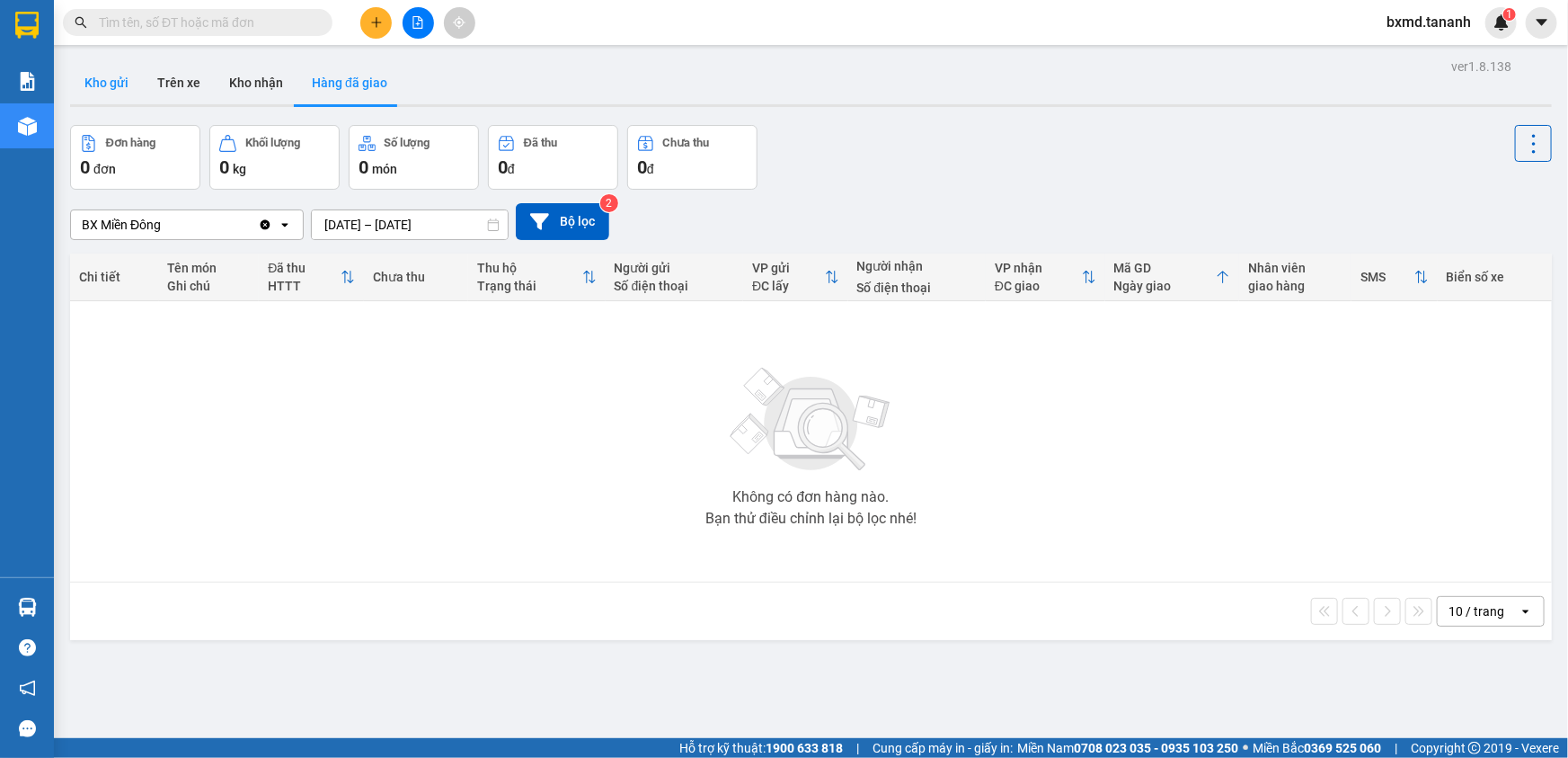
click at [102, 75] on button "Kho gửi" at bounding box center [106, 83] width 73 height 43
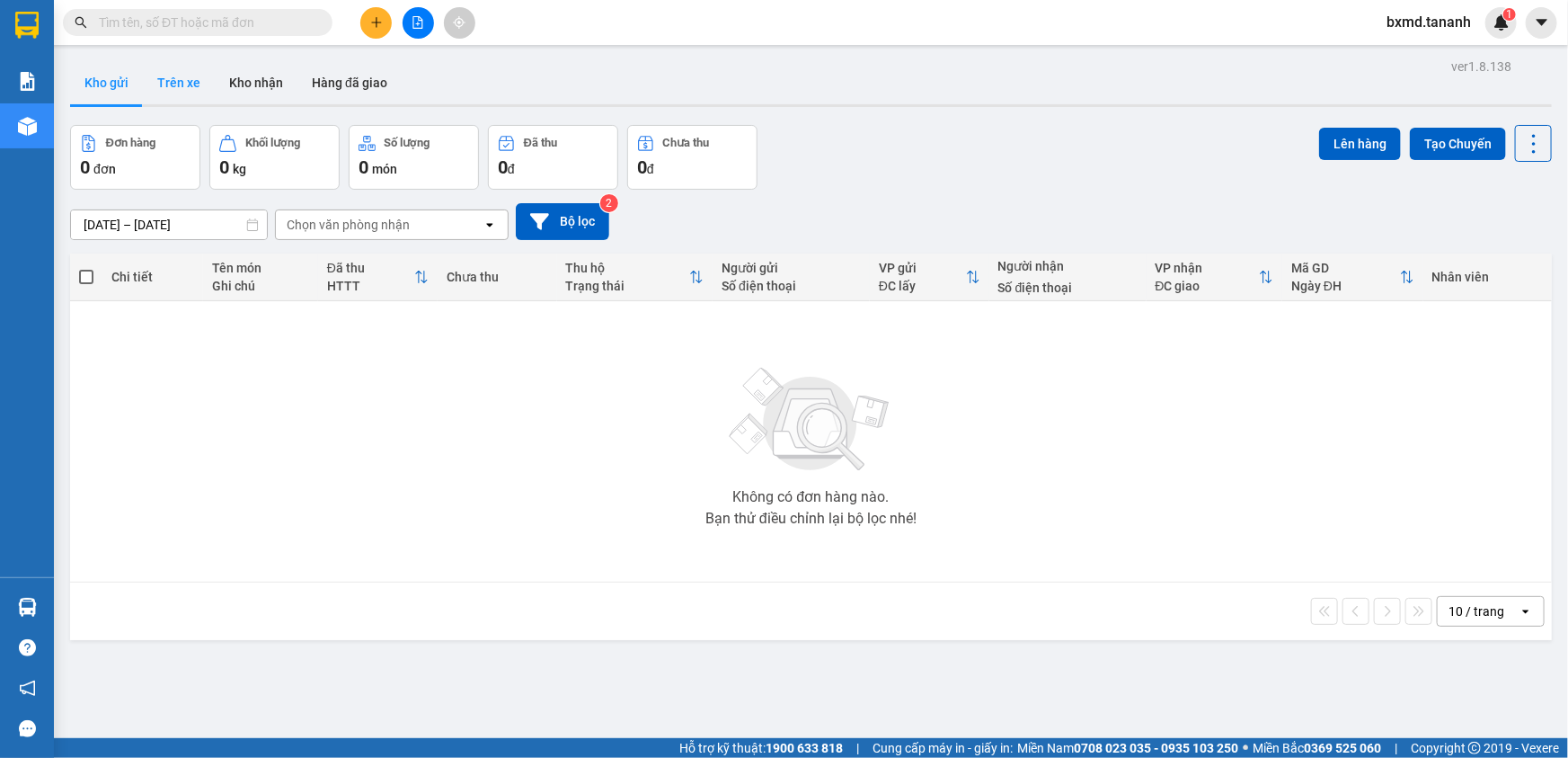
click at [174, 88] on button "Trên xe" at bounding box center [179, 83] width 72 height 43
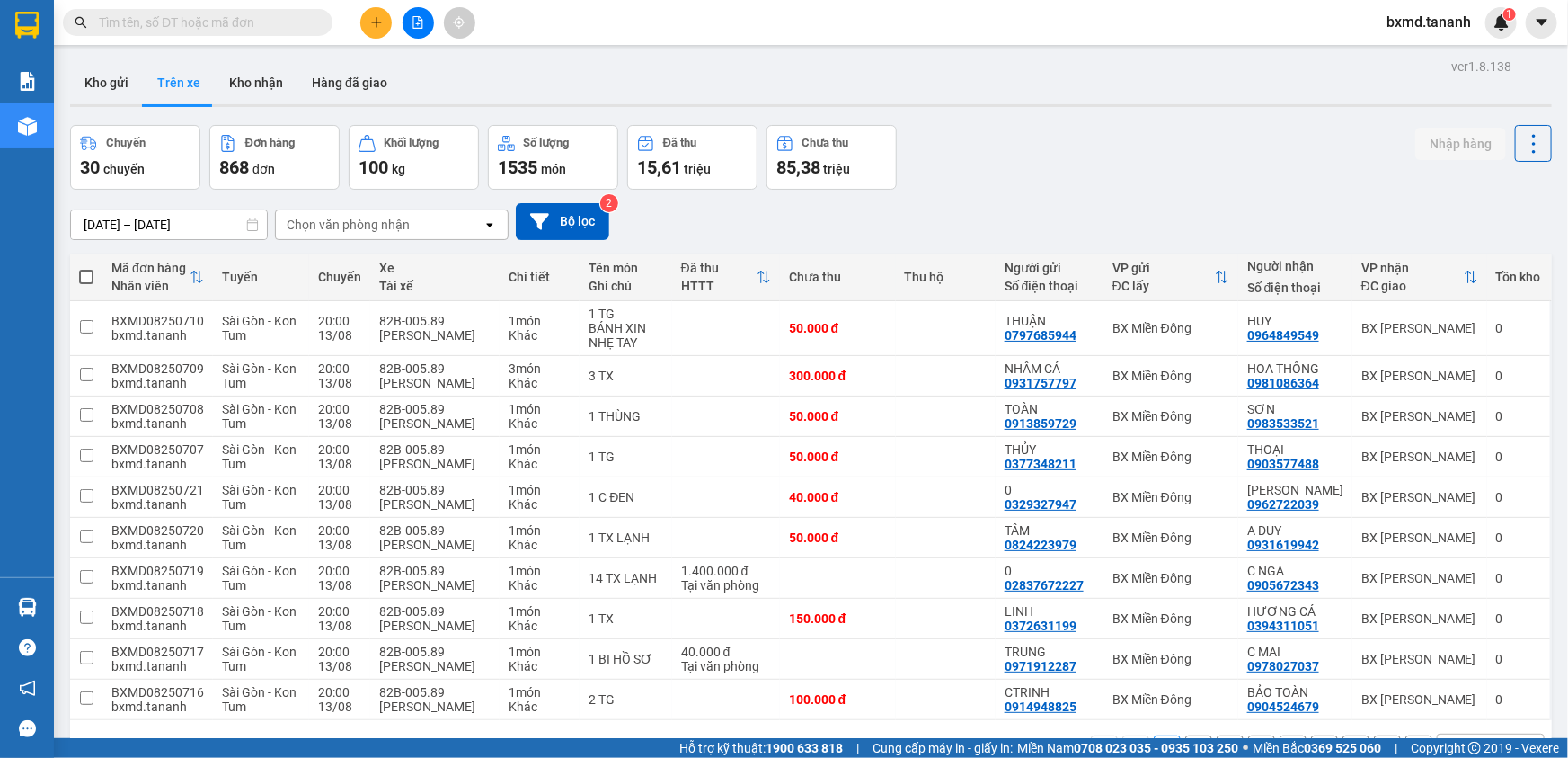
click at [373, 29] on button at bounding box center [375, 23] width 31 height 31
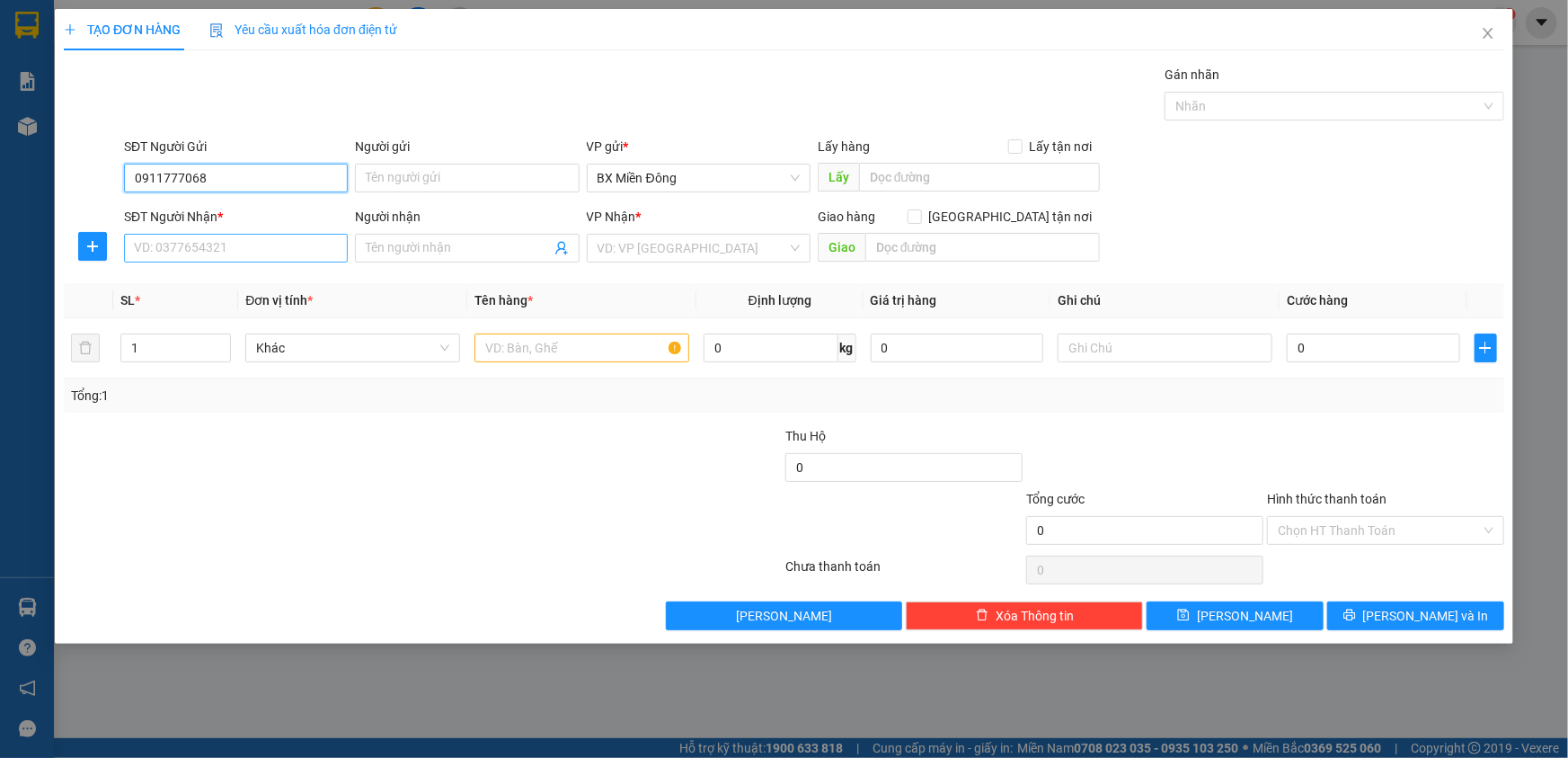
type input "0911777068"
click at [224, 256] on input "SĐT Người Nhận *" at bounding box center [236, 248] width 223 height 29
type input "0818955777"
click at [627, 350] on input "text" at bounding box center [581, 348] width 215 height 29
type input "hộp"
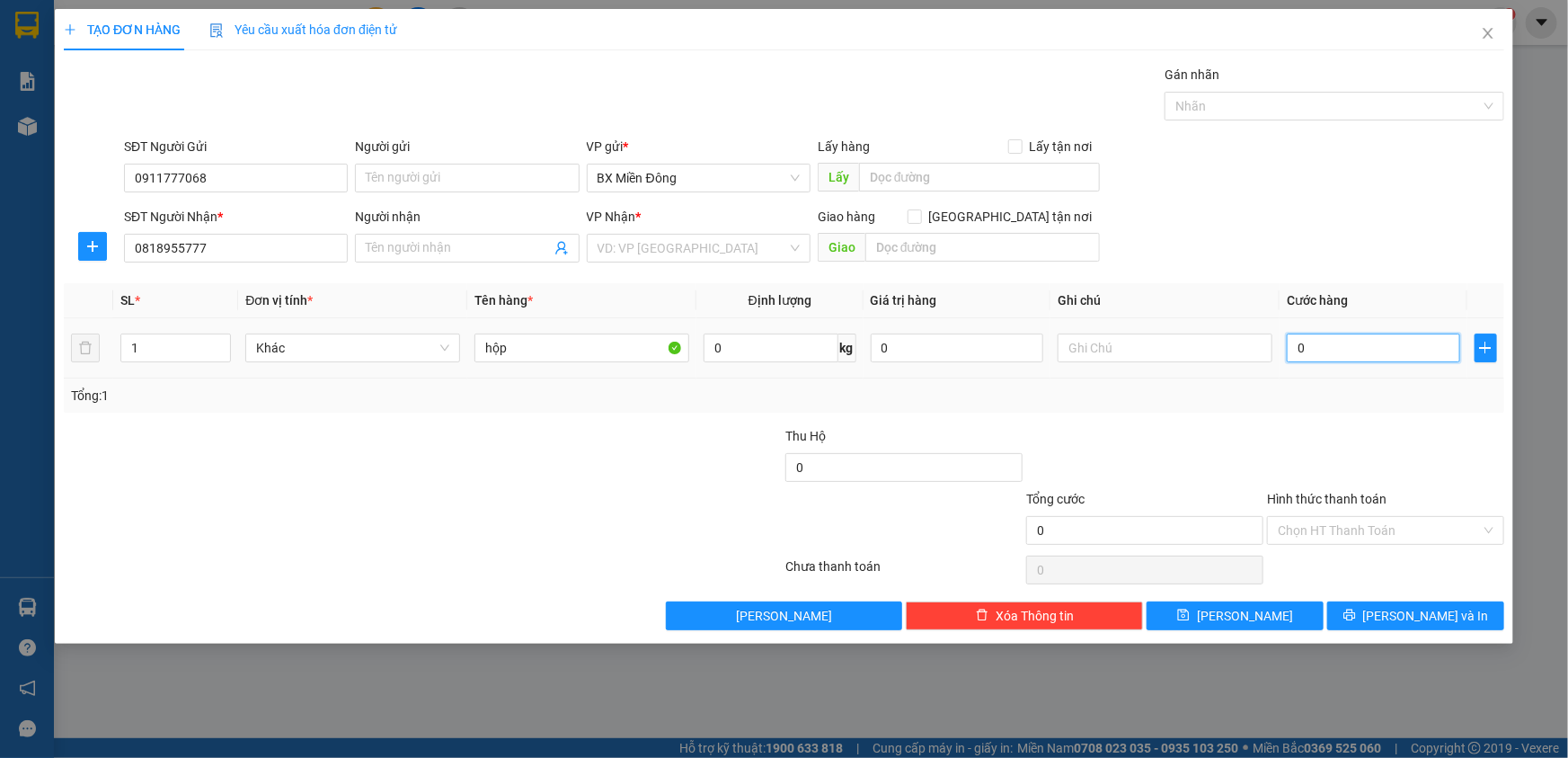
click at [1339, 341] on input "0" at bounding box center [1373, 348] width 173 height 29
type input "3"
type input "30"
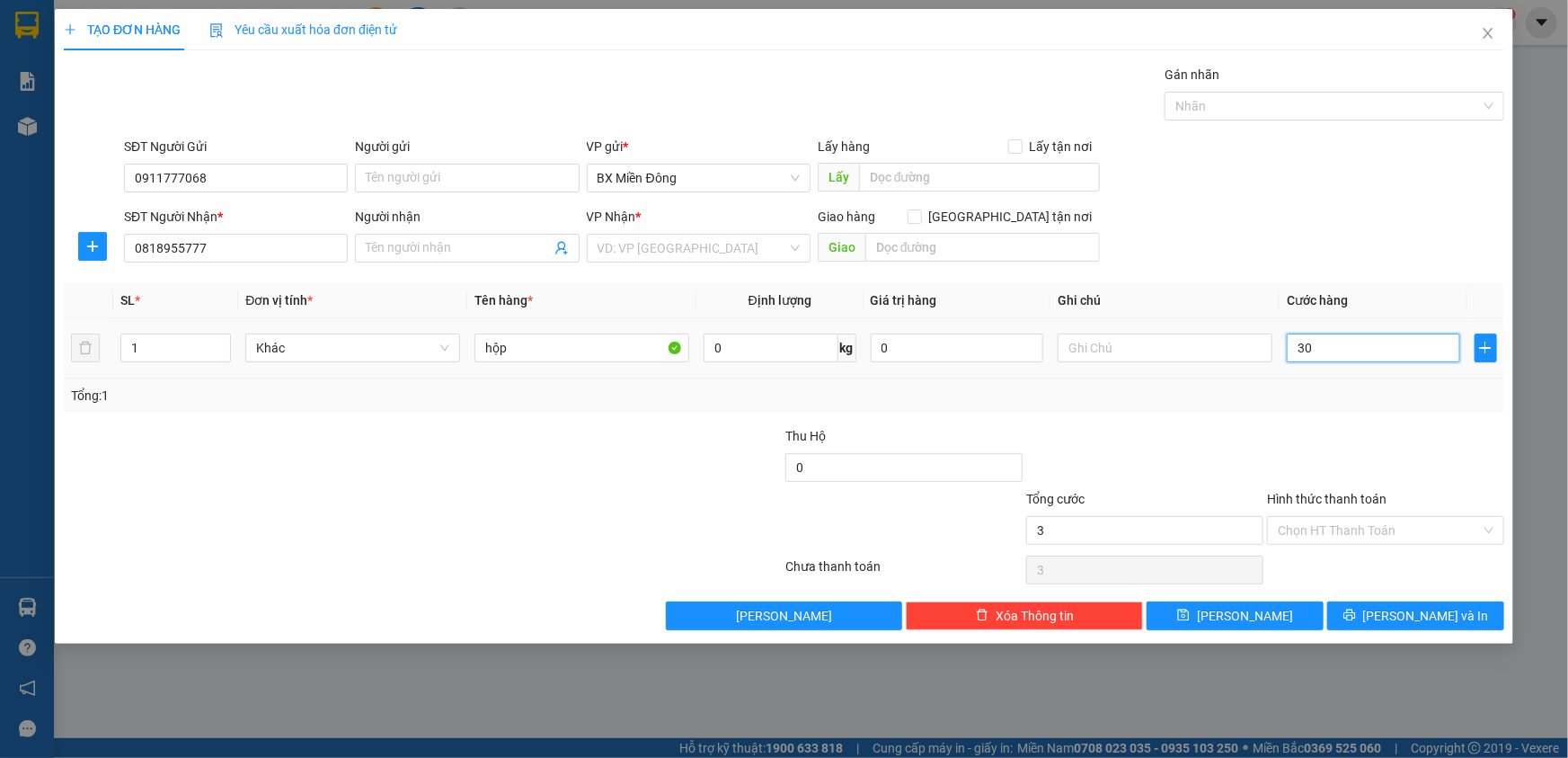
type input "30"
type input "30.000"
click at [1324, 532] on input "Hình thức thanh toán" at bounding box center [1379, 530] width 203 height 27
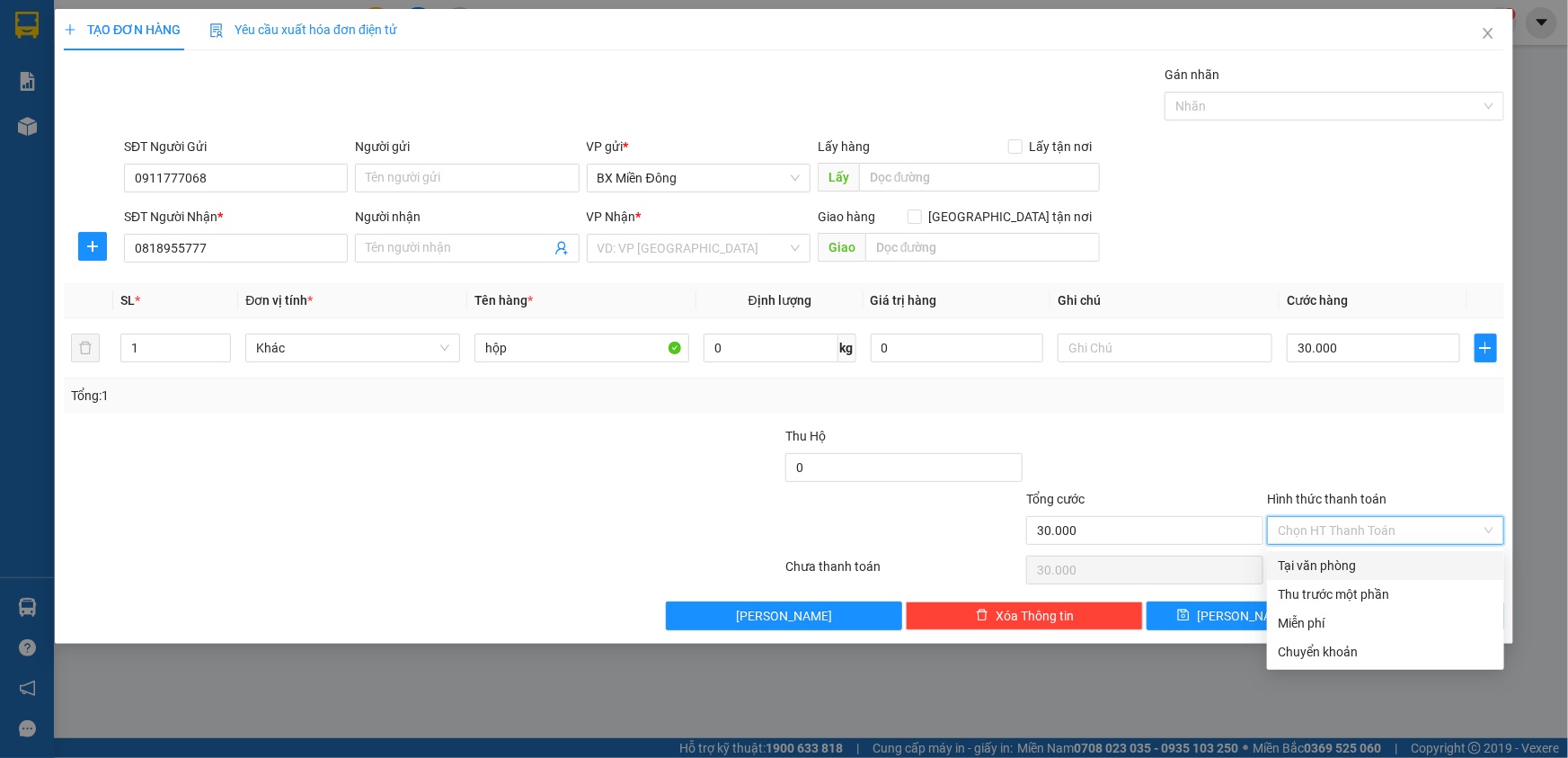
click at [1325, 555] on div "Tại văn phòng" at bounding box center [1385, 565] width 216 height 20
type input "0"
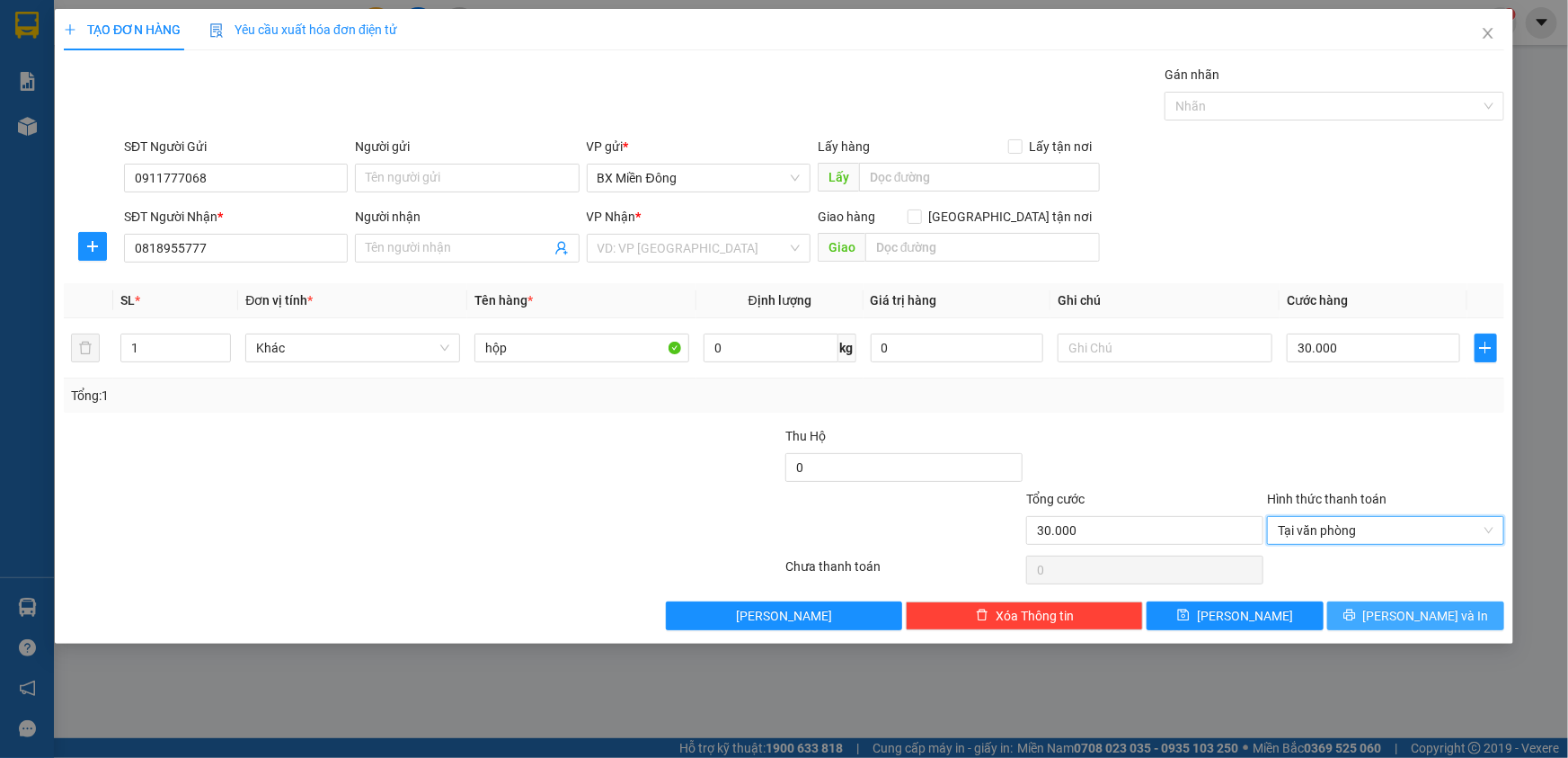
click at [1375, 621] on button "[PERSON_NAME] và In" at bounding box center [1415, 616] width 177 height 29
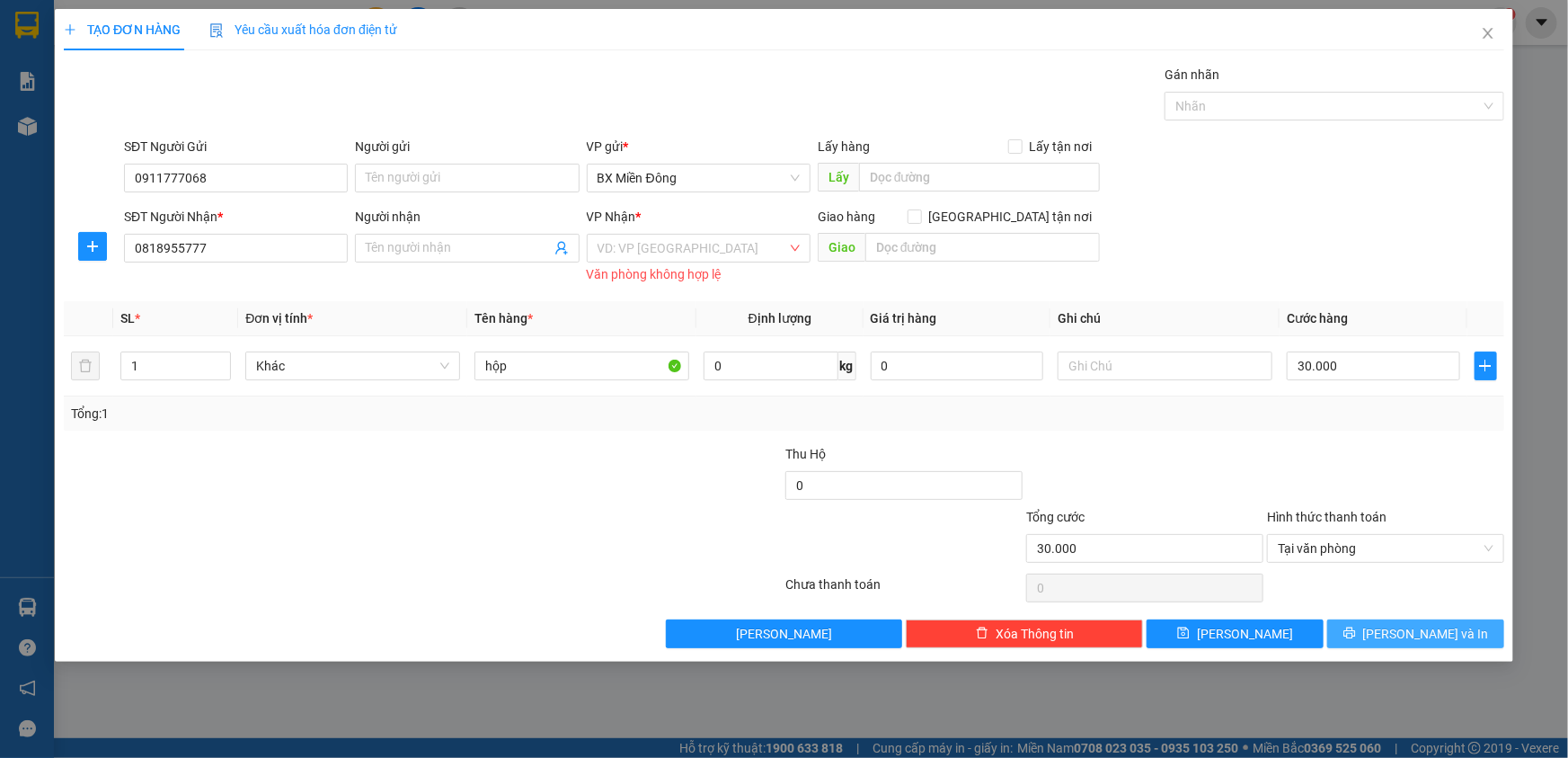
click at [1409, 634] on span "[PERSON_NAME] và In" at bounding box center [1425, 634] width 125 height 20
click at [737, 243] on input "search" at bounding box center [692, 248] width 189 height 27
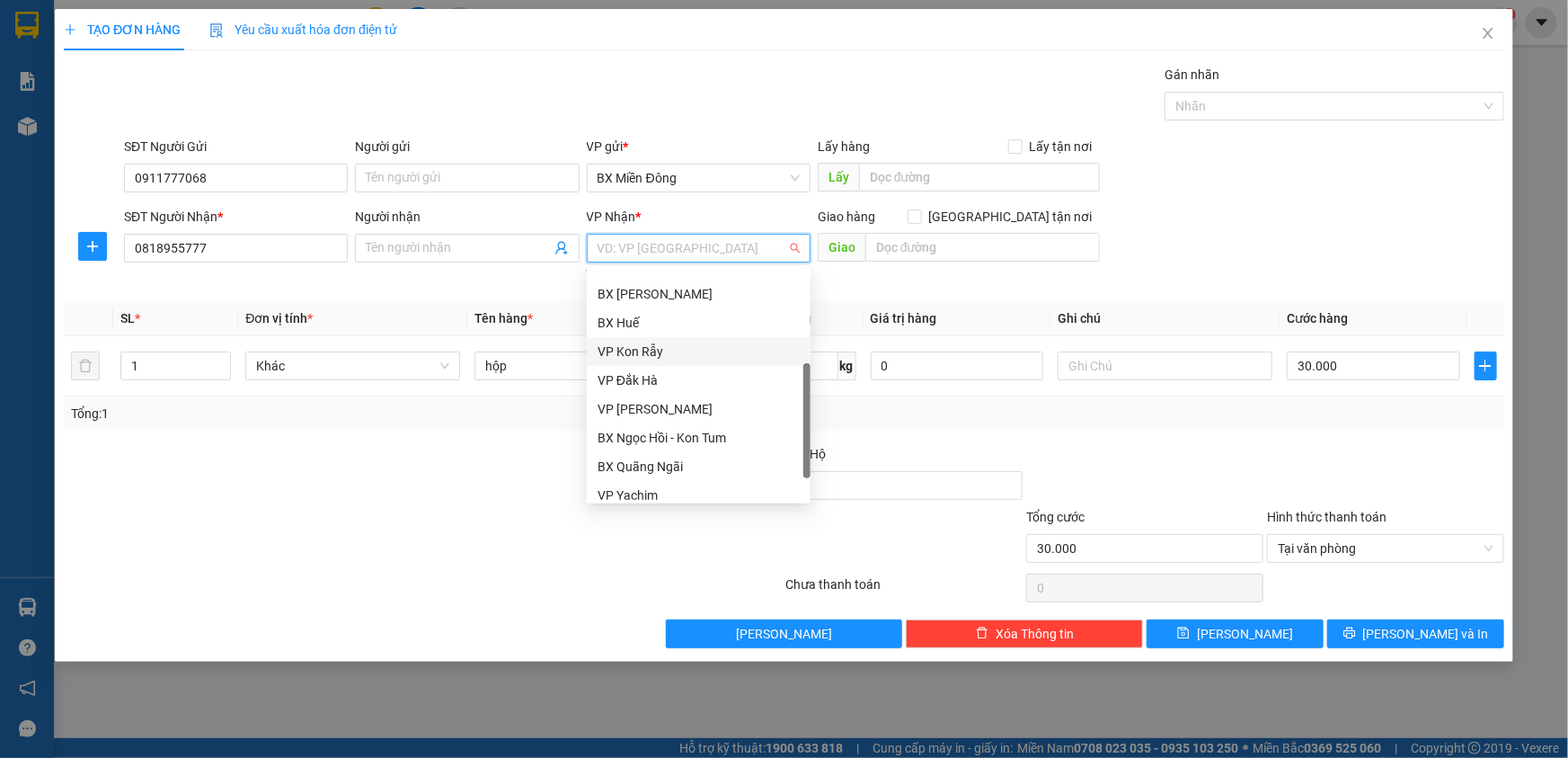
scroll to position [201, 0]
click at [689, 427] on div "BX Quãng Ngãi" at bounding box center [698, 428] width 203 height 20
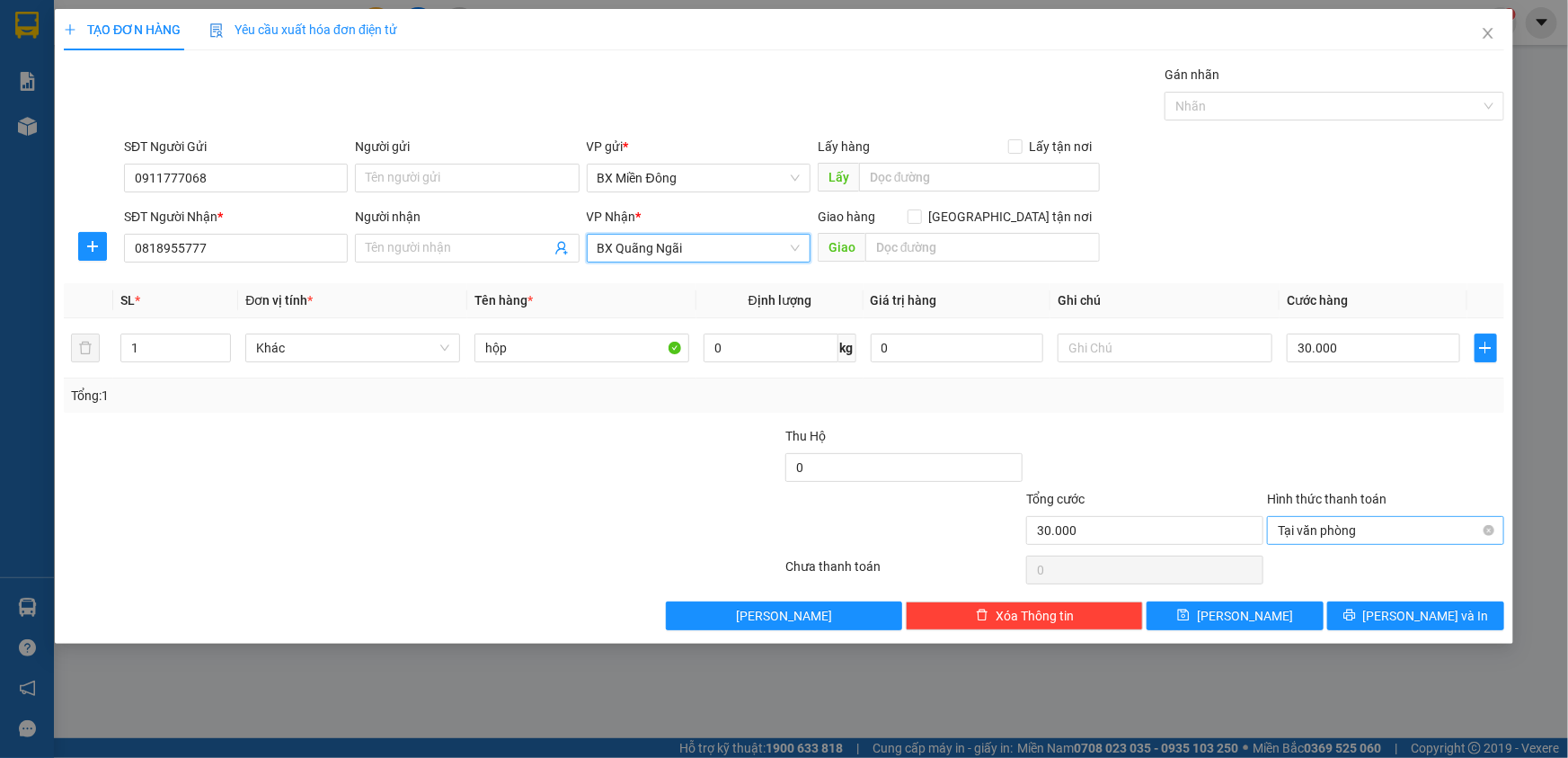
click at [1374, 529] on span "Tại văn phòng" at bounding box center [1385, 530] width 216 height 27
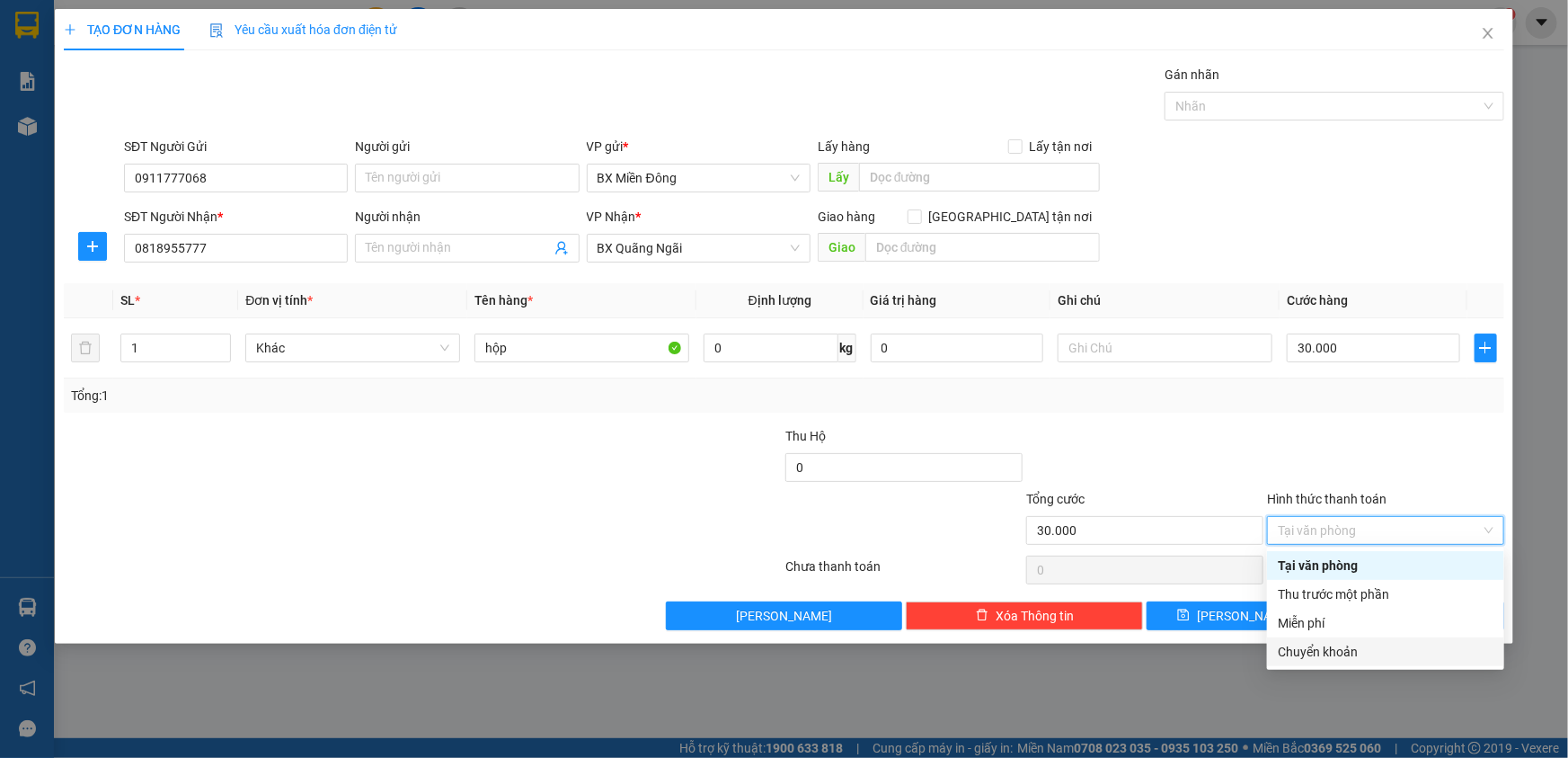
click at [1307, 649] on div "Chuyển khoản" at bounding box center [1385, 651] width 216 height 20
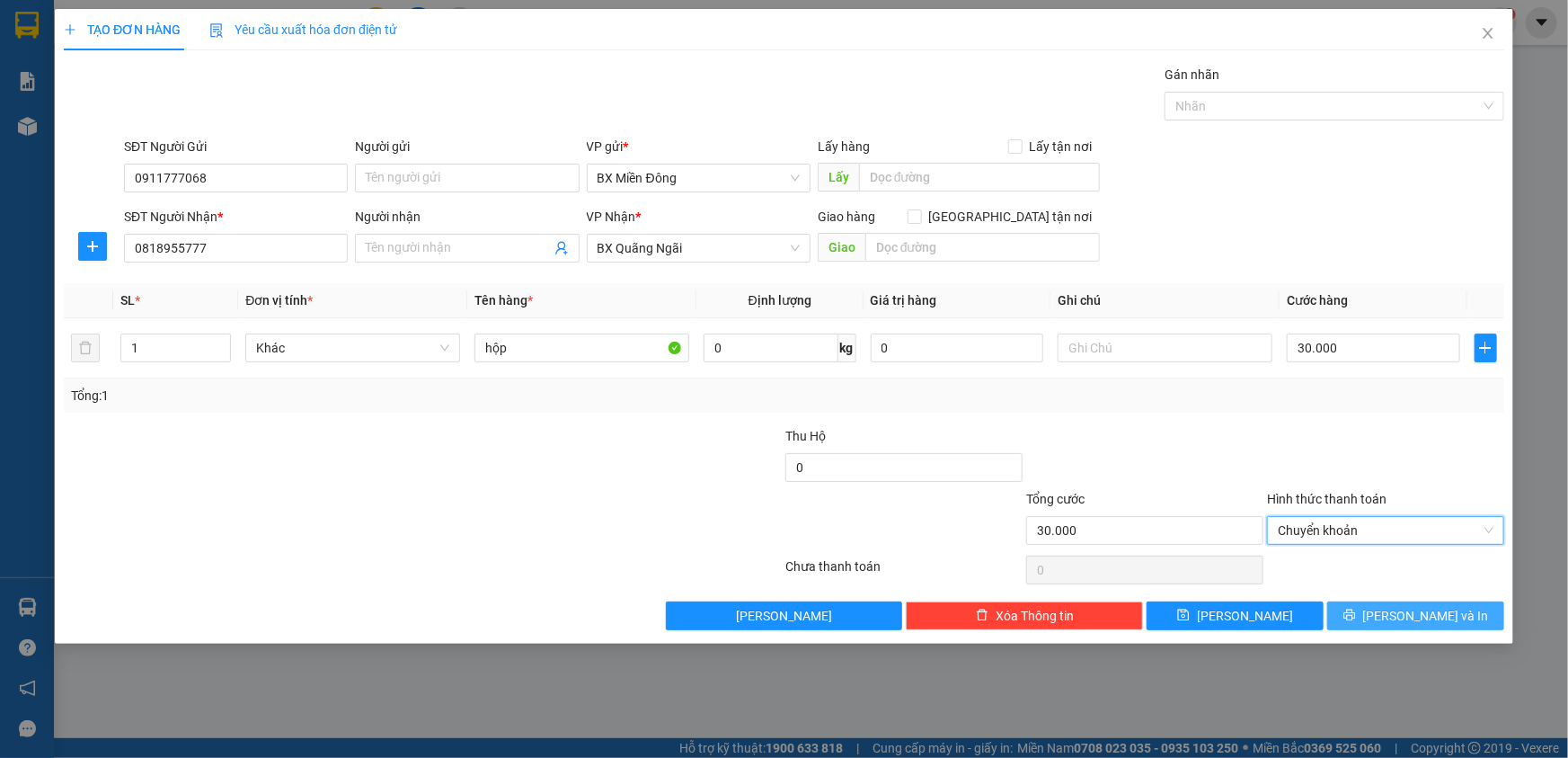
click at [1397, 618] on button "[PERSON_NAME] và In" at bounding box center [1415, 616] width 177 height 29
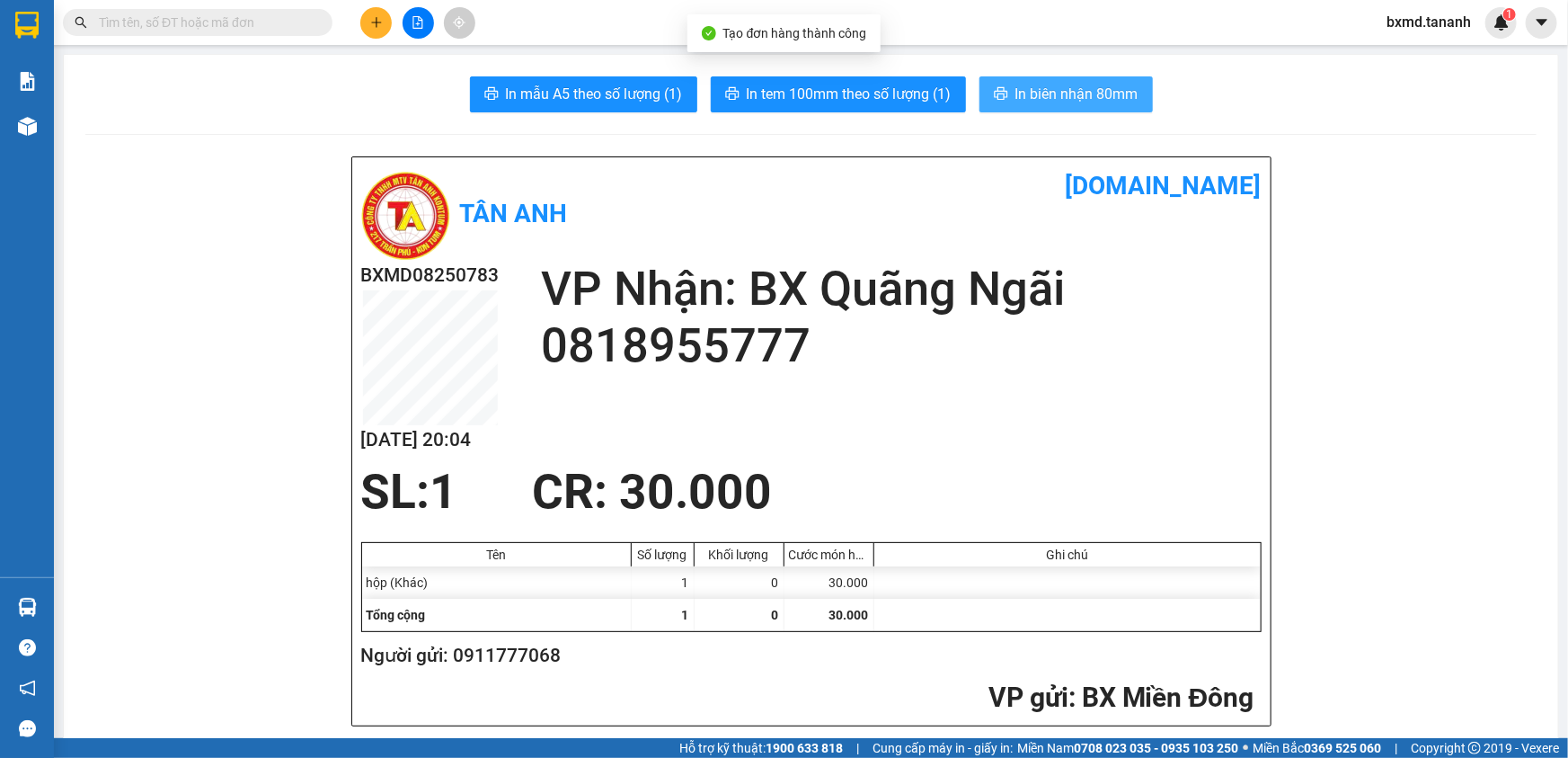
click at [1049, 102] on span "In biên nhận 80mm" at bounding box center [1076, 94] width 123 height 23
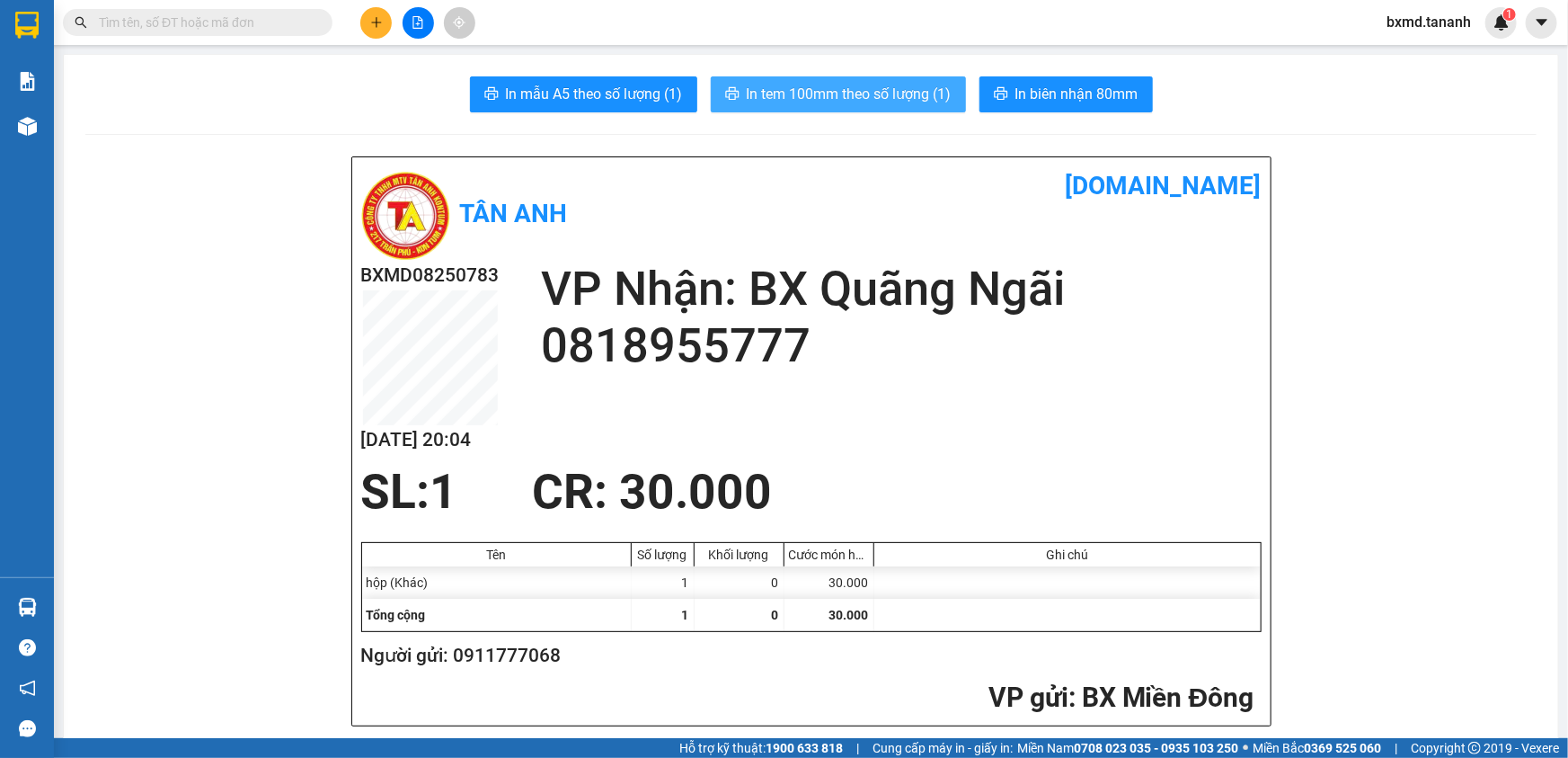
click at [915, 88] on span "In tem 100mm theo số lượng (1)" at bounding box center [848, 94] width 204 height 23
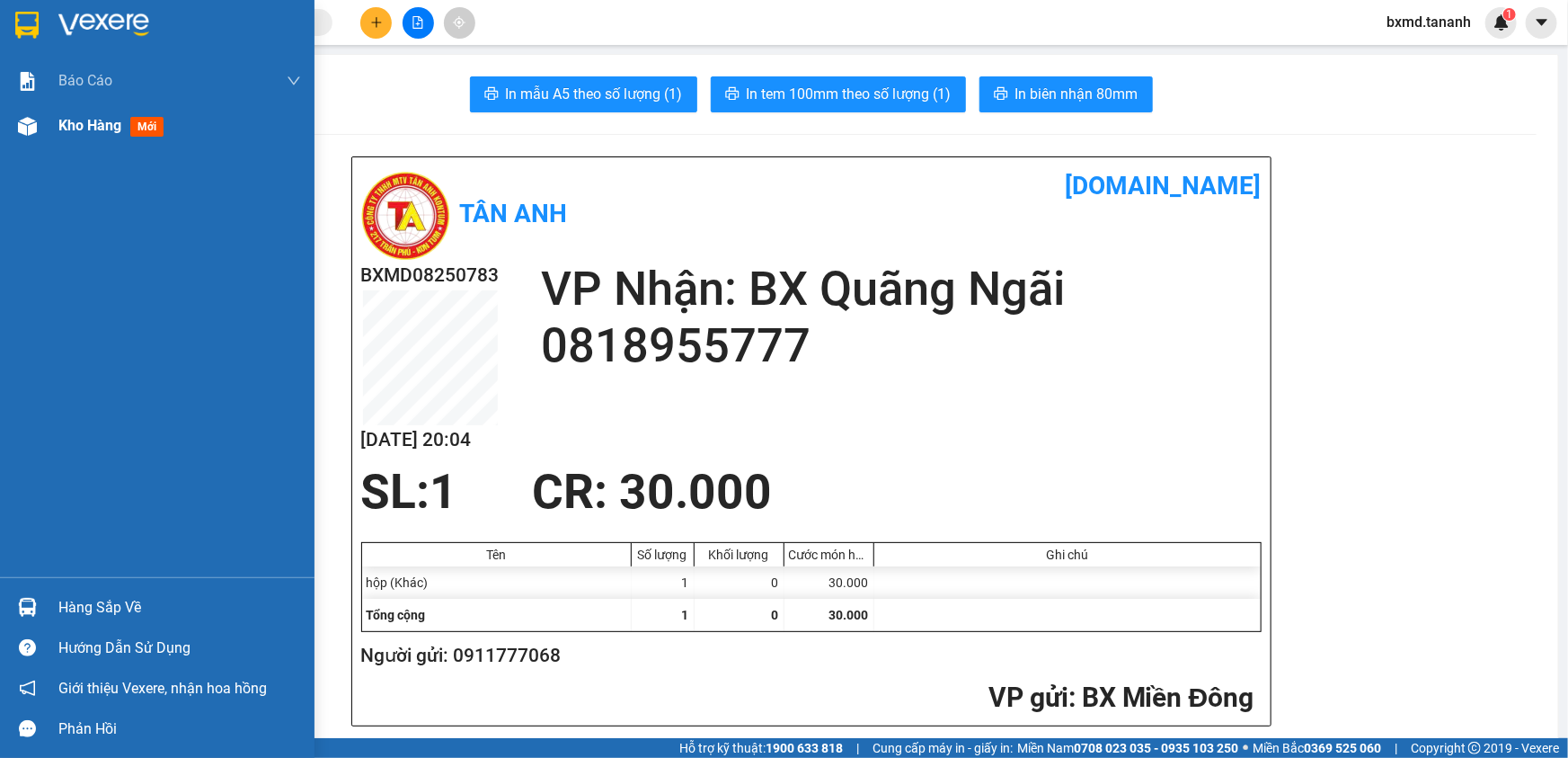
click at [55, 114] on div "Kho hàng mới" at bounding box center [157, 126] width 315 height 45
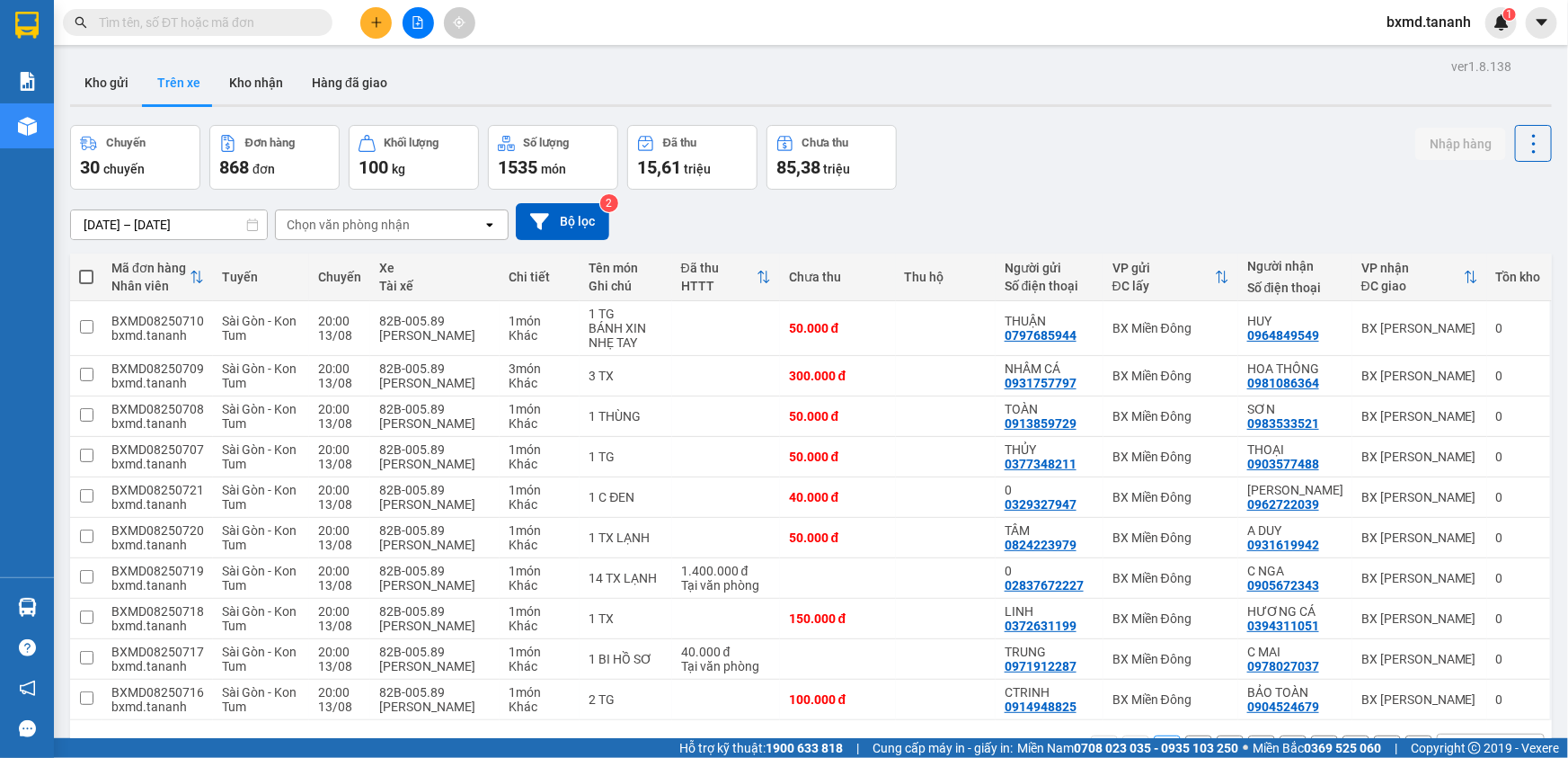
click at [191, 25] on input "text" at bounding box center [204, 22] width 212 height 20
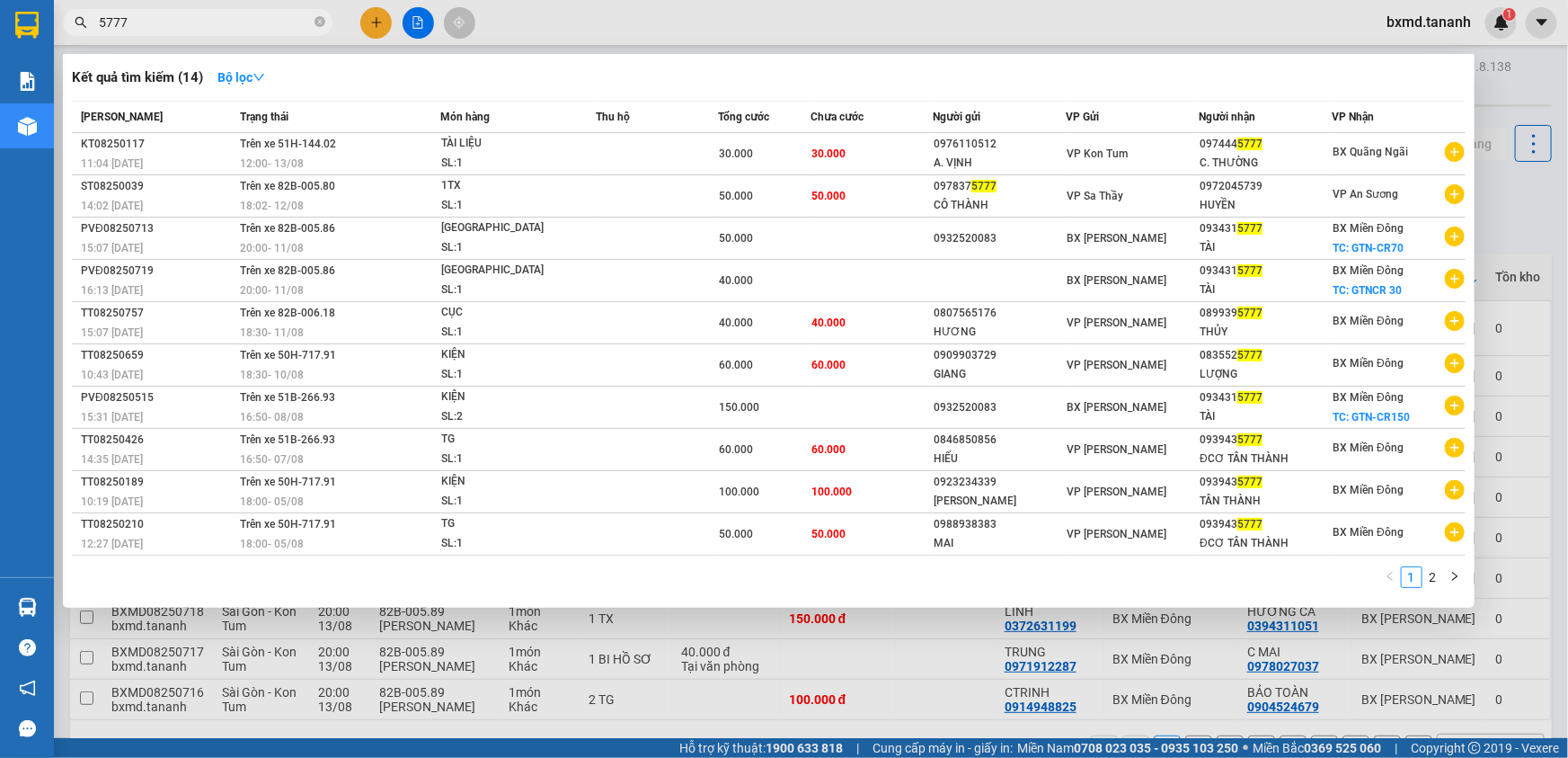
click at [99, 18] on input "5777" at bounding box center [204, 22] width 212 height 20
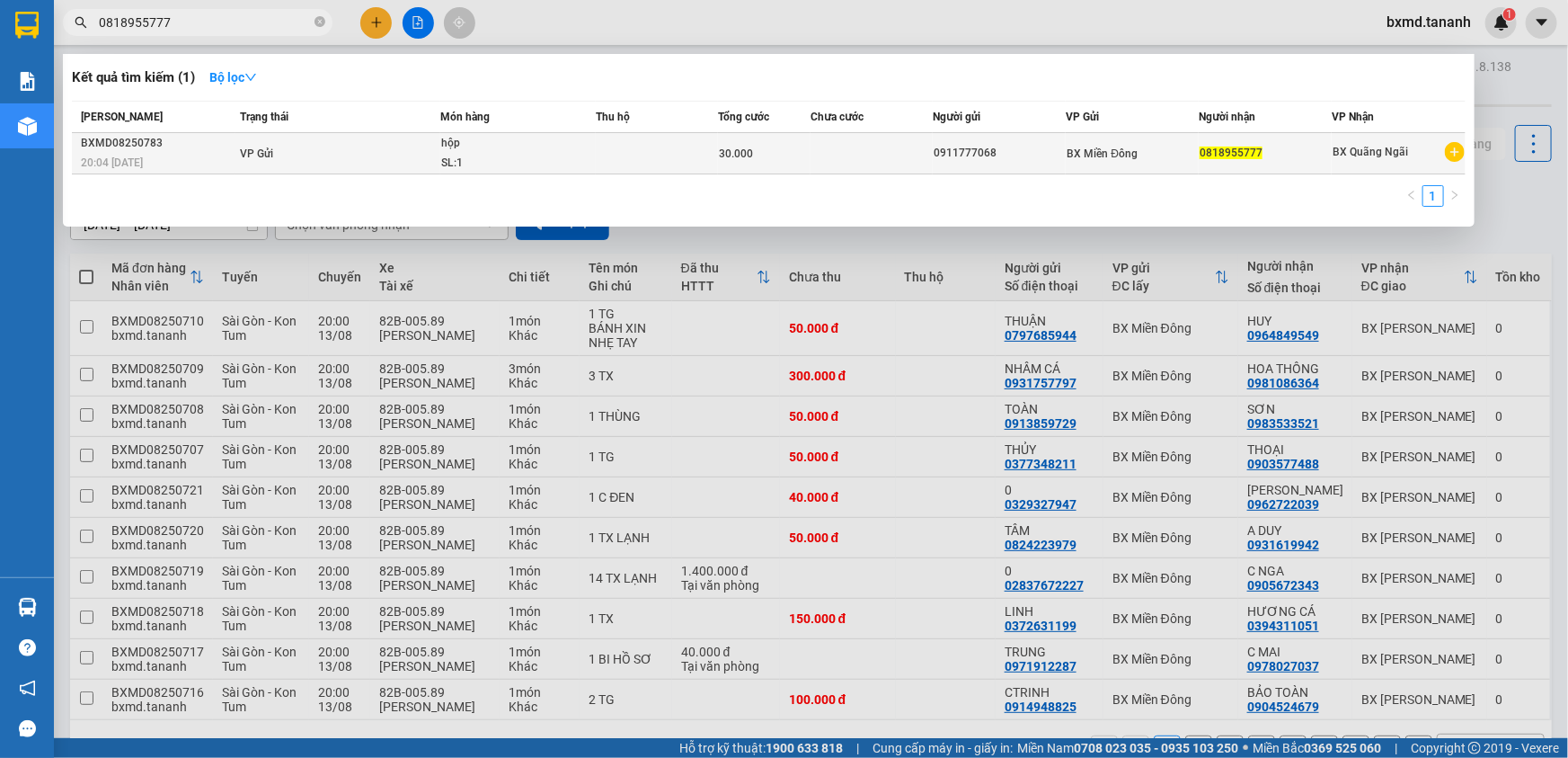
type input "0818955777"
click at [280, 156] on td "VP Gửi" at bounding box center [337, 154] width 204 height 41
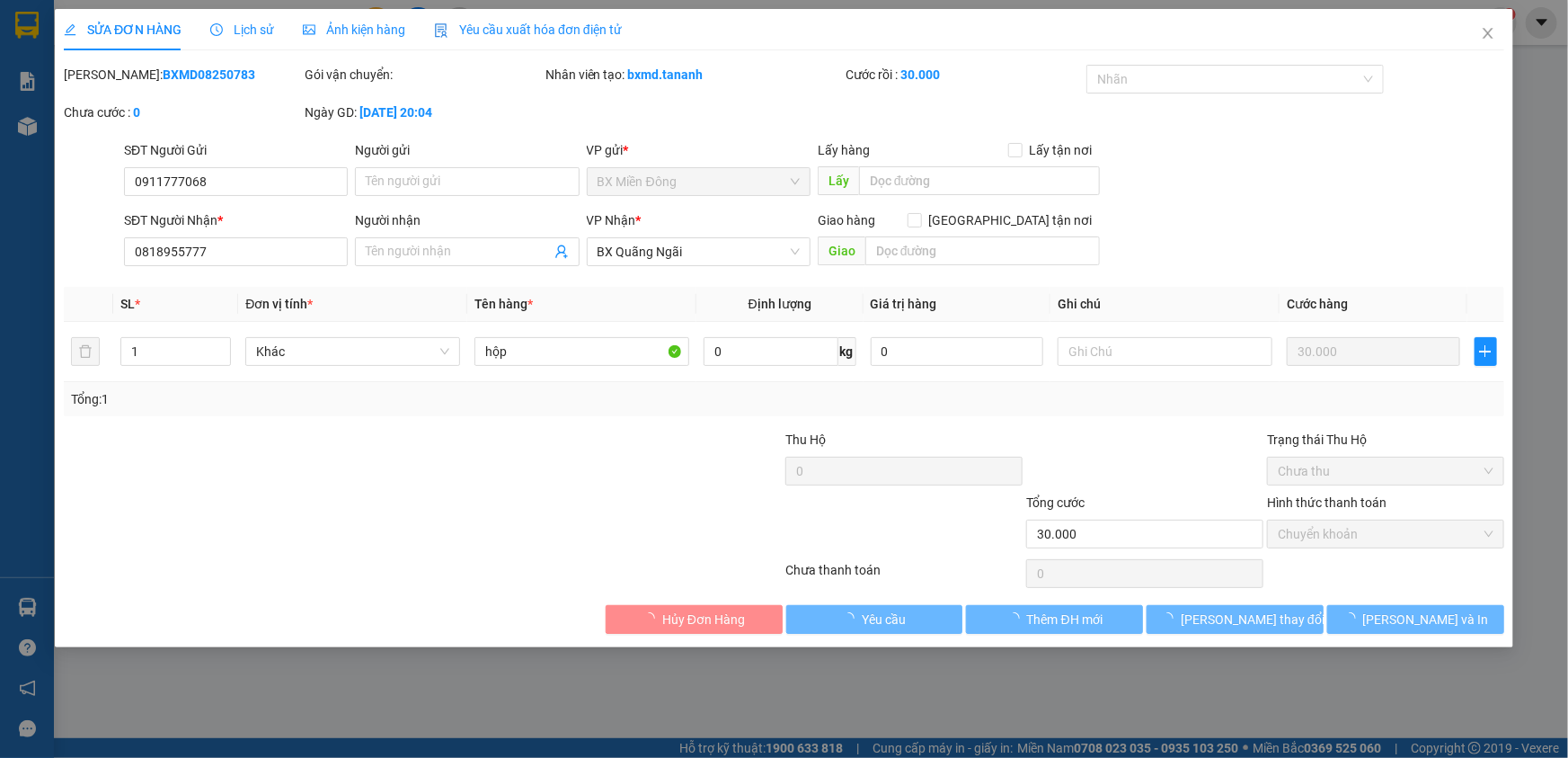
type input "0911777068"
type input "0818955777"
type input "30.000"
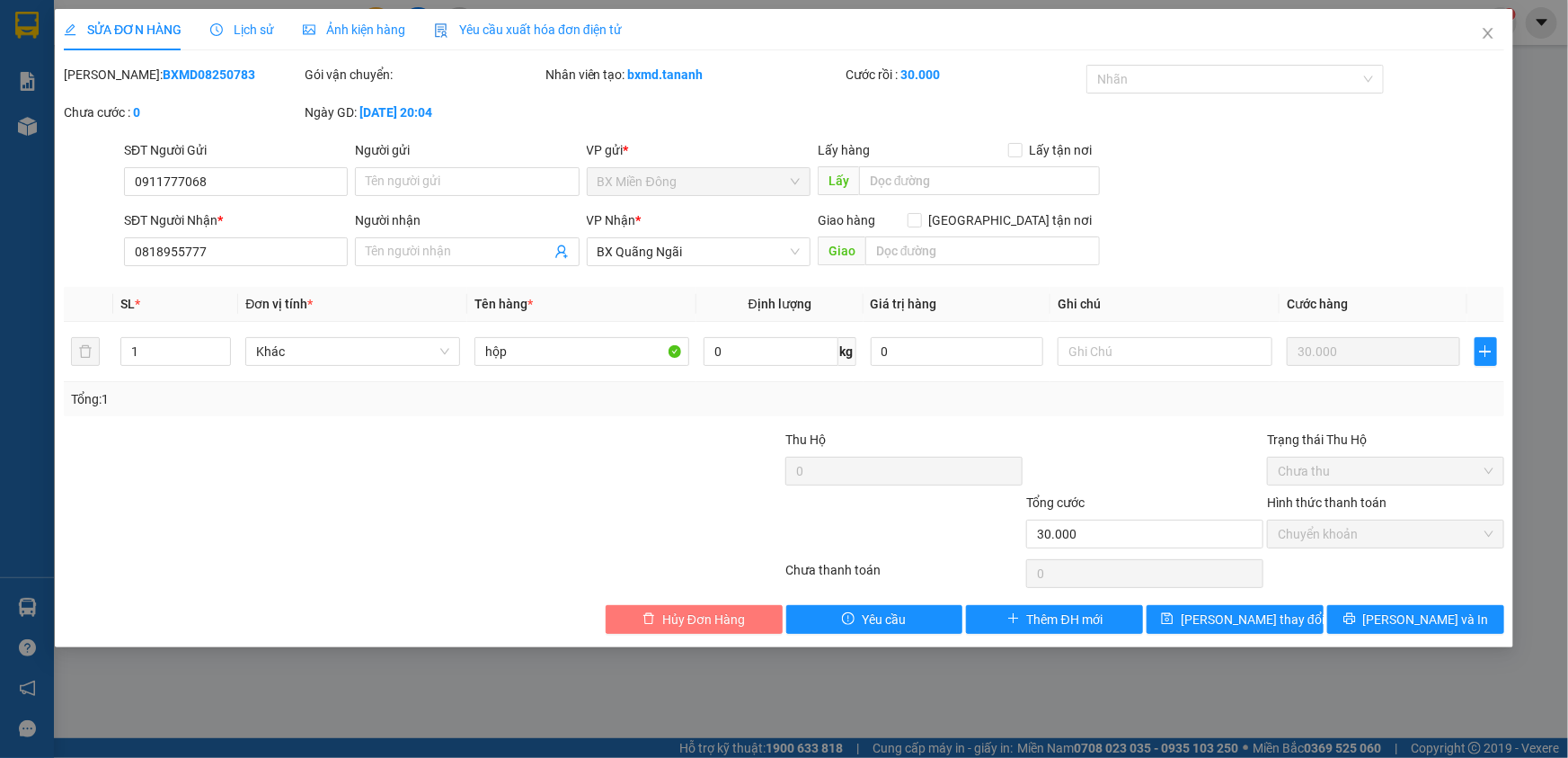
click at [721, 611] on span "Hủy Đơn Hàng" at bounding box center [704, 618] width 83 height 20
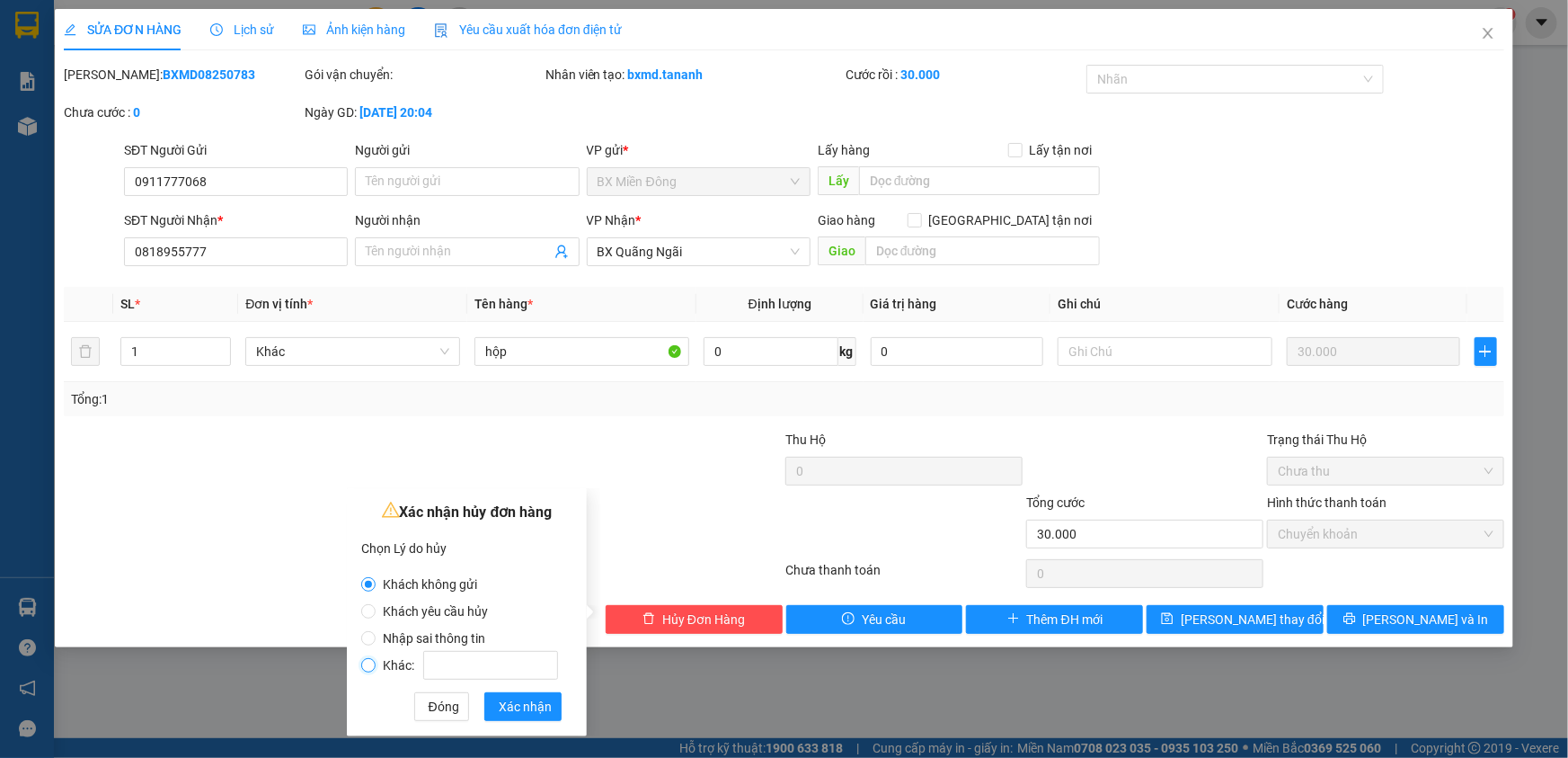
drag, startPoint x: 373, startPoint y: 664, endPoint x: 390, endPoint y: 669, distance: 17.7
click at [373, 665] on input "Khác:" at bounding box center [368, 665] width 14 height 14
radio input "true"
radio input "false"
click at [472, 672] on input "Khác:" at bounding box center [490, 665] width 135 height 29
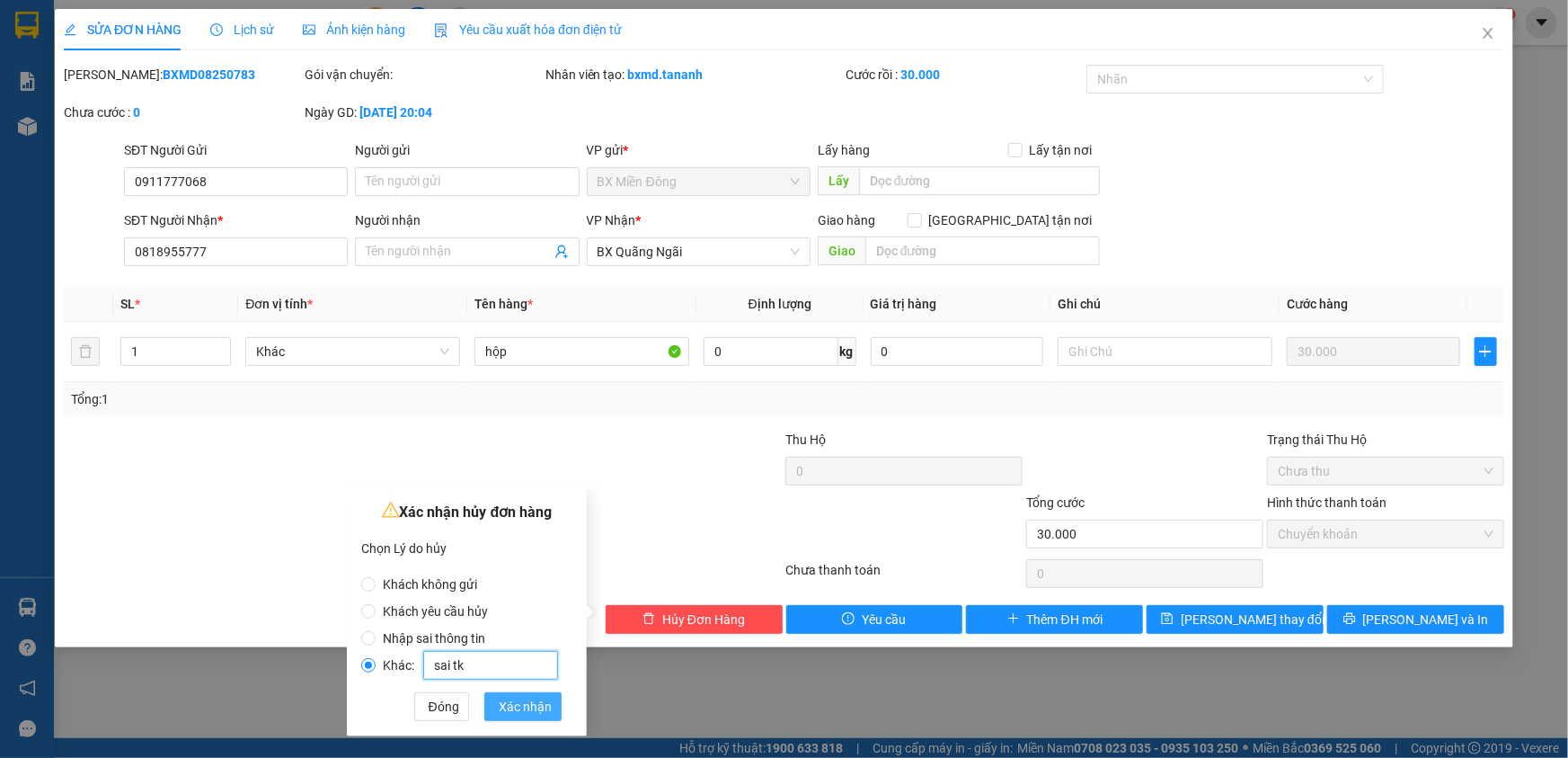
type input "sai tk"
click at [488, 710] on button "Xác nhận" at bounding box center [523, 706] width 77 height 29
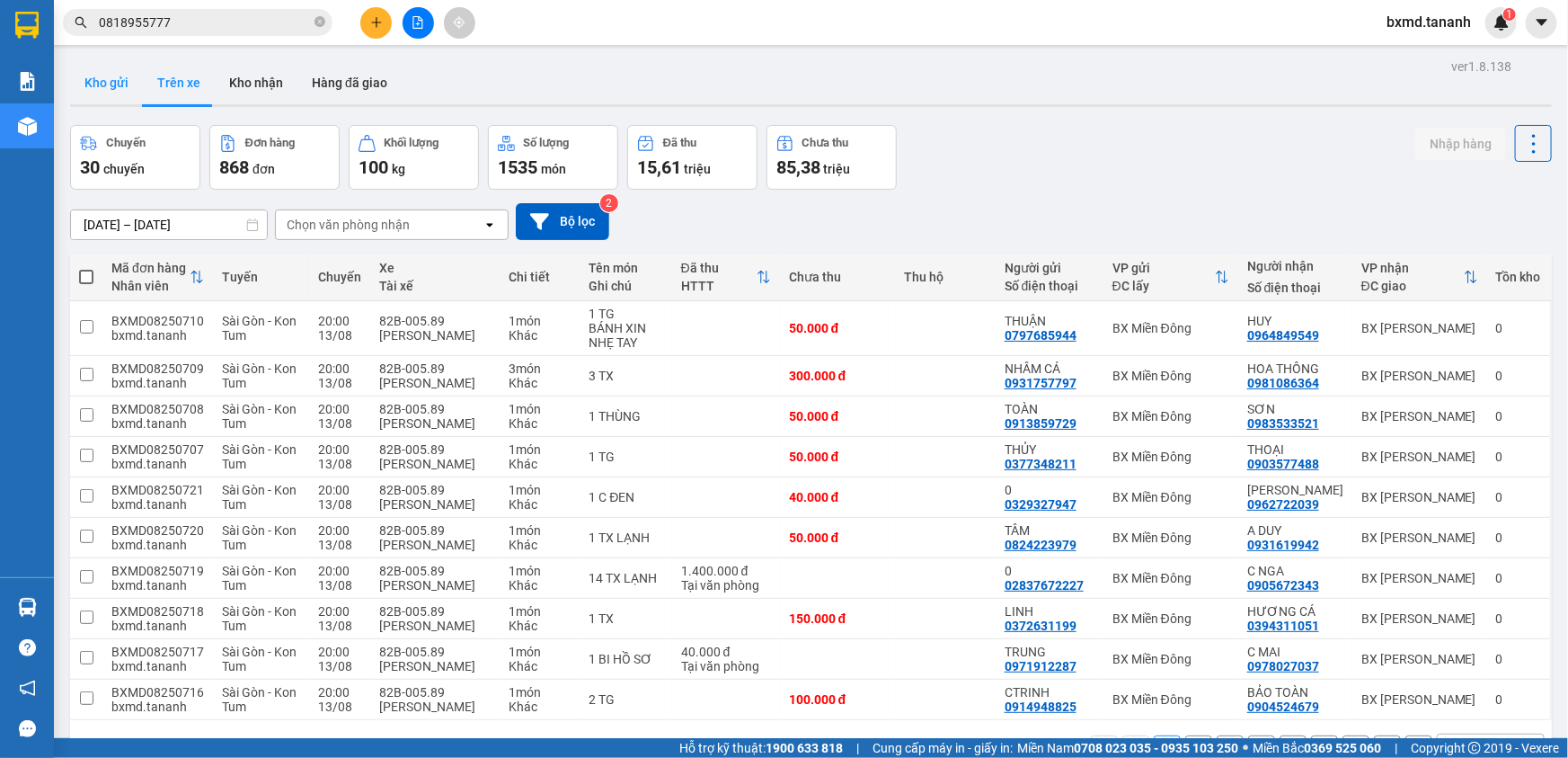
click at [107, 82] on button "Kho gửi" at bounding box center [106, 83] width 73 height 43
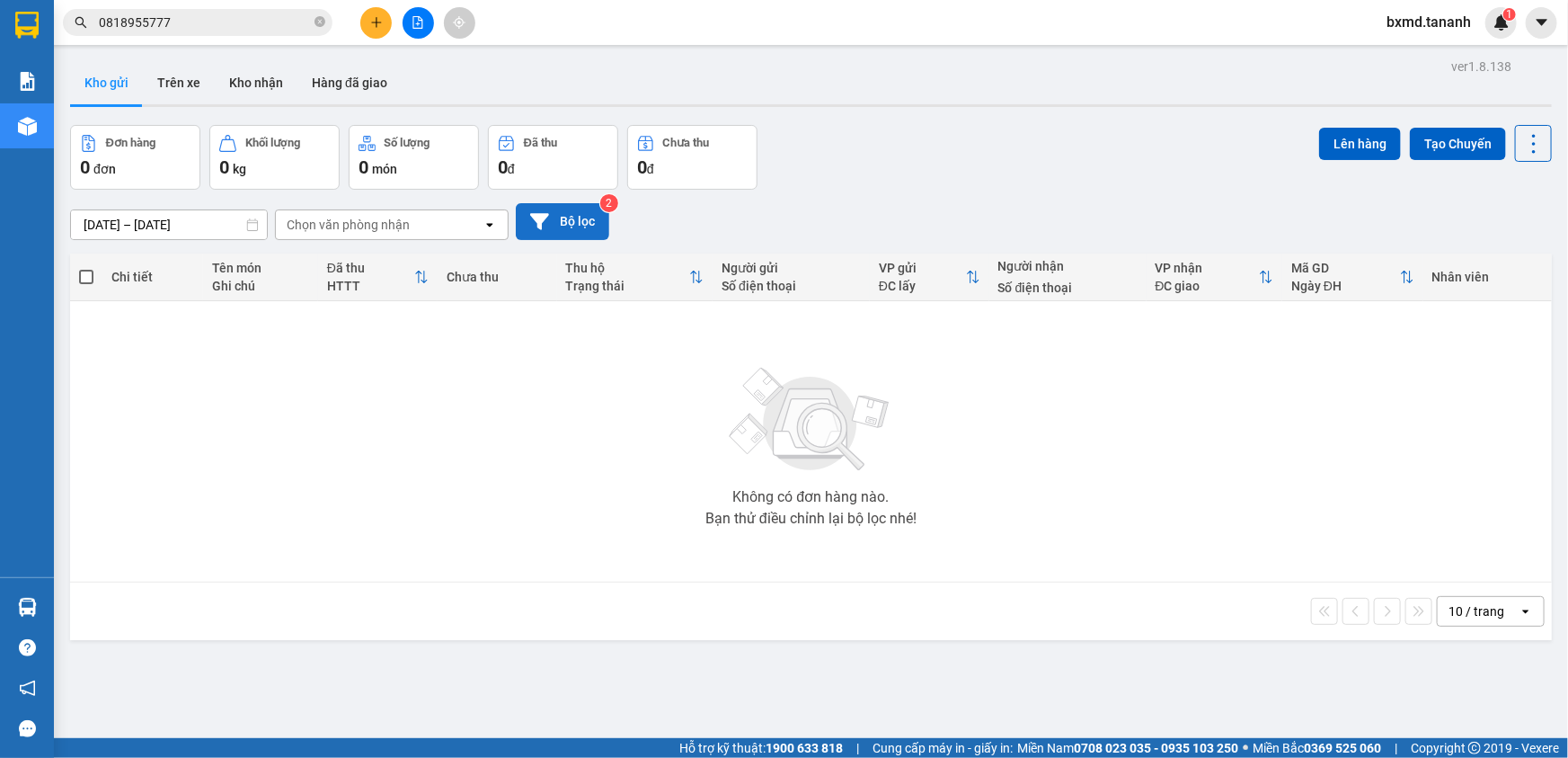
click at [568, 222] on button "Bộ lọc" at bounding box center [562, 221] width 93 height 37
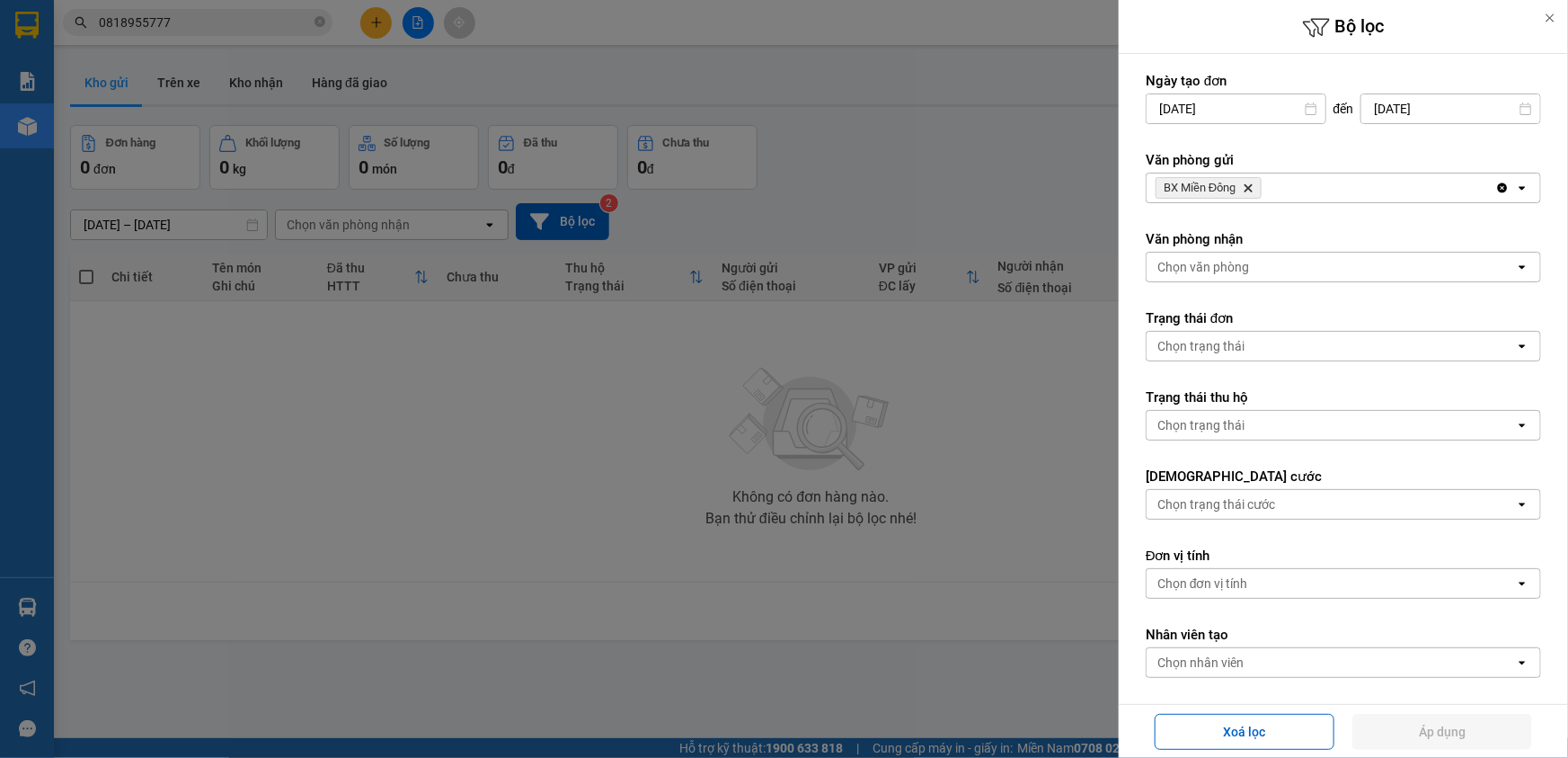
click at [1225, 339] on div "Chọn trạng thái" at bounding box center [1200, 346] width 87 height 18
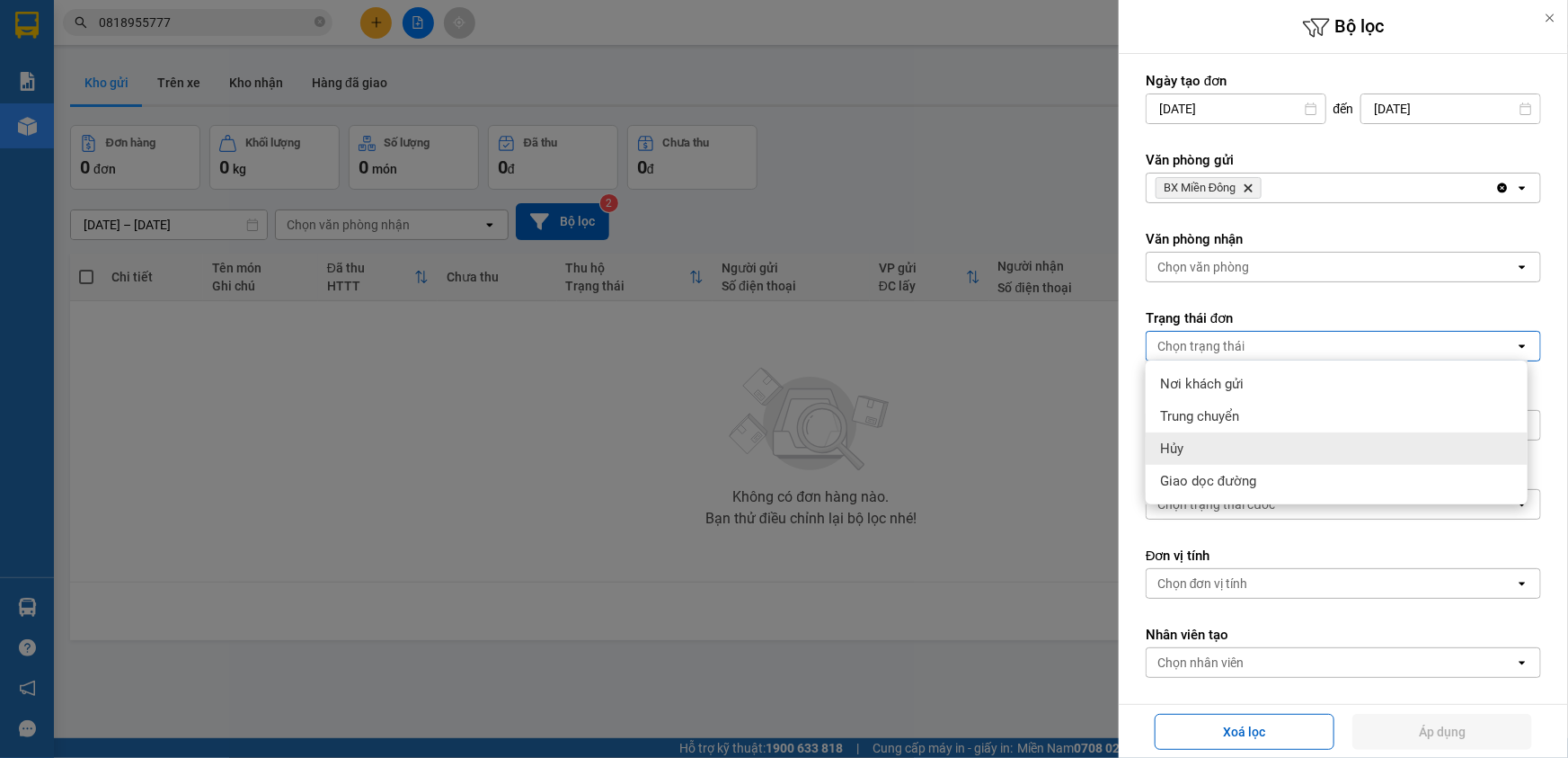
click at [1195, 459] on div "Hủy" at bounding box center [1336, 449] width 382 height 32
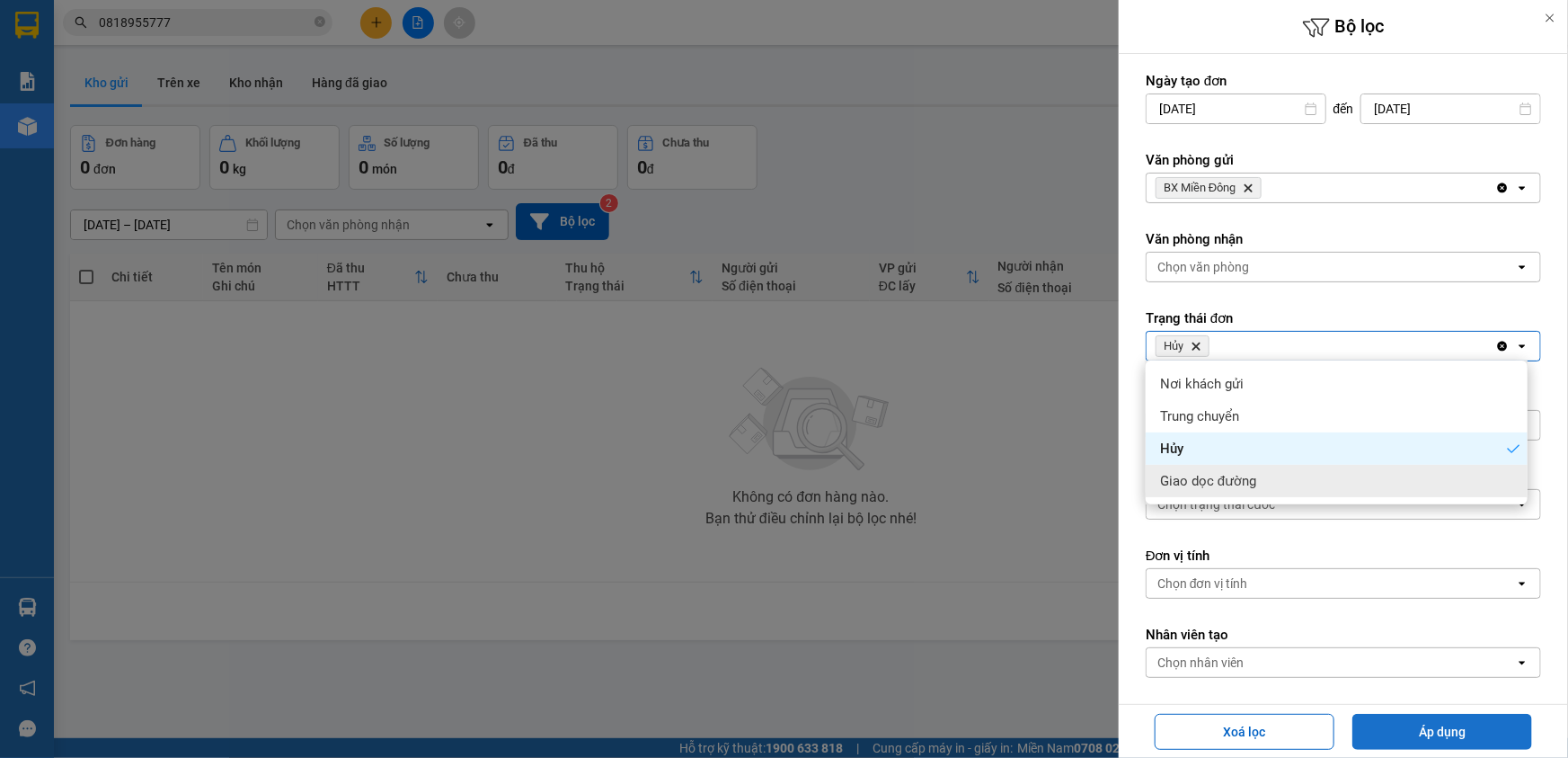
click at [1463, 729] on button "Áp dụng" at bounding box center [1442, 732] width 180 height 36
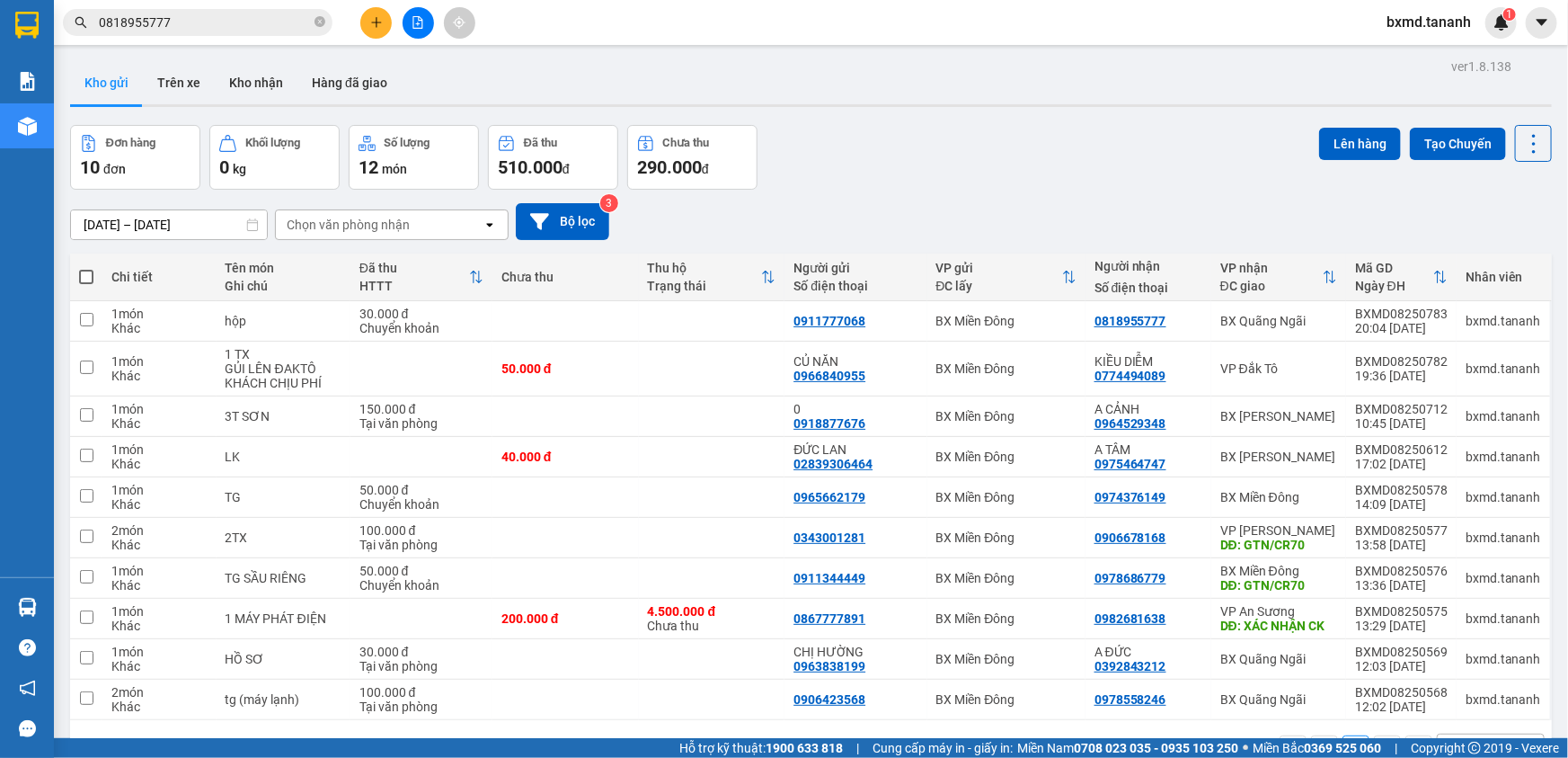
click at [1425, 24] on span "bxmd.tananh" at bounding box center [1429, 22] width 113 height 23
click at [1411, 48] on span "Đăng xuất" at bounding box center [1437, 56] width 75 height 20
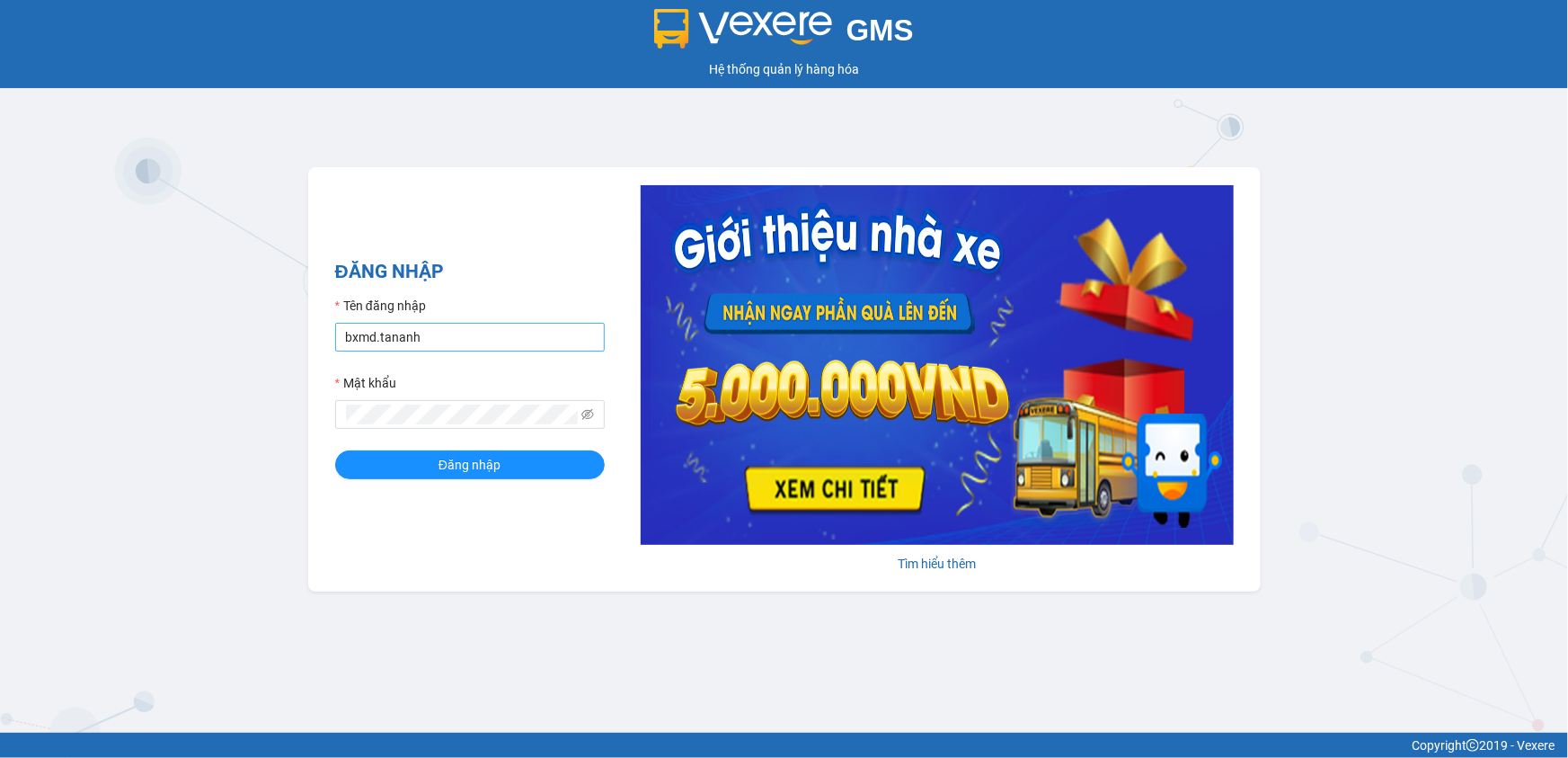
type input "bxpvd.tananh"
click at [440, 464] on span "Đăng nhập" at bounding box center [469, 464] width 62 height 20
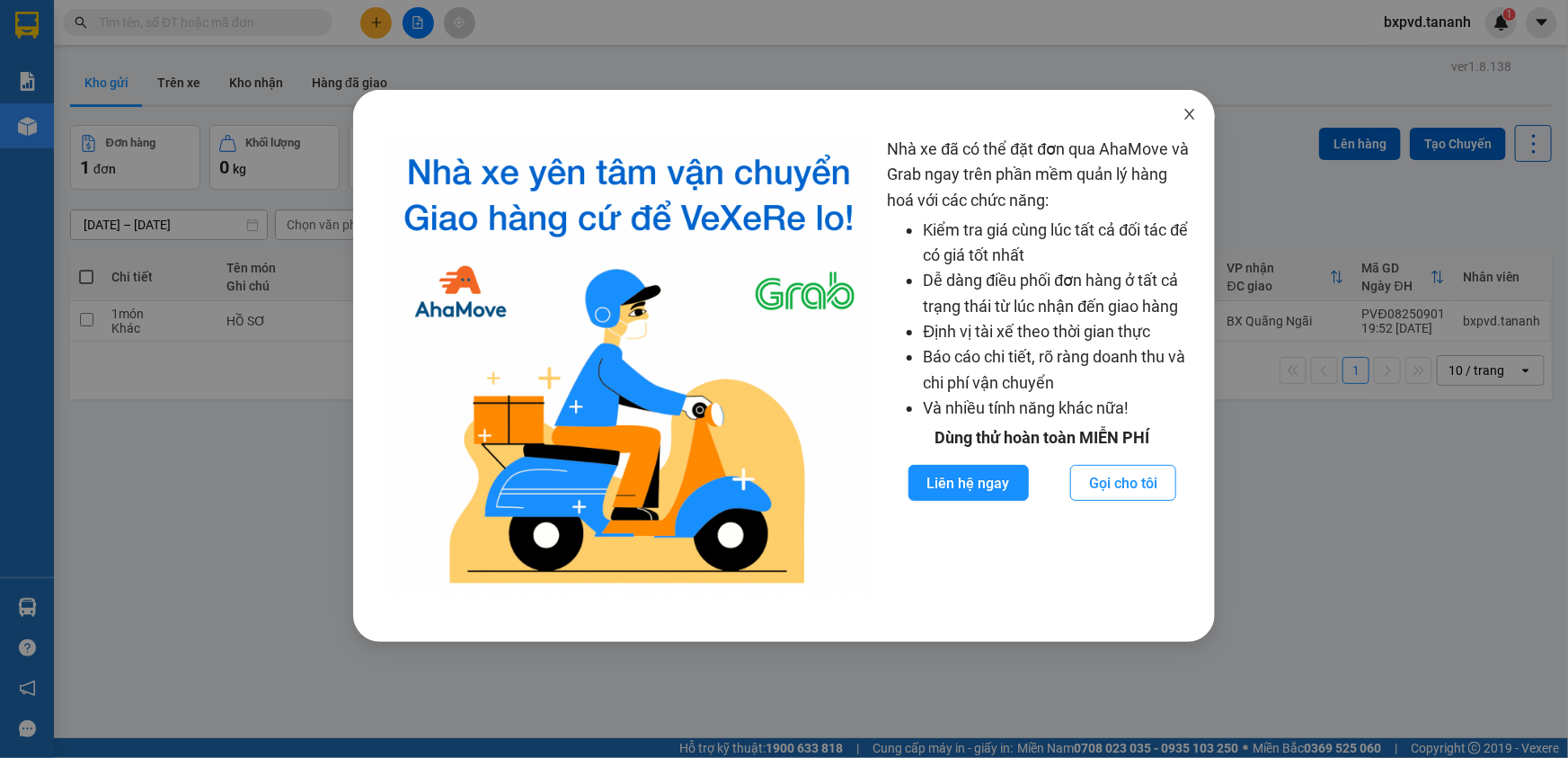
click at [1195, 111] on icon "close" at bounding box center [1189, 113] width 14 height 14
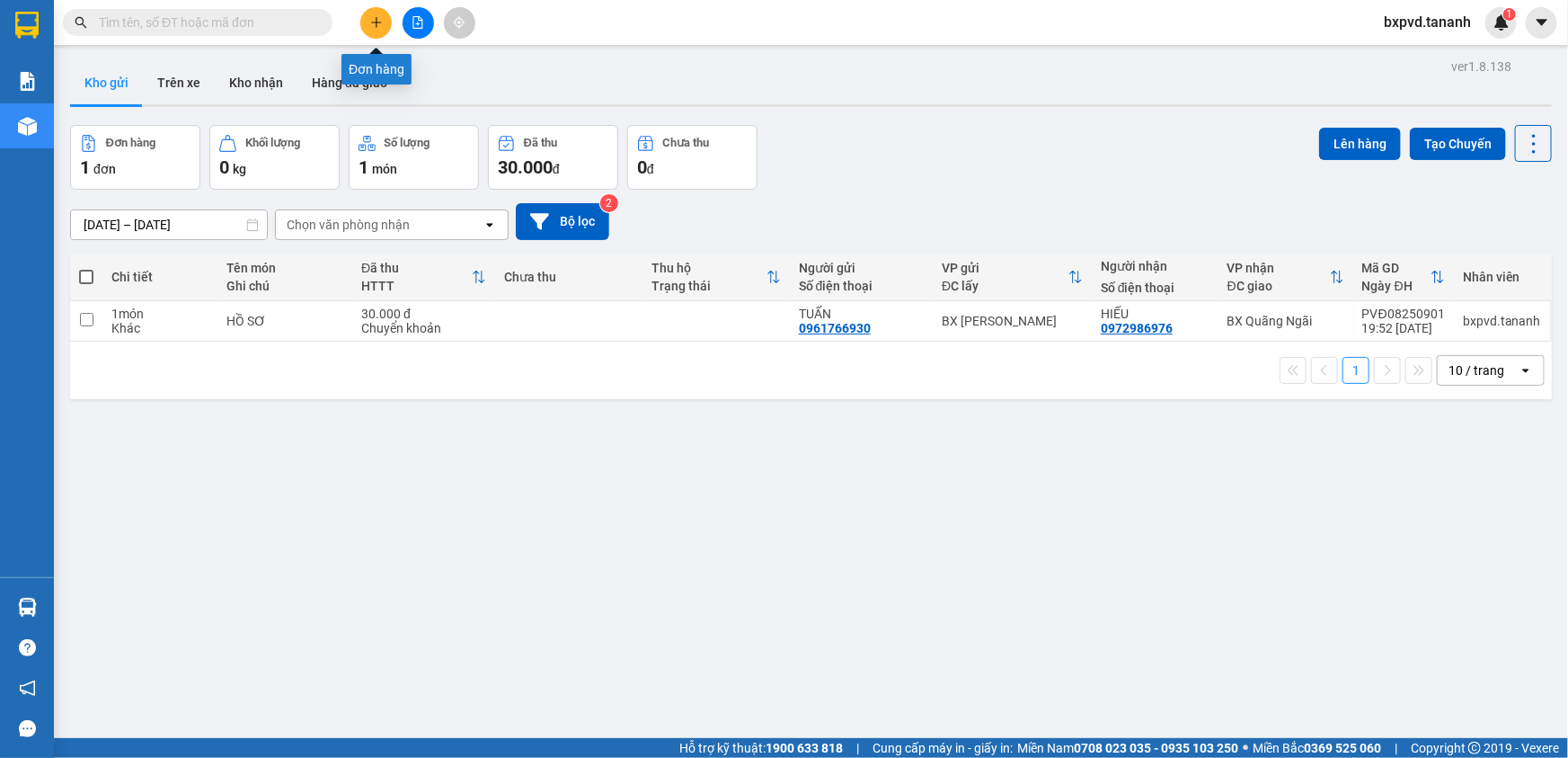
click at [376, 12] on button at bounding box center [375, 23] width 31 height 31
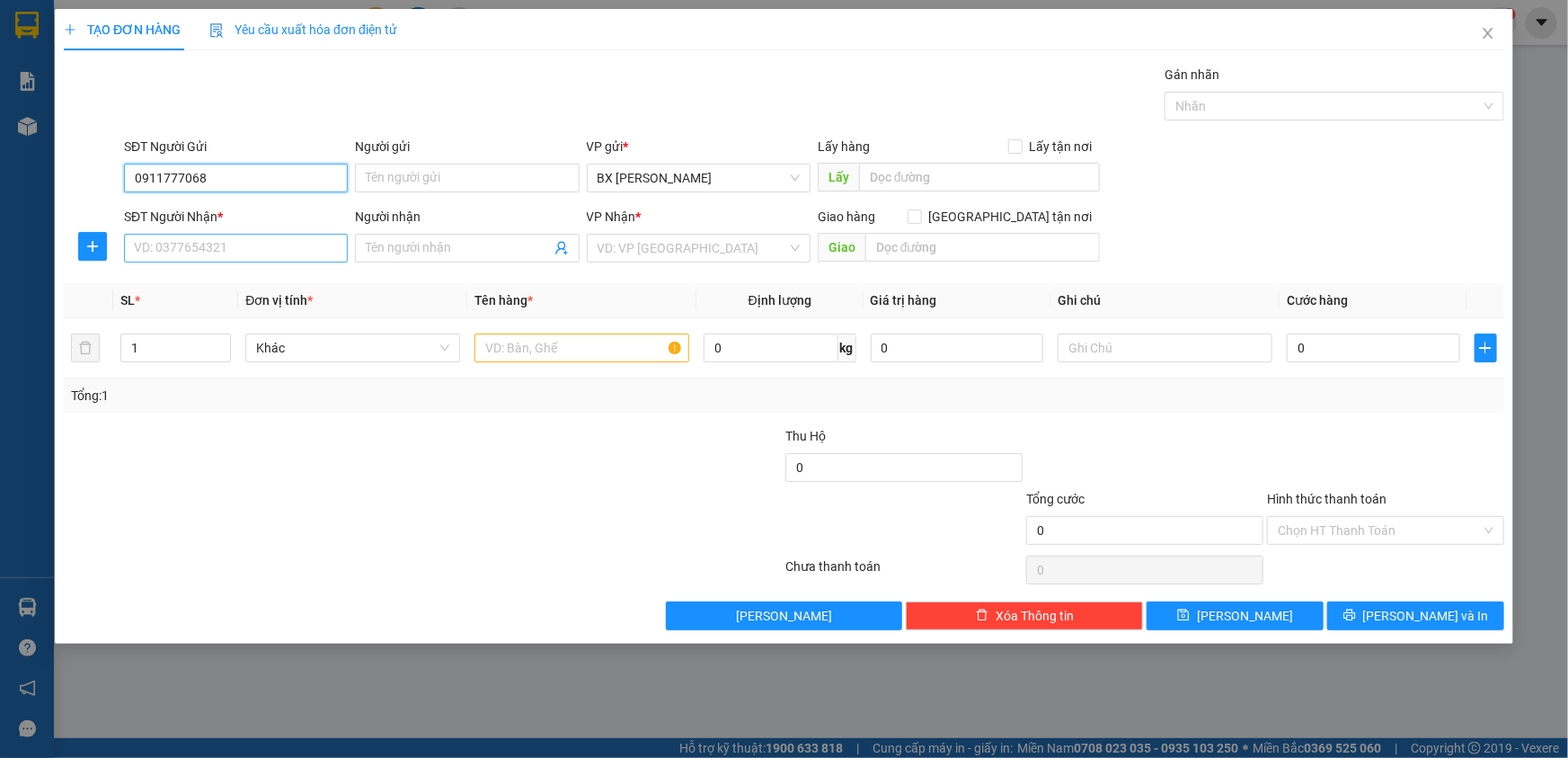
type input "0911777068"
click at [240, 244] on input "SĐT Người Nhận *" at bounding box center [236, 248] width 223 height 29
type input "0818955777"
click at [674, 250] on input "search" at bounding box center [692, 248] width 189 height 27
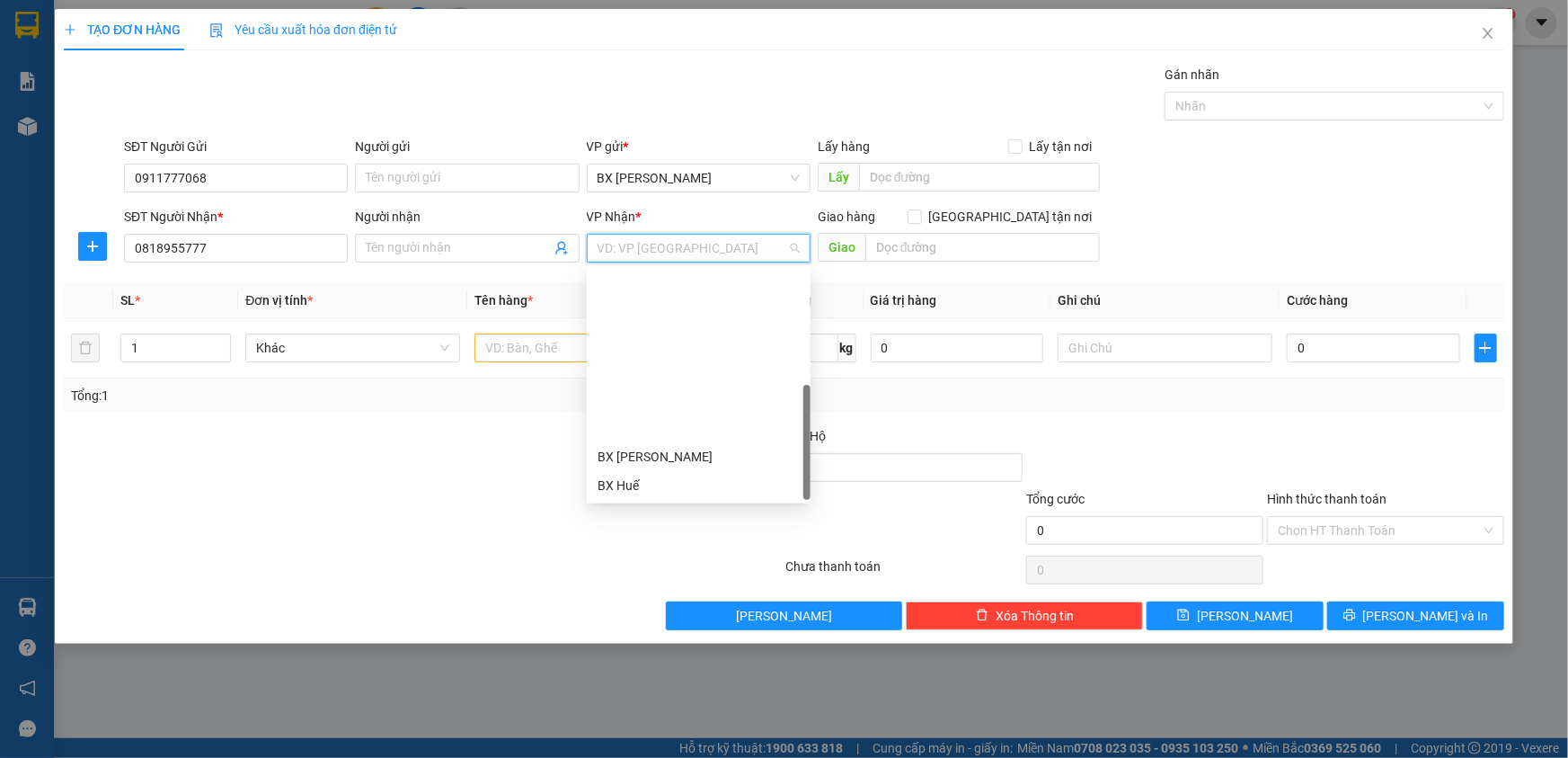
scroll to position [201, 0]
click at [681, 434] on div "BX Quãng Ngãi" at bounding box center [698, 428] width 203 height 20
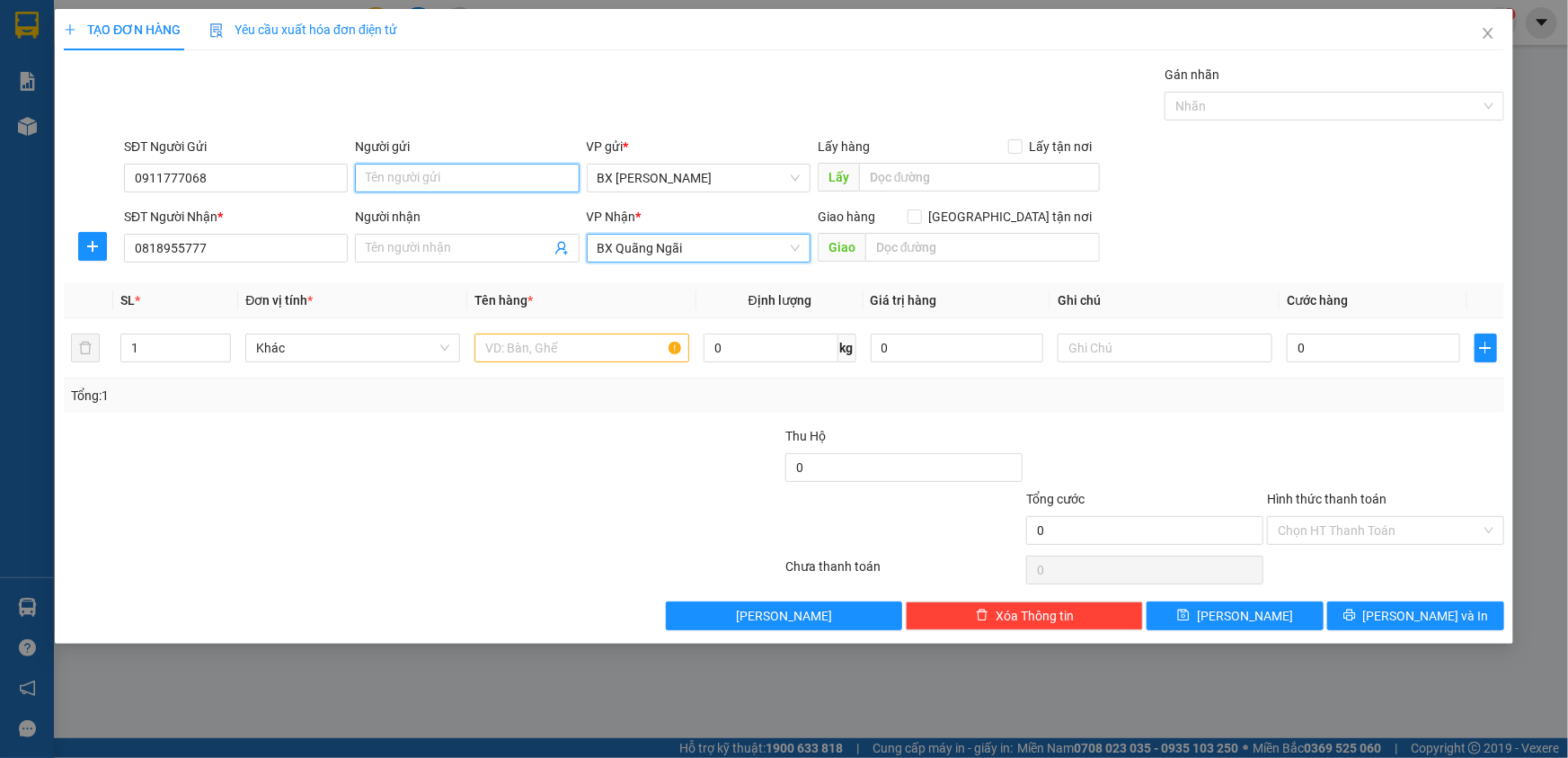
click at [433, 179] on input "Người gửi" at bounding box center [466, 178] width 223 height 29
click at [572, 341] on input "text" at bounding box center [581, 348] width 215 height 29
type input "hồ sơ"
click at [1392, 346] on input "0" at bounding box center [1373, 348] width 173 height 29
type input "3"
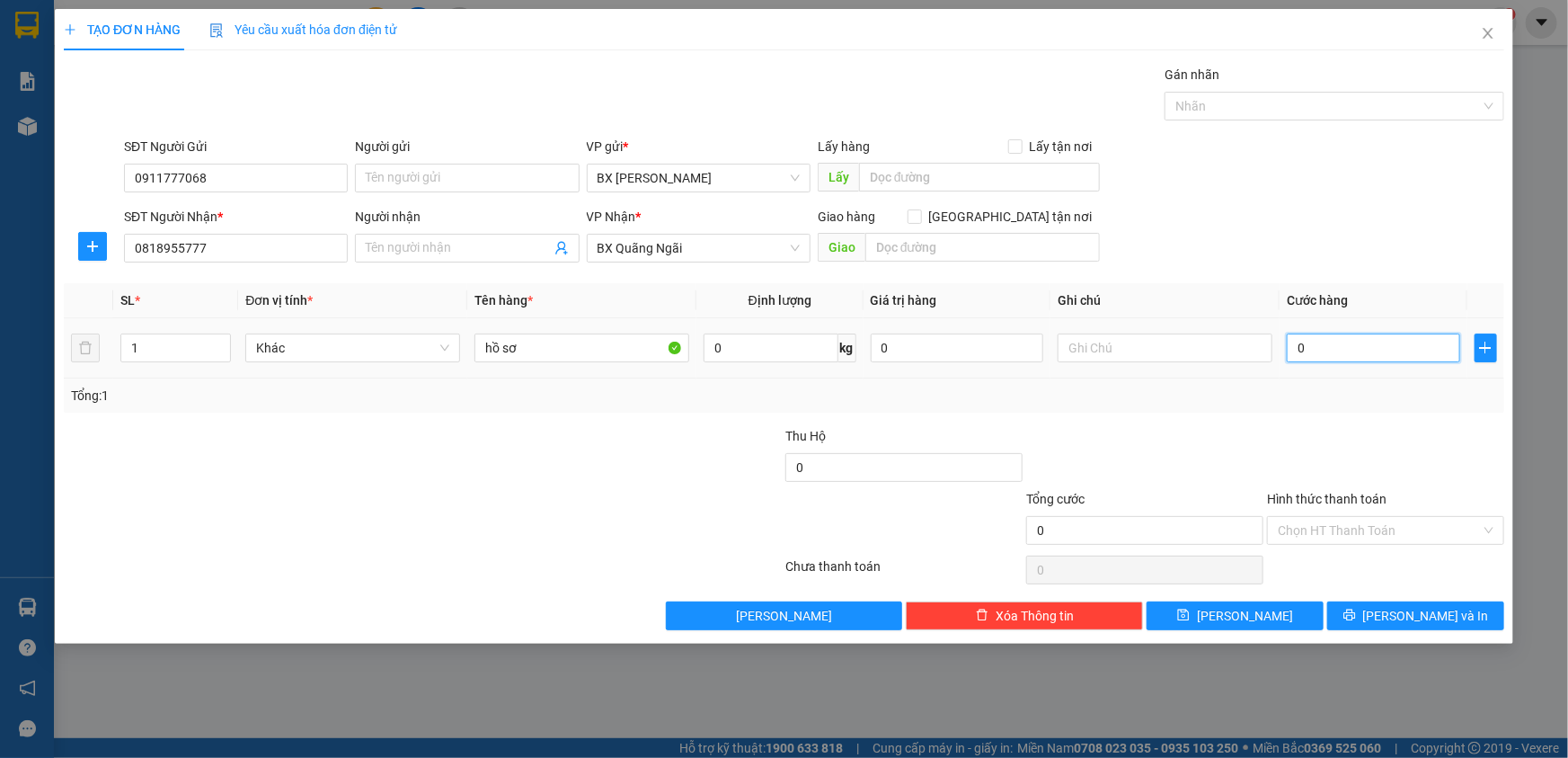
type input "3"
type input "30"
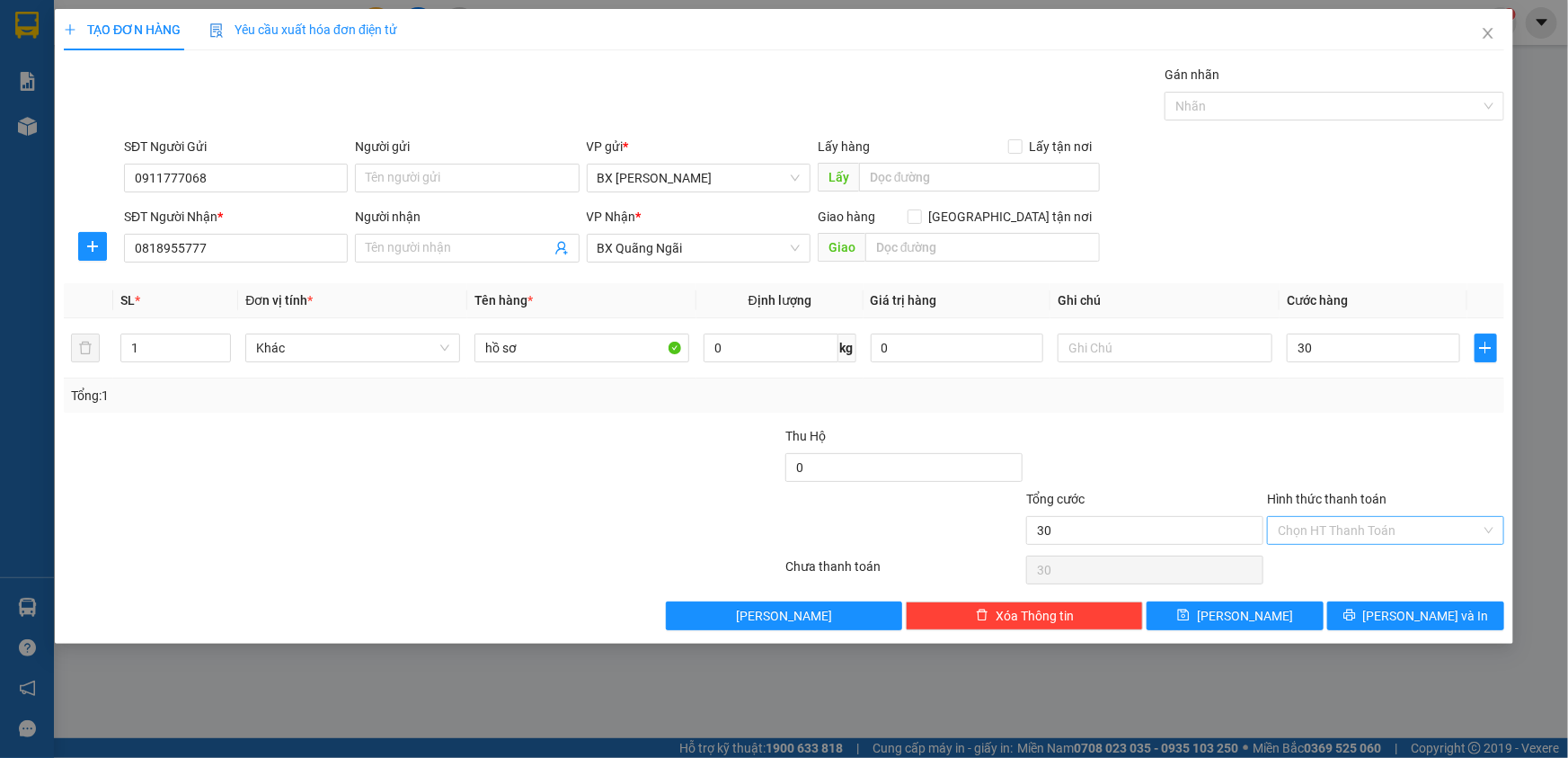
type input "30.000"
click at [1319, 531] on input "Hình thức thanh toán" at bounding box center [1379, 530] width 203 height 27
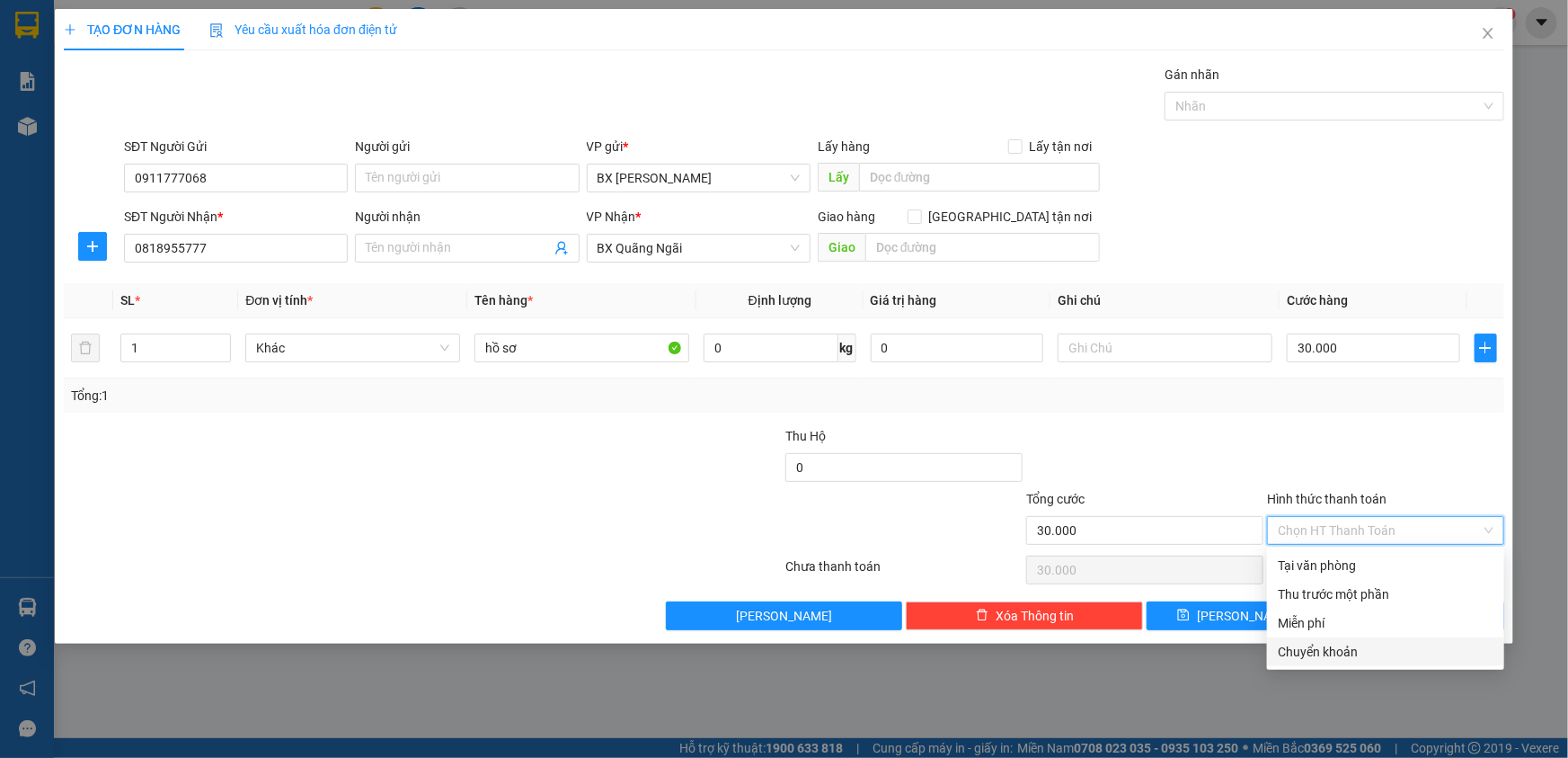
click at [1335, 651] on div "Chuyển khoản" at bounding box center [1385, 651] width 216 height 20
type input "0"
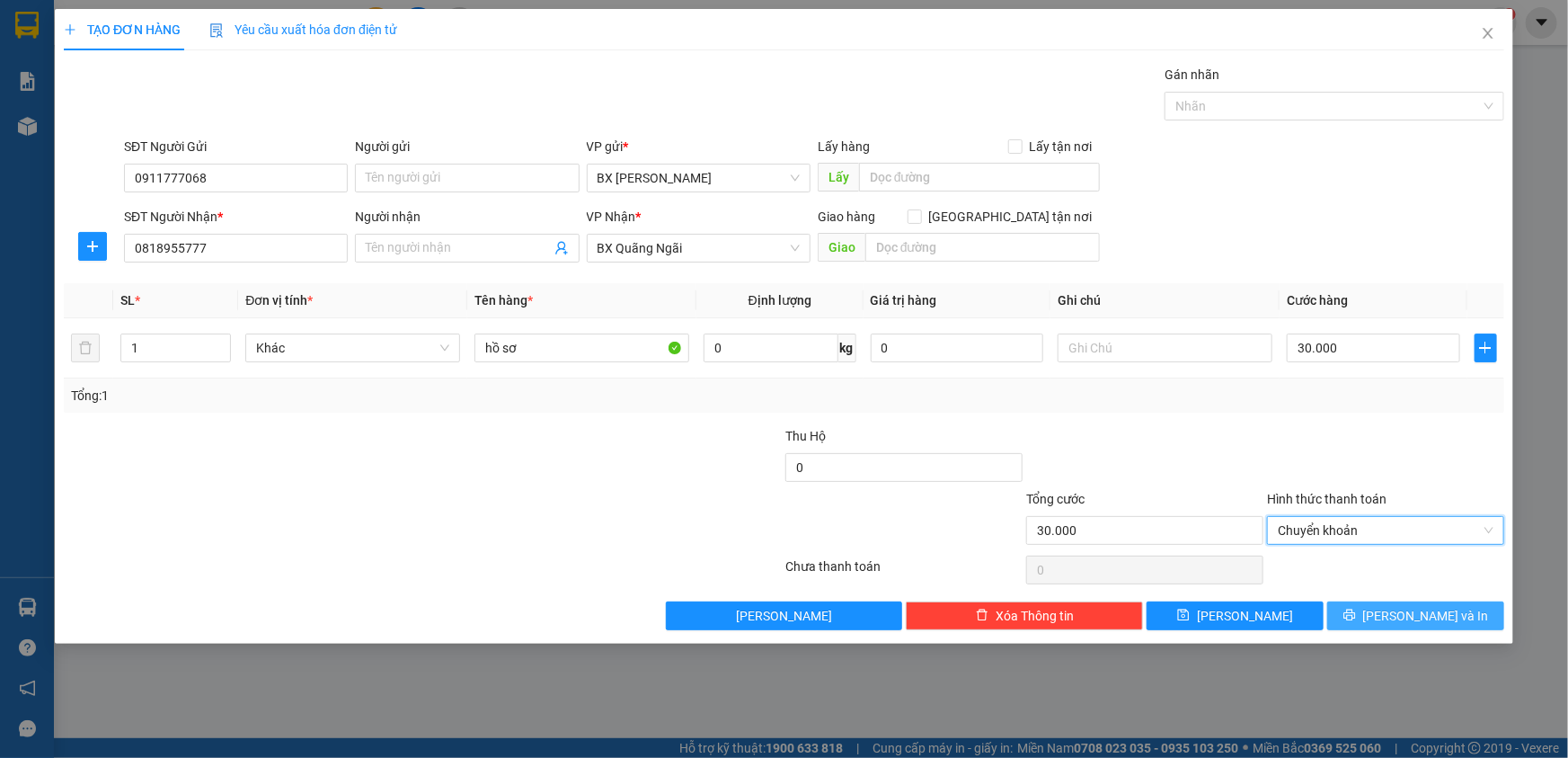
click at [1403, 617] on span "[PERSON_NAME] và In" at bounding box center [1425, 616] width 125 height 20
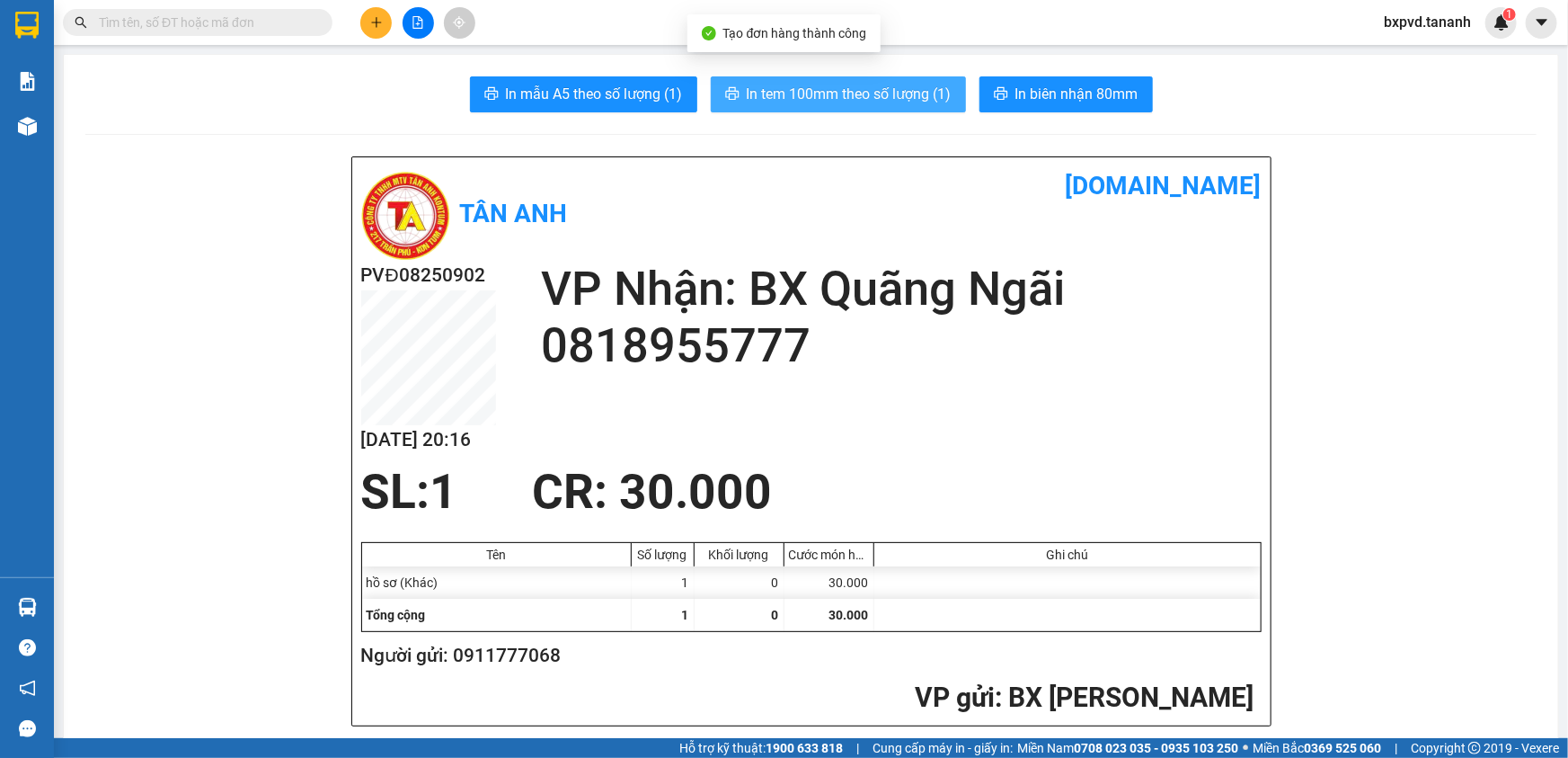
click at [867, 105] on span "In tem 100mm theo số lượng (1)" at bounding box center [848, 94] width 204 height 23
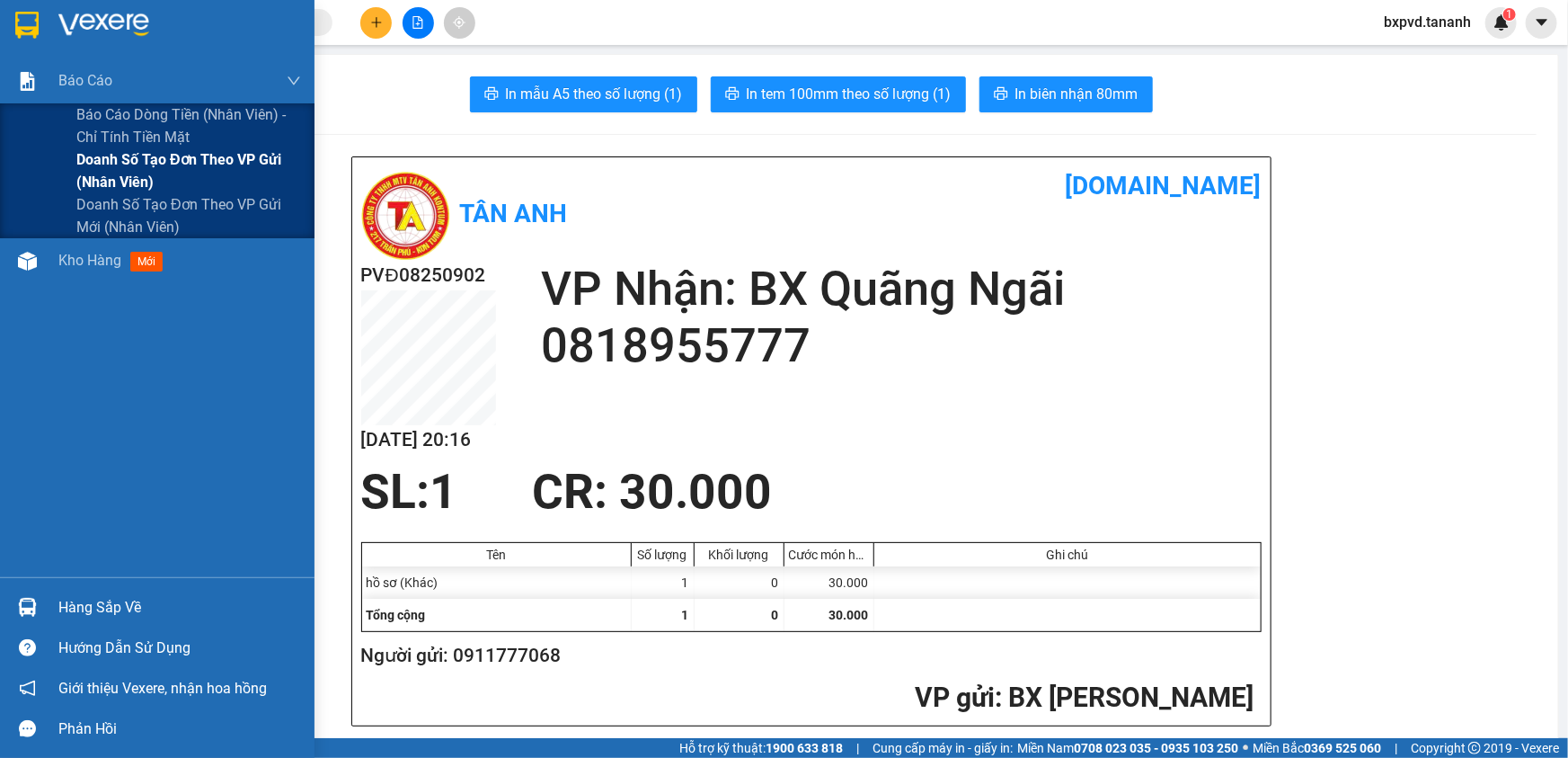
click at [90, 159] on span "Doanh số tạo đơn theo VP gửi (nhân viên)" at bounding box center [188, 171] width 224 height 45
